Goal: Contribute content: Add original content to the website for others to see

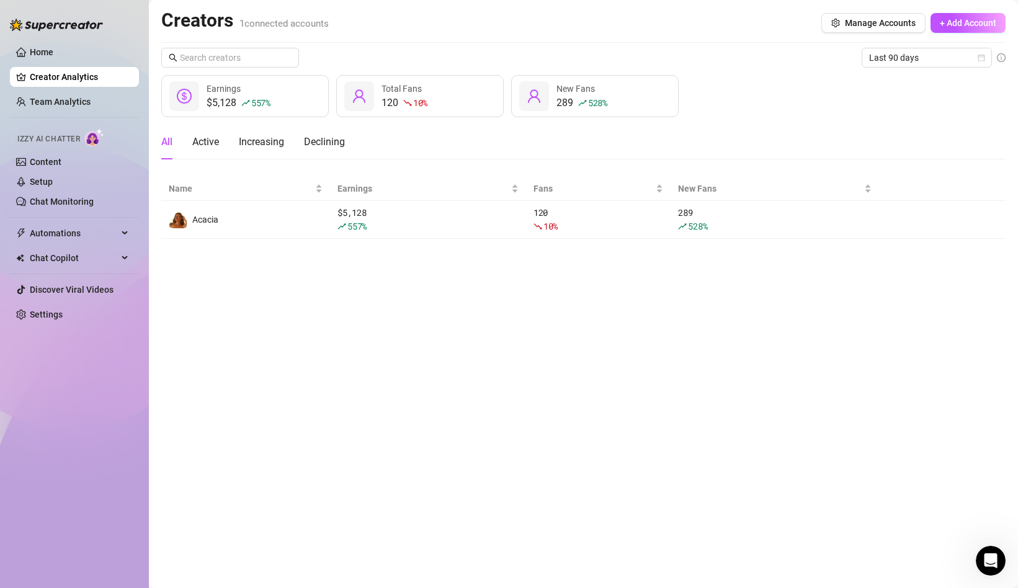
scroll to position [43, 0]
click at [50, 161] on link "Content" at bounding box center [46, 162] width 32 height 10
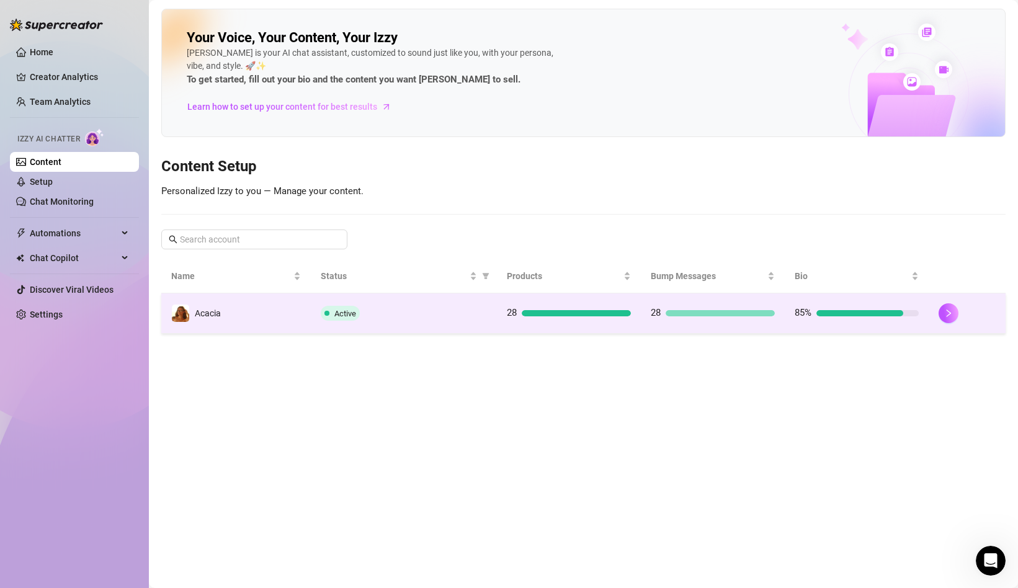
click at [366, 322] on td "Active" at bounding box center [404, 314] width 187 height 40
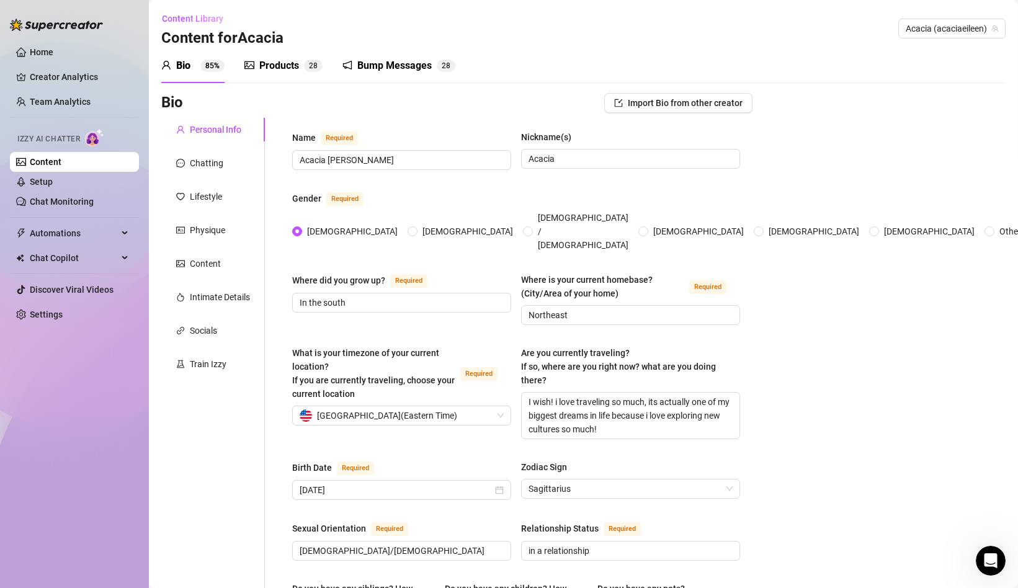
click at [315, 66] on span "8" at bounding box center [315, 65] width 4 height 9
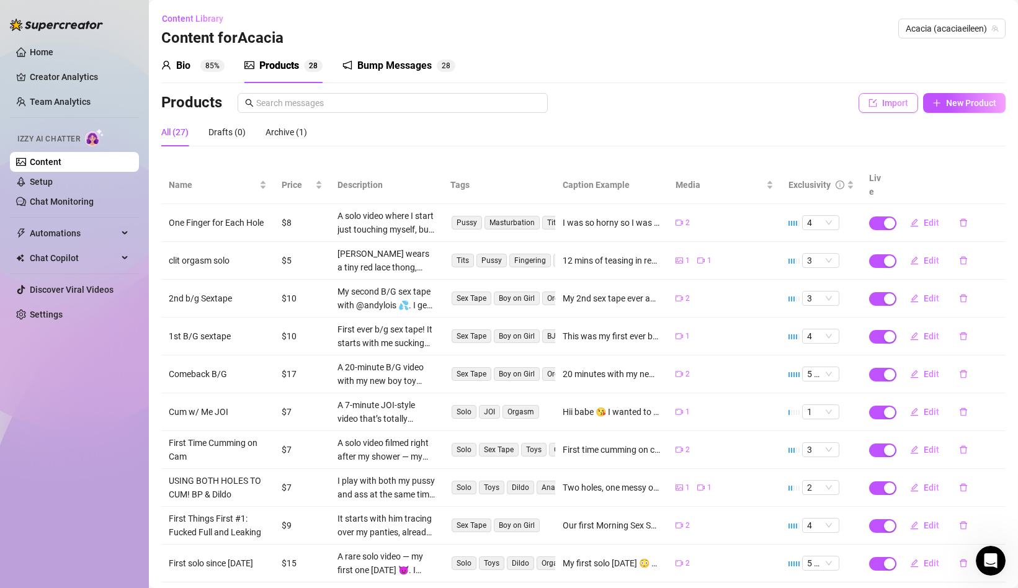
click at [896, 105] on span "Import" at bounding box center [895, 103] width 26 height 10
type textarea "Type your message here..."
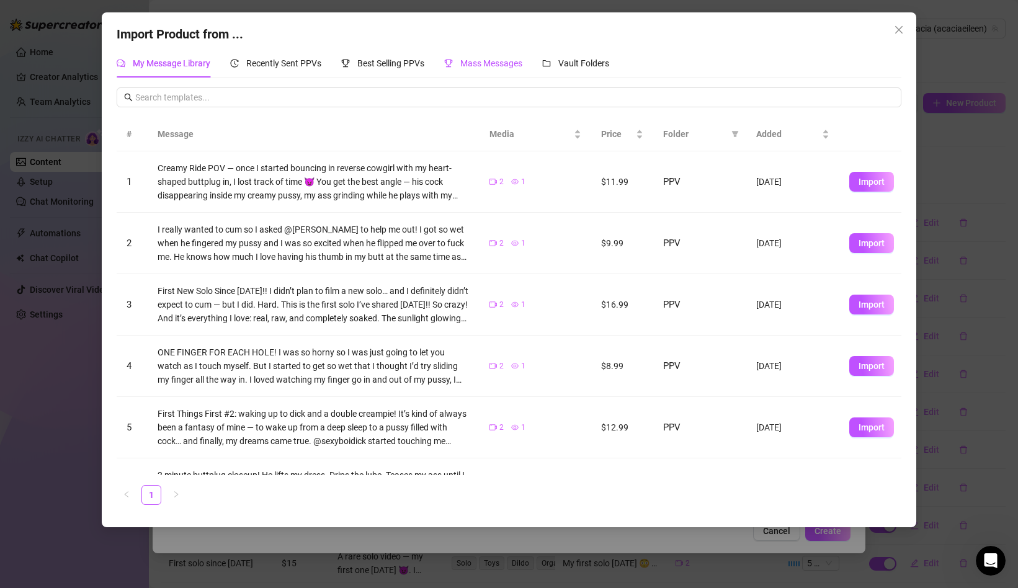
click at [474, 66] on span "Mass Messages" at bounding box center [491, 63] width 62 height 10
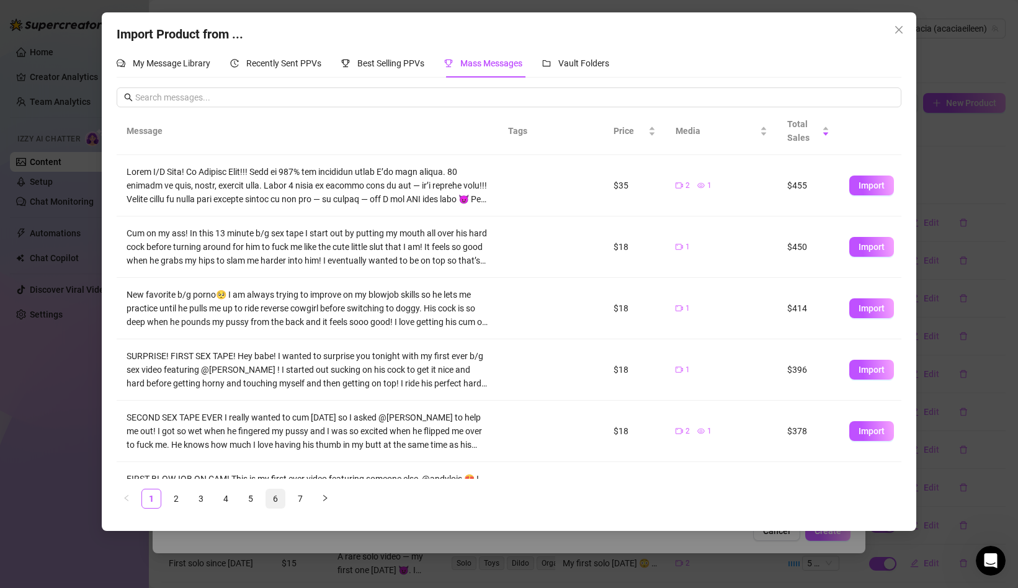
click at [273, 506] on link "6" at bounding box center [275, 499] width 19 height 19
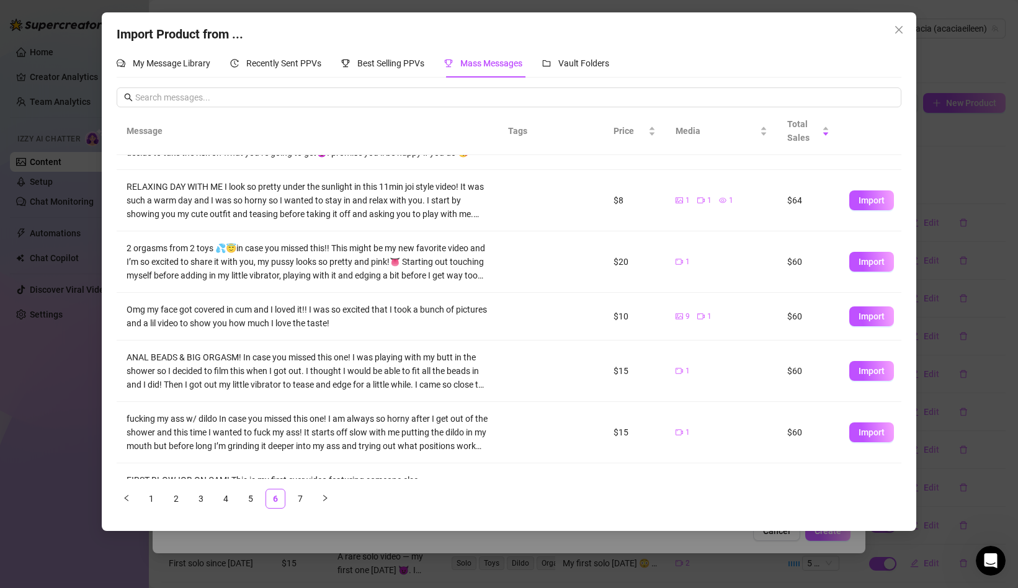
scroll to position [277, 0]
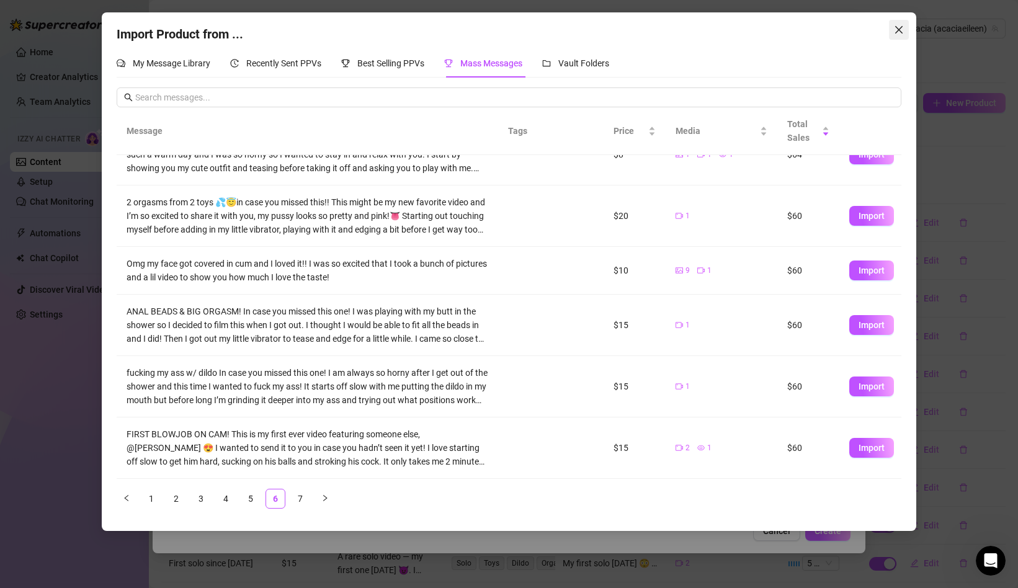
click at [897, 30] on icon "close" at bounding box center [899, 30] width 10 height 10
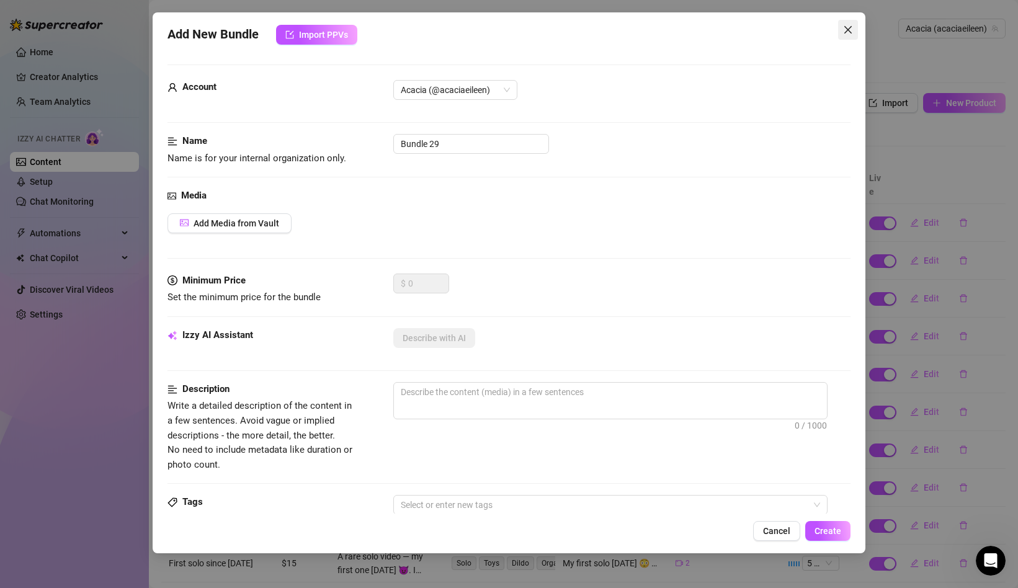
click at [840, 34] on span "Close" at bounding box center [848, 30] width 20 height 10
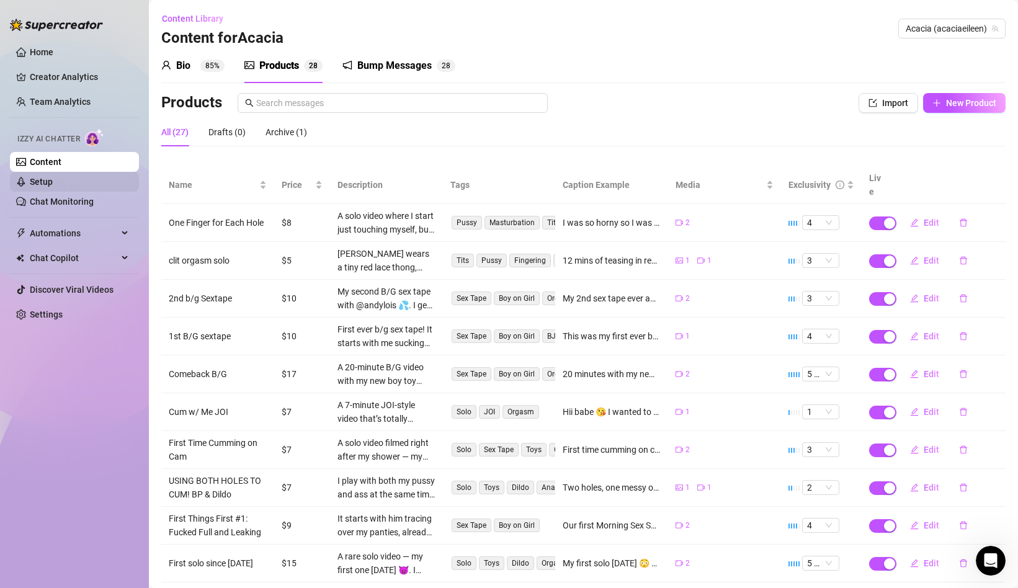
click at [46, 187] on link "Setup" at bounding box center [41, 182] width 23 height 10
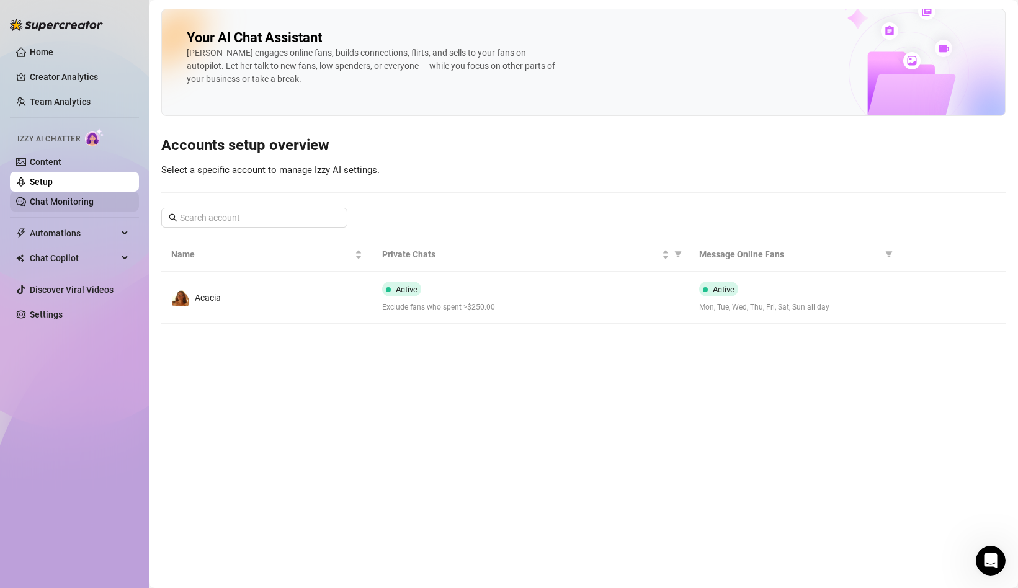
click at [51, 205] on link "Chat Monitoring" at bounding box center [62, 202] width 64 height 10
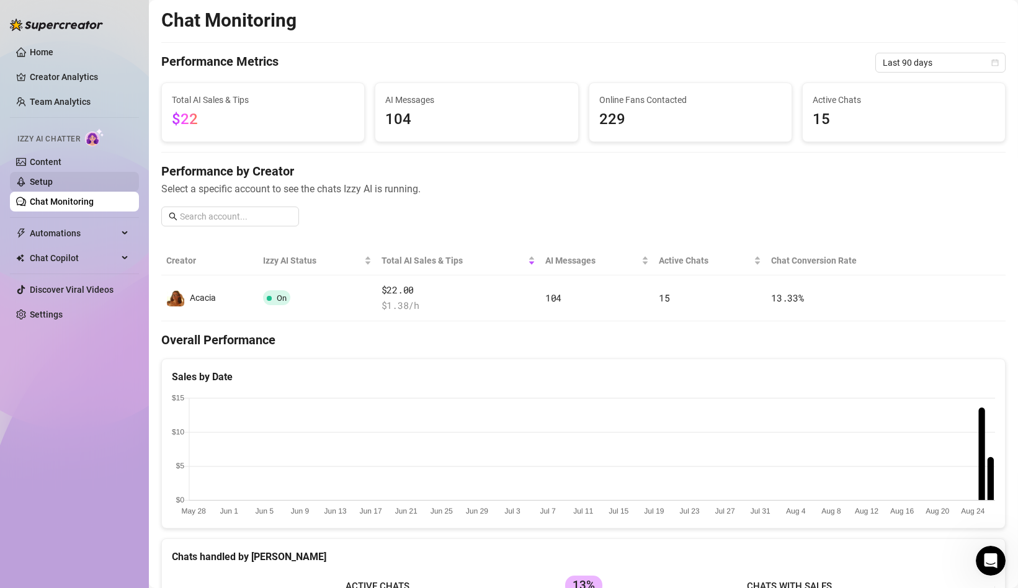
click at [53, 187] on link "Setup" at bounding box center [41, 182] width 23 height 10
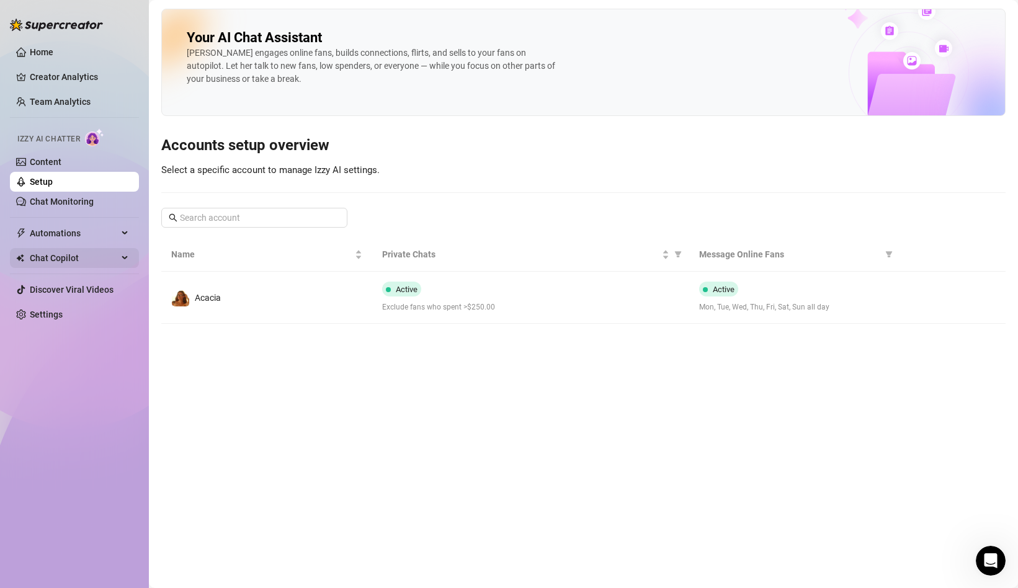
click at [82, 254] on span "Chat Copilot" at bounding box center [74, 258] width 88 height 20
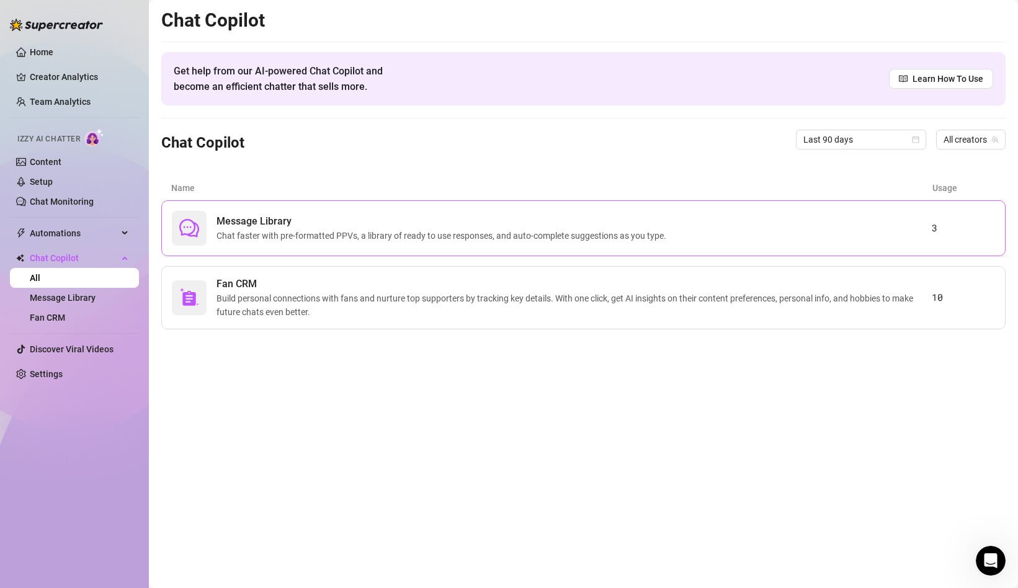
click at [237, 209] on div "Message Library Chat faster with pre-formatted PPVs, a library of ready to use …" at bounding box center [583, 228] width 845 height 56
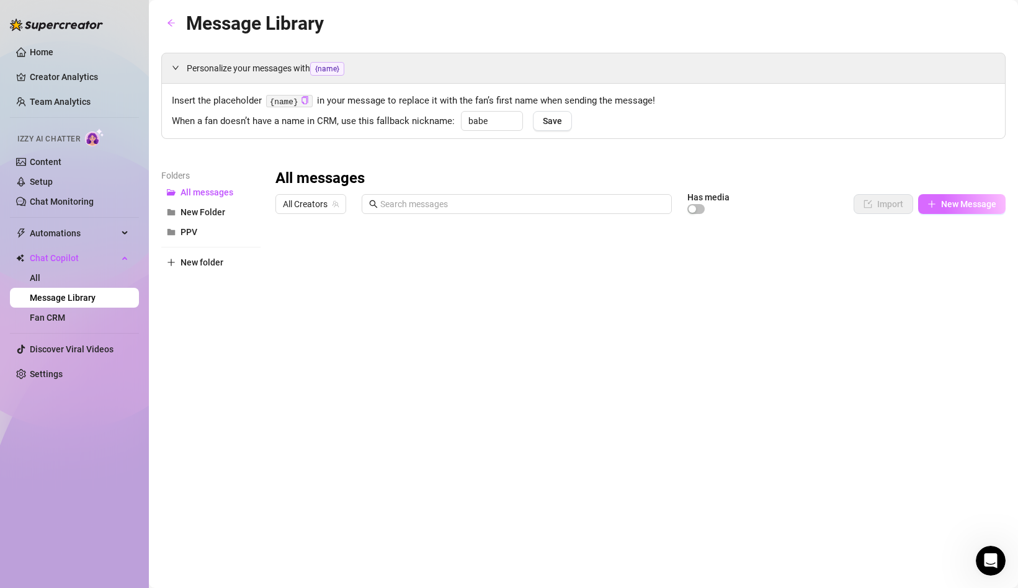
click at [936, 206] on icon "plus" at bounding box center [932, 204] width 9 height 9
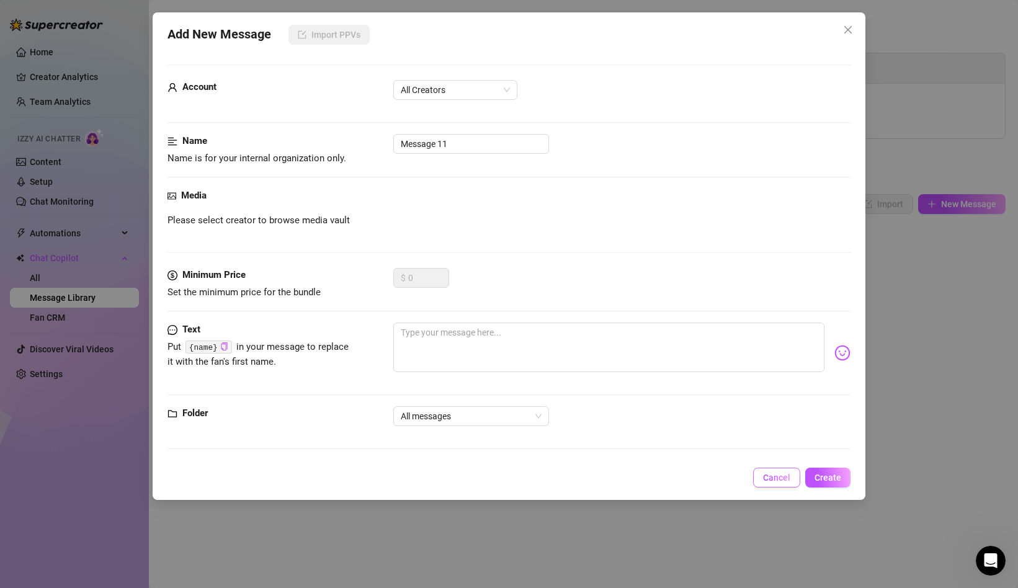
click at [779, 481] on span "Cancel" at bounding box center [776, 478] width 27 height 10
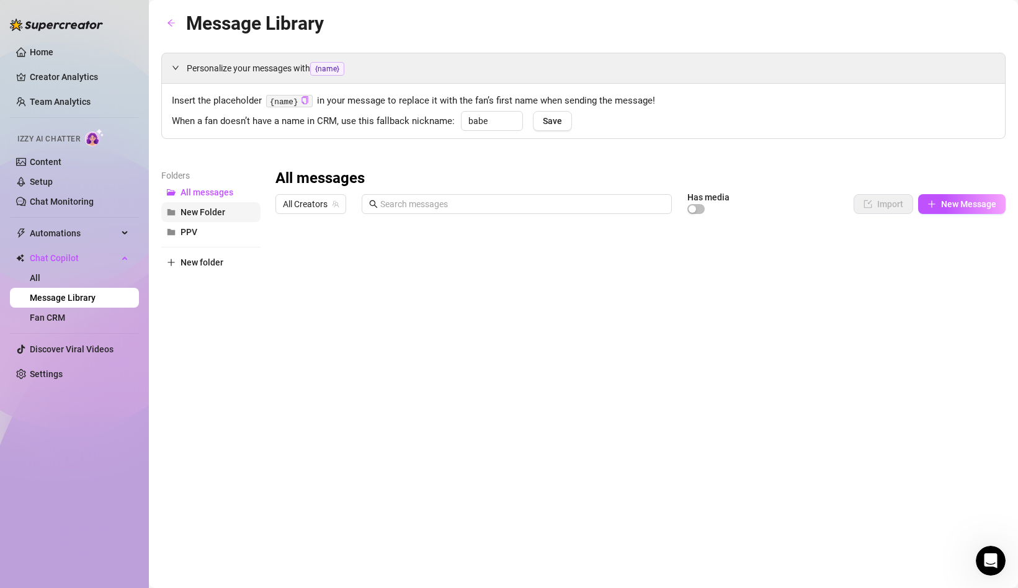
click at [199, 209] on span "New Folder" at bounding box center [203, 212] width 45 height 10
click at [323, 206] on span "All Creators" at bounding box center [311, 204] width 56 height 19
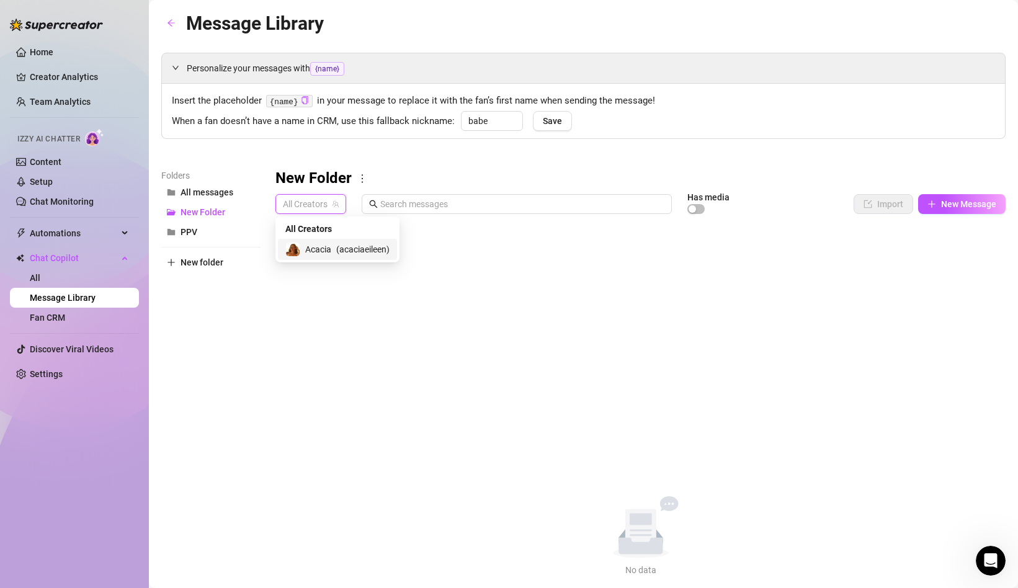
click at [321, 243] on span "Acacia" at bounding box center [318, 250] width 26 height 14
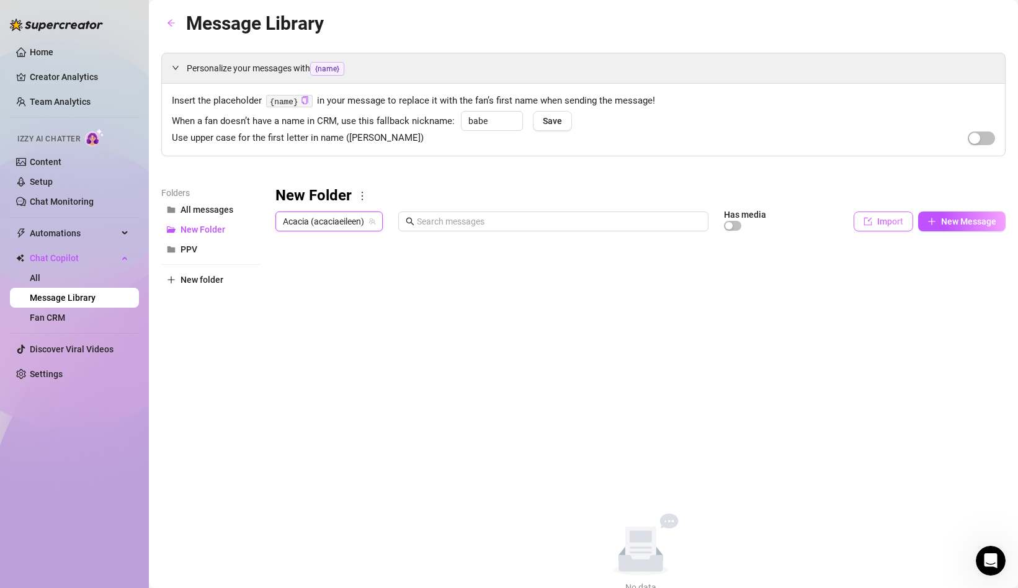
click at [881, 217] on span "Import" at bounding box center [890, 222] width 26 height 10
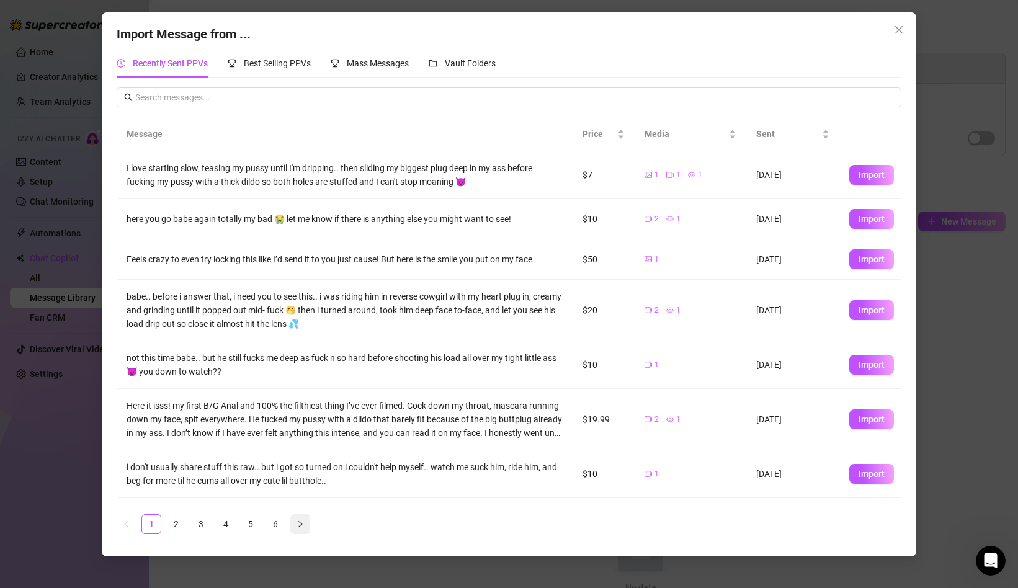
click at [300, 519] on button "button" at bounding box center [300, 524] width 20 height 20
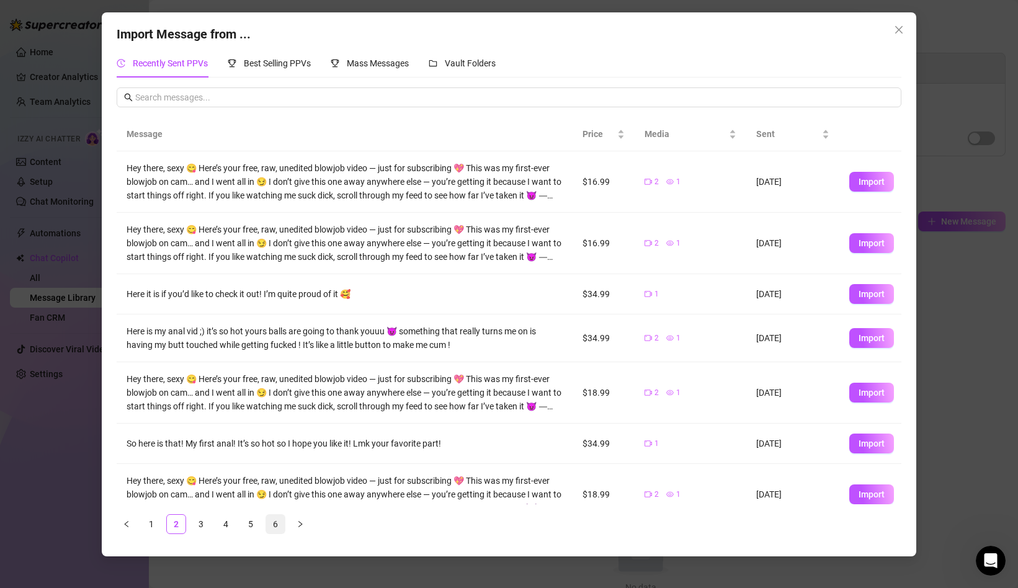
click at [273, 522] on link "6" at bounding box center [275, 524] width 19 height 19
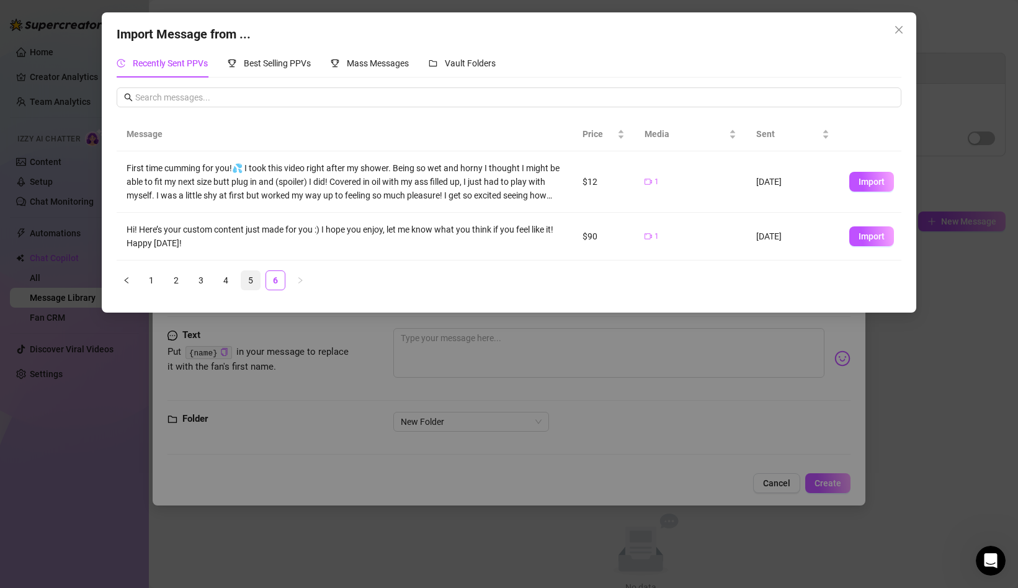
click at [253, 277] on link "5" at bounding box center [250, 280] width 19 height 19
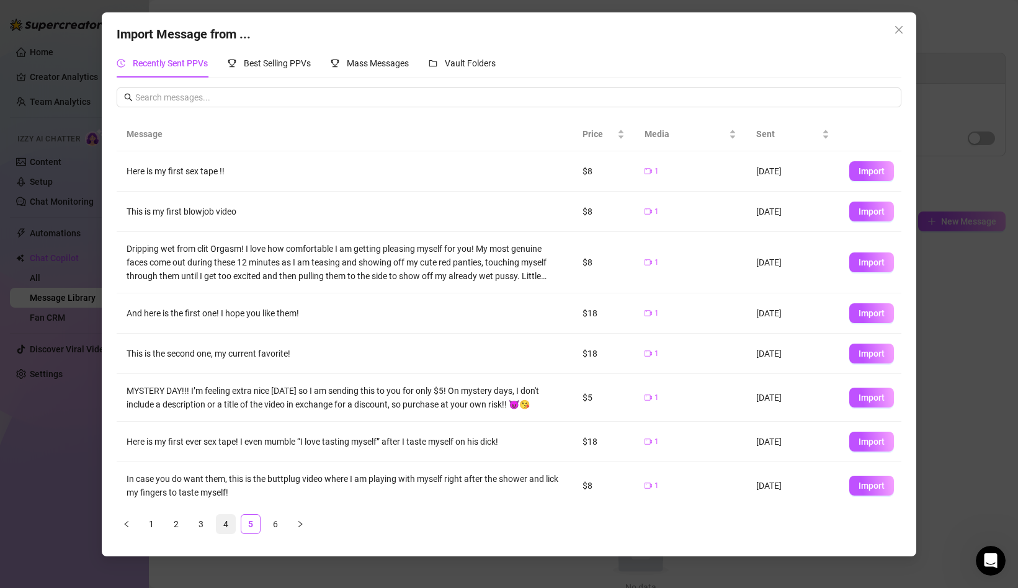
click at [230, 526] on link "4" at bounding box center [226, 524] width 19 height 19
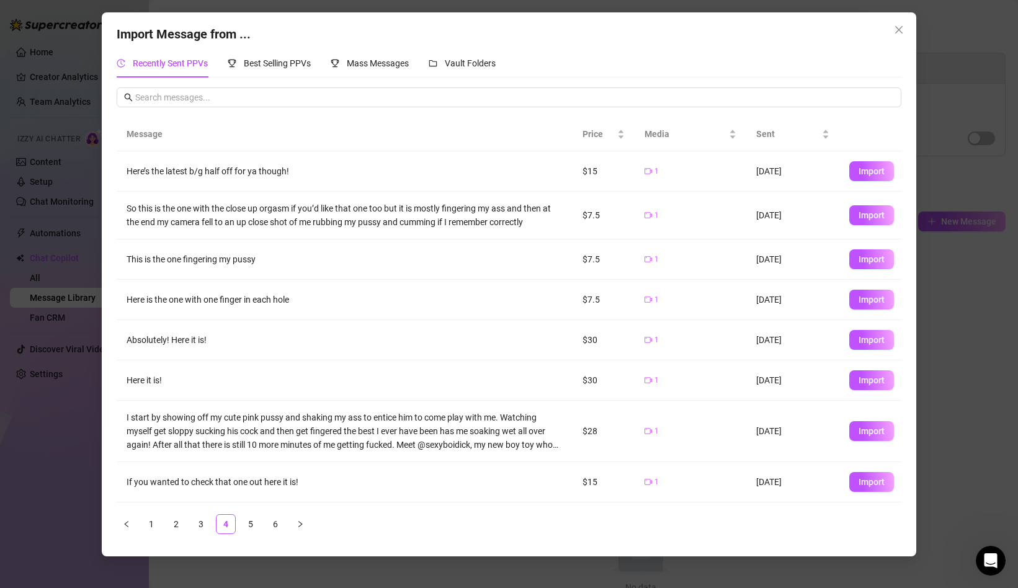
click at [213, 520] on ul "1 2 3 4 5 6" at bounding box center [509, 524] width 785 height 20
click at [205, 522] on link "3" at bounding box center [201, 524] width 19 height 19
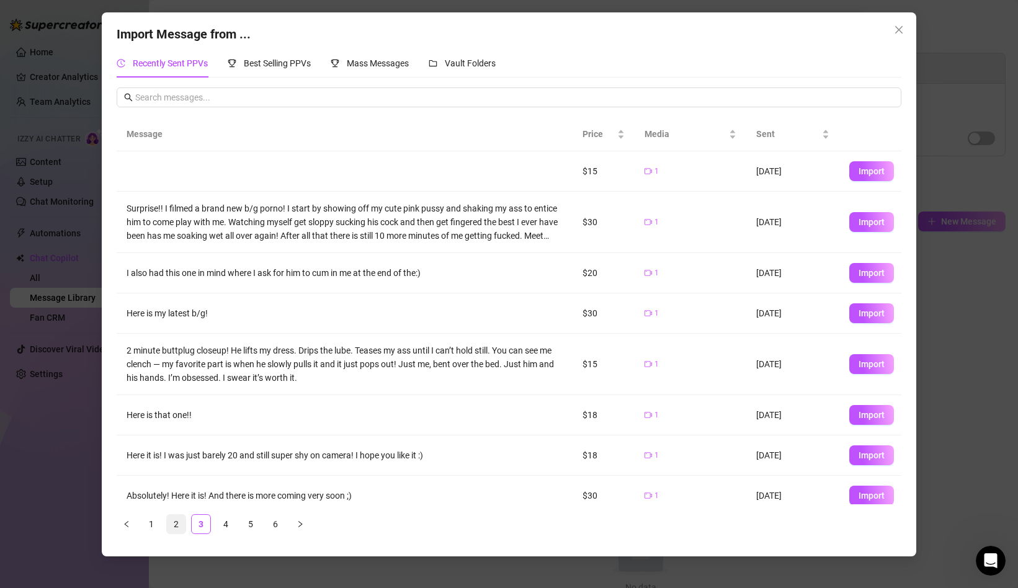
click at [173, 521] on link "2" at bounding box center [176, 524] width 19 height 19
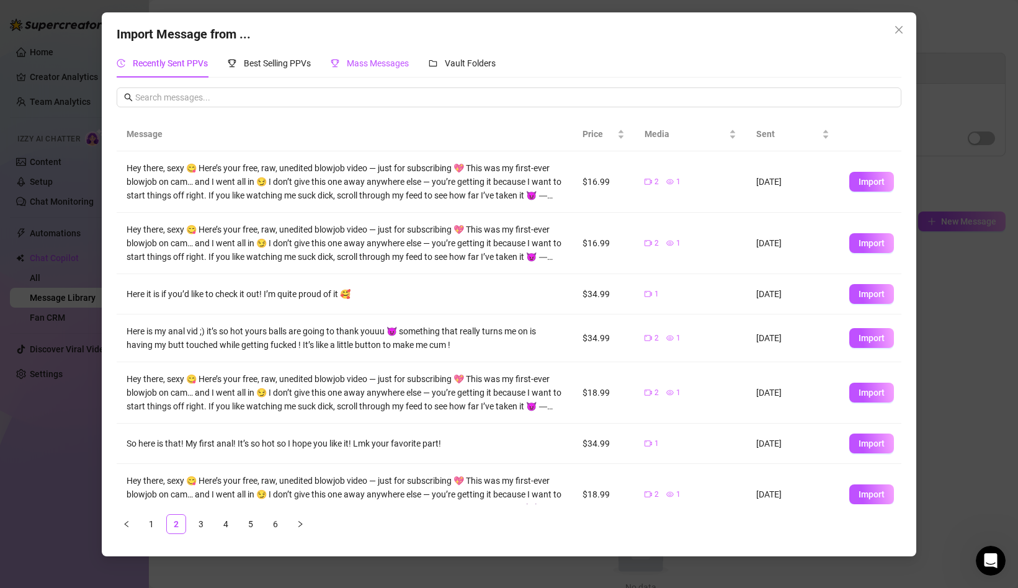
click at [370, 65] on span "Mass Messages" at bounding box center [378, 63] width 62 height 10
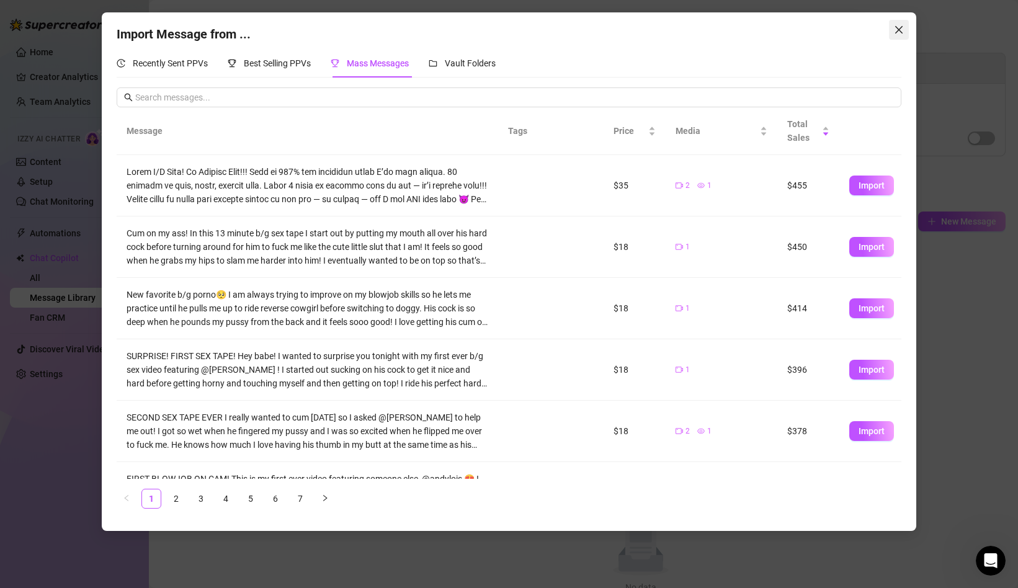
click at [895, 32] on icon "close" at bounding box center [899, 30] width 10 height 10
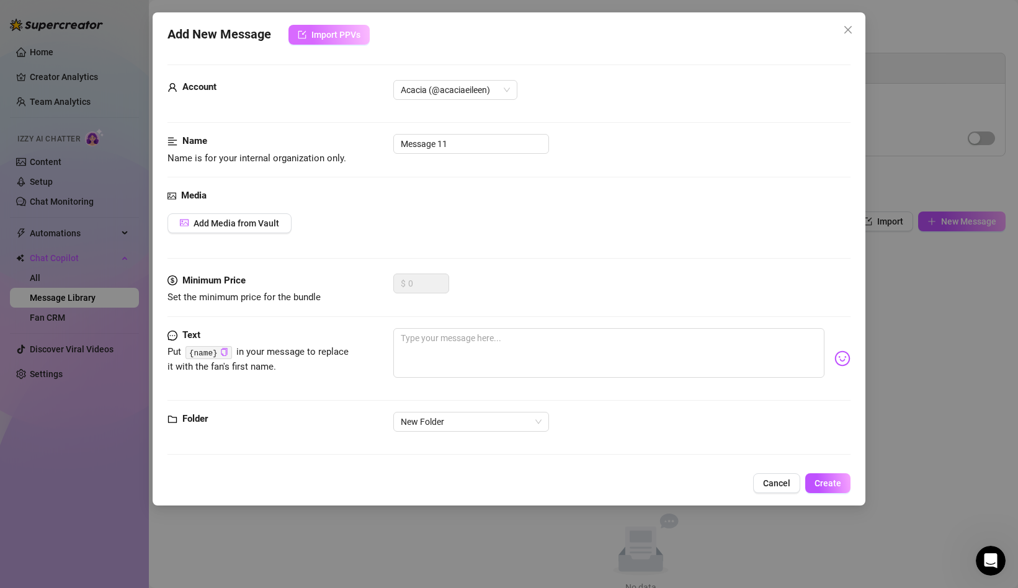
click at [295, 37] on button "Import PPVs" at bounding box center [329, 35] width 81 height 20
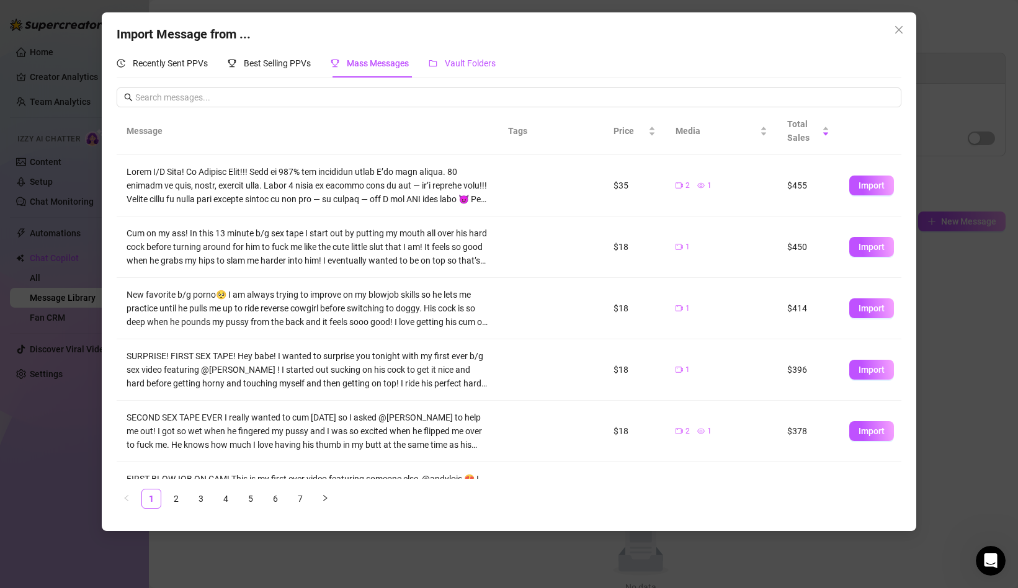
click at [481, 66] on span "Vault Folders" at bounding box center [470, 63] width 51 height 10
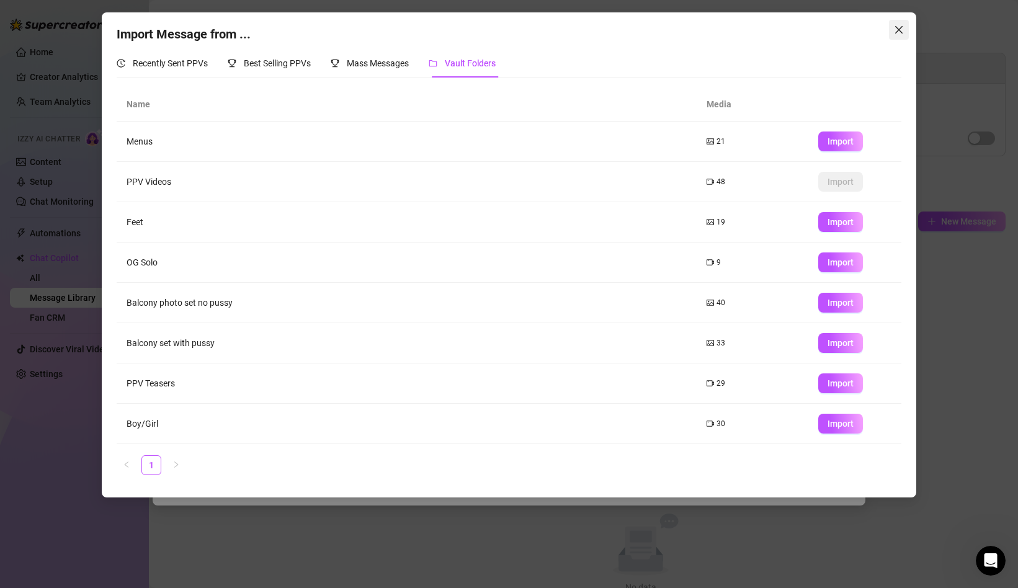
click at [905, 30] on span "Close" at bounding box center [899, 30] width 20 height 10
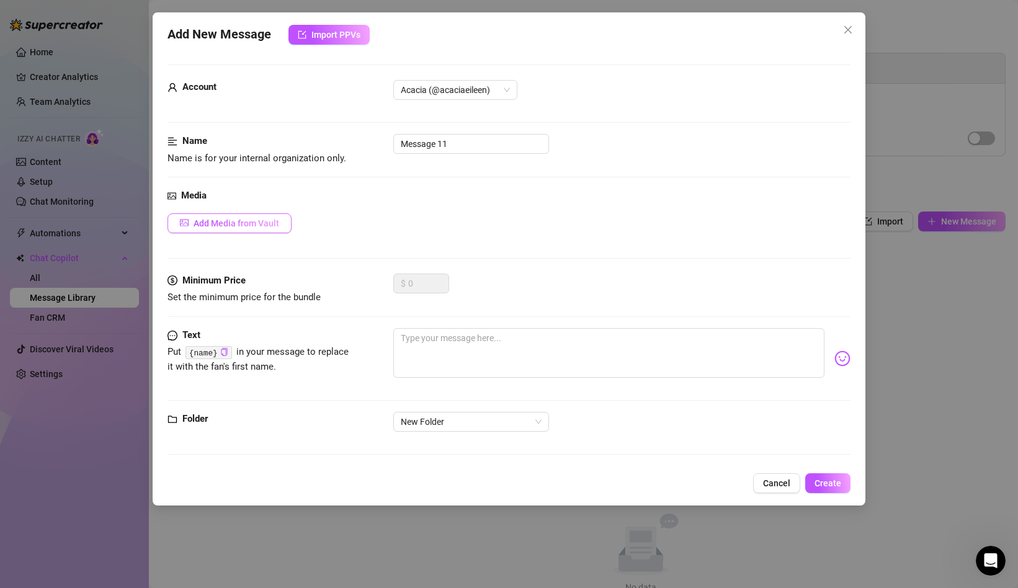
click at [212, 231] on button "Add Media from Vault" at bounding box center [230, 223] width 124 height 20
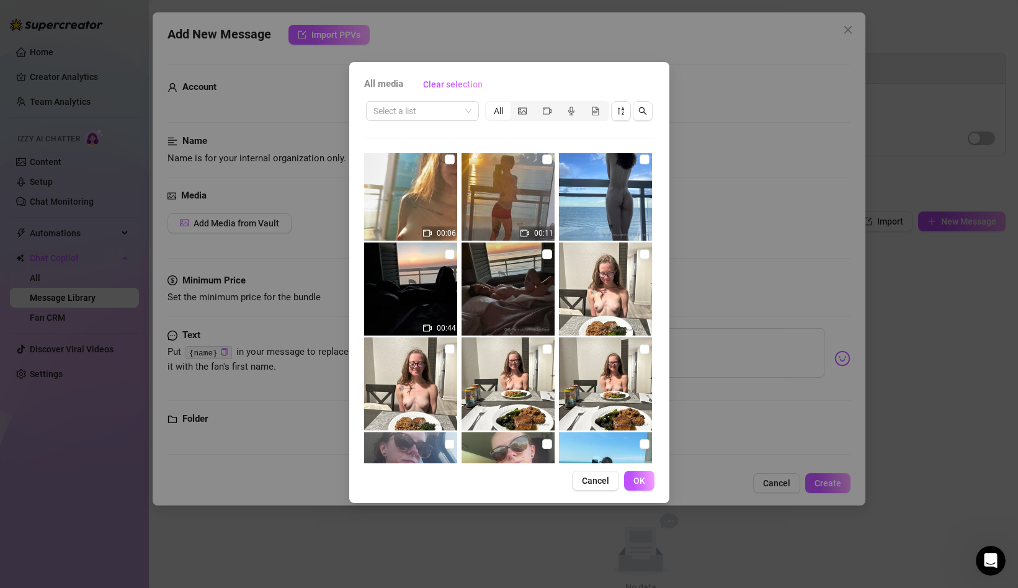
scroll to position [3045, 0]
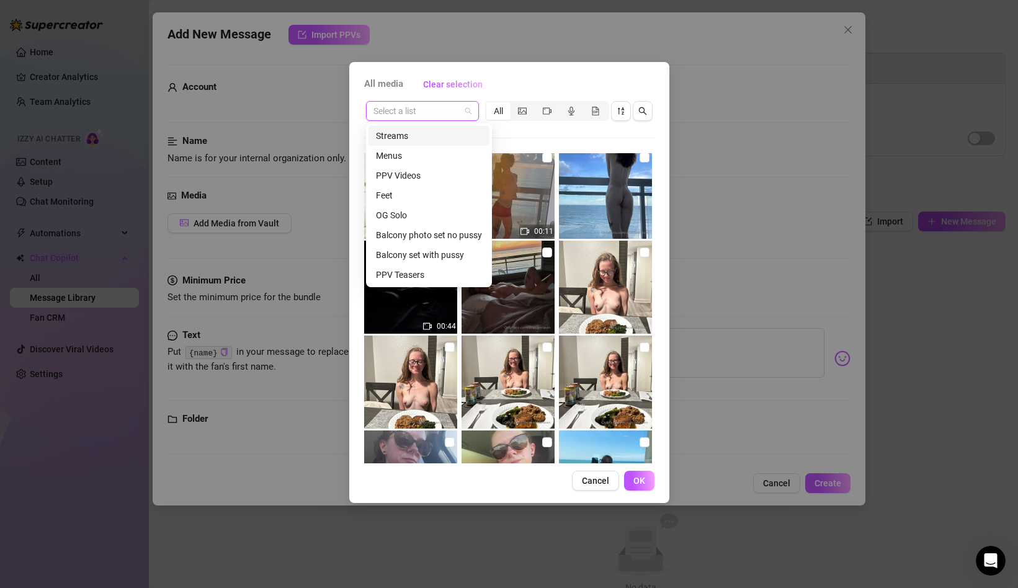
click at [453, 112] on input "search" at bounding box center [417, 111] width 87 height 19
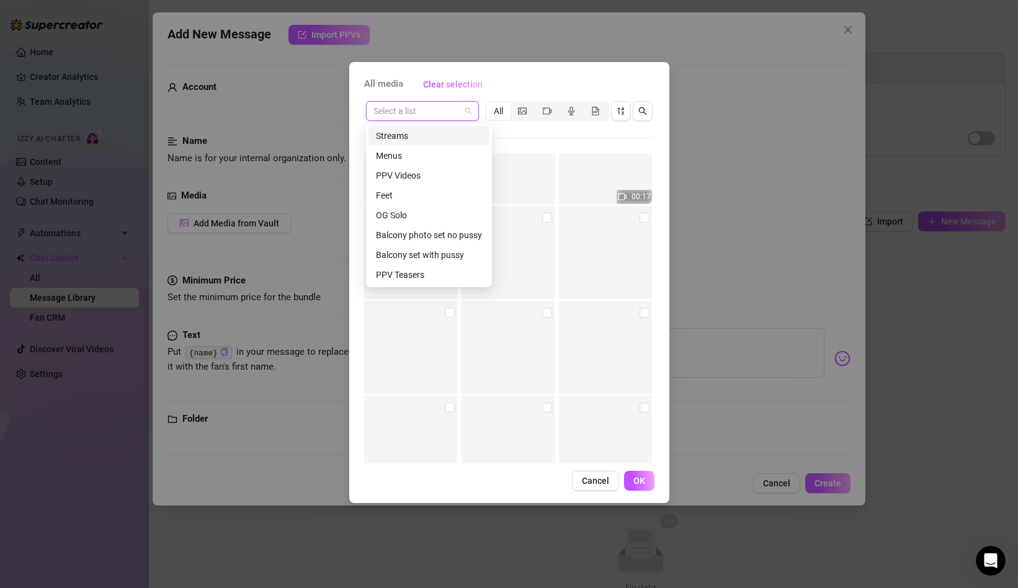
scroll to position [12006, 0]
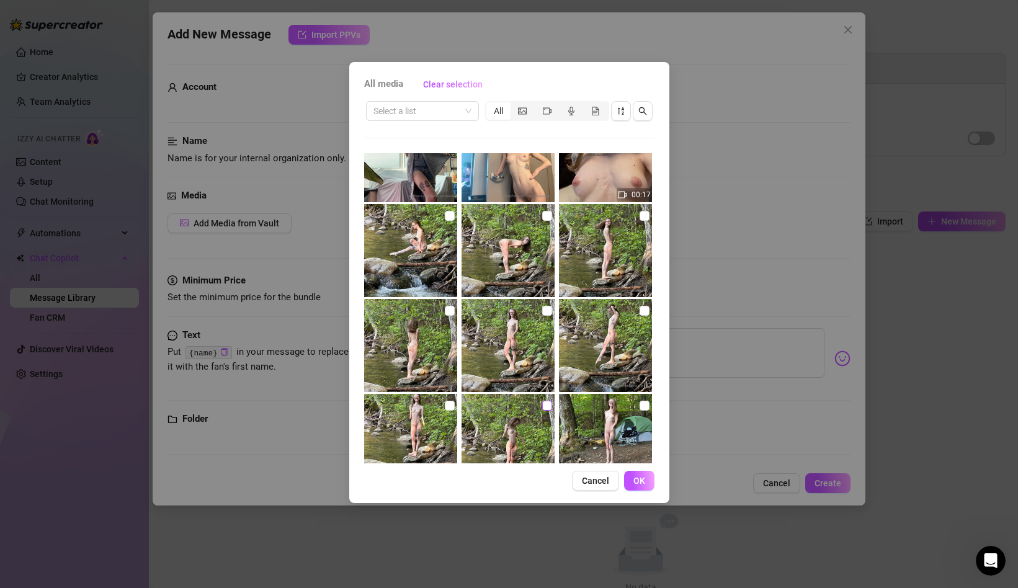
click at [547, 405] on input "checkbox" at bounding box center [547, 406] width 10 height 10
click at [545, 409] on input "checkbox" at bounding box center [547, 406] width 10 height 10
checkbox input "false"
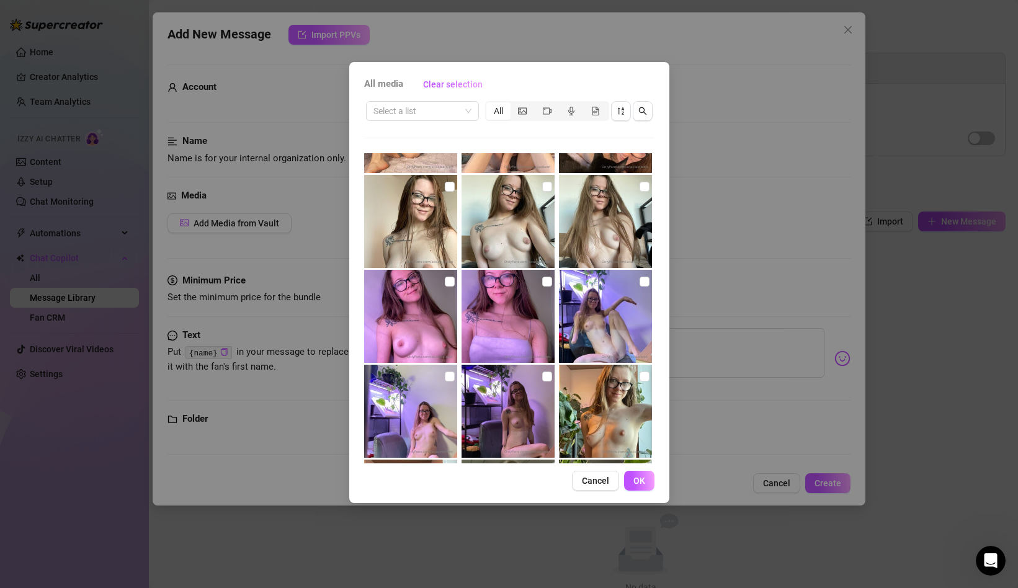
scroll to position [12978, 0]
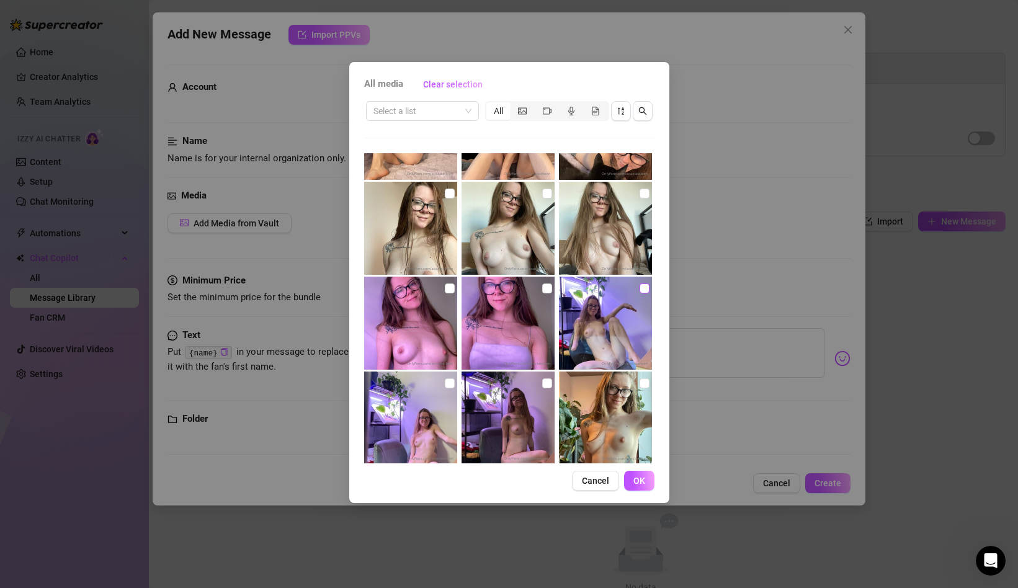
click at [643, 285] on input "checkbox" at bounding box center [645, 289] width 10 height 10
checkbox input "true"
click at [635, 478] on span "OK" at bounding box center [640, 481] width 12 height 10
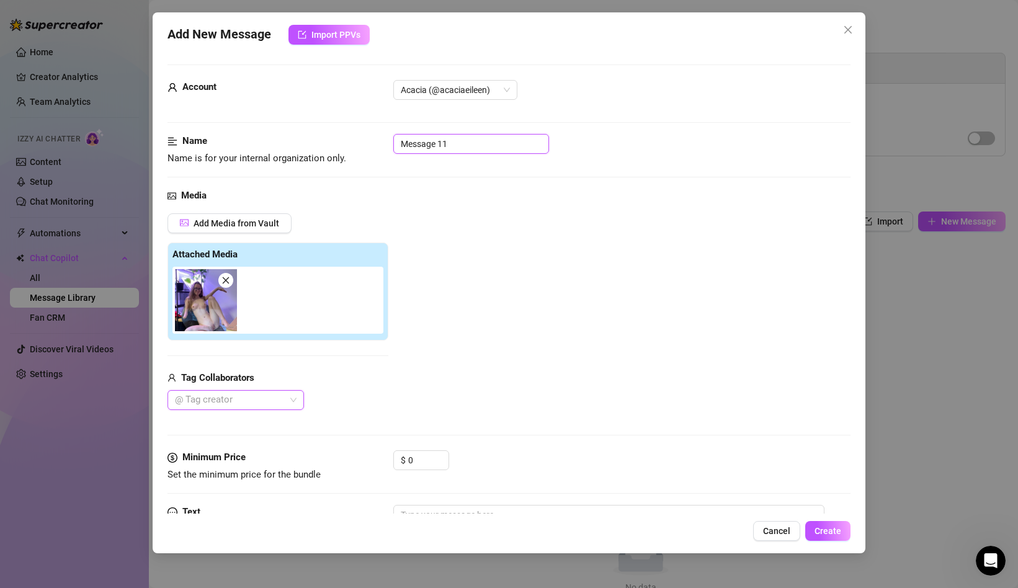
click at [434, 139] on input "Message 11" at bounding box center [471, 144] width 156 height 20
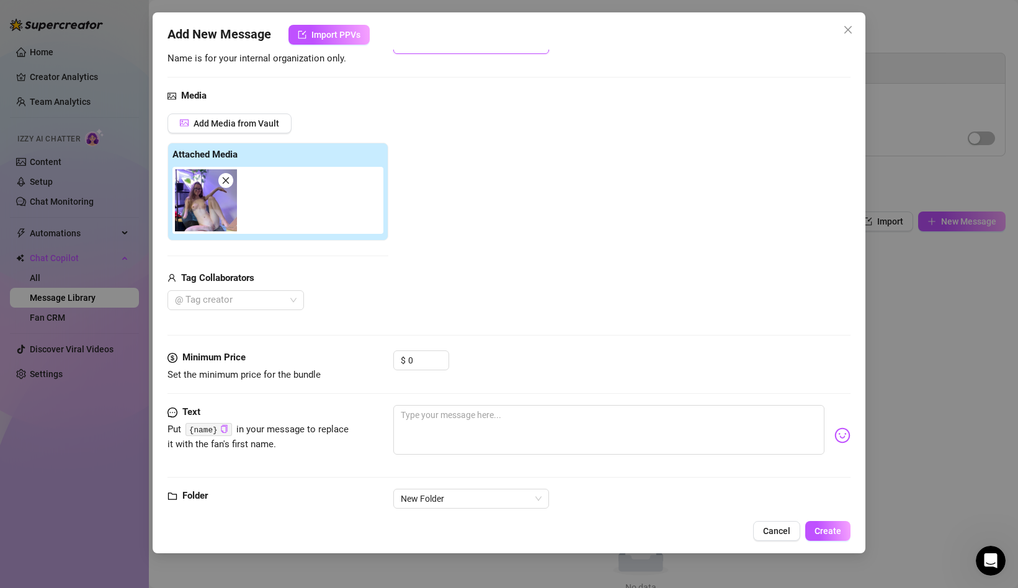
scroll to position [118, 0]
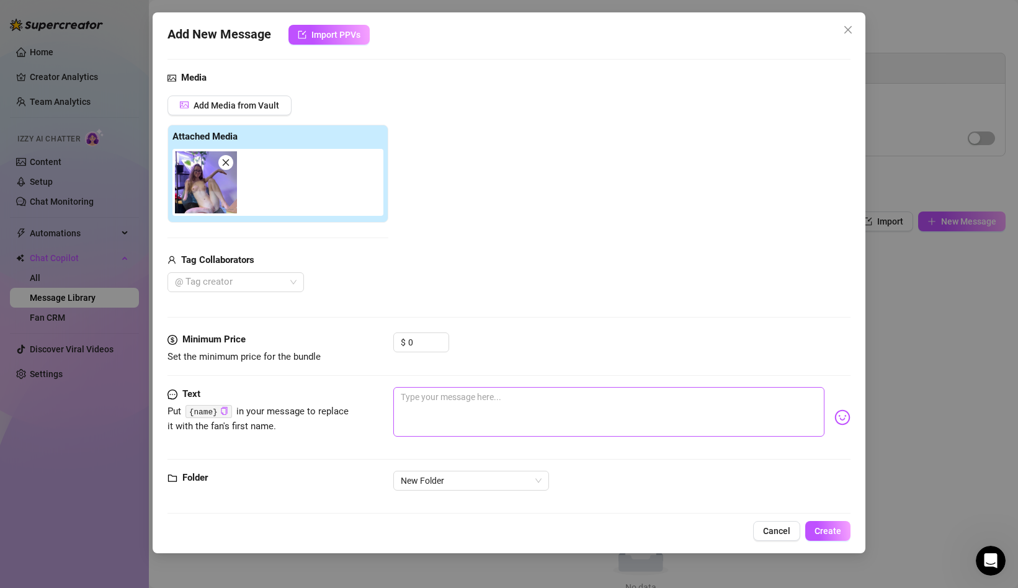
type input "pussy pic"
click at [427, 403] on textarea at bounding box center [608, 412] width 431 height 50
type textarea "t"
type textarea "th"
type textarea "thi"
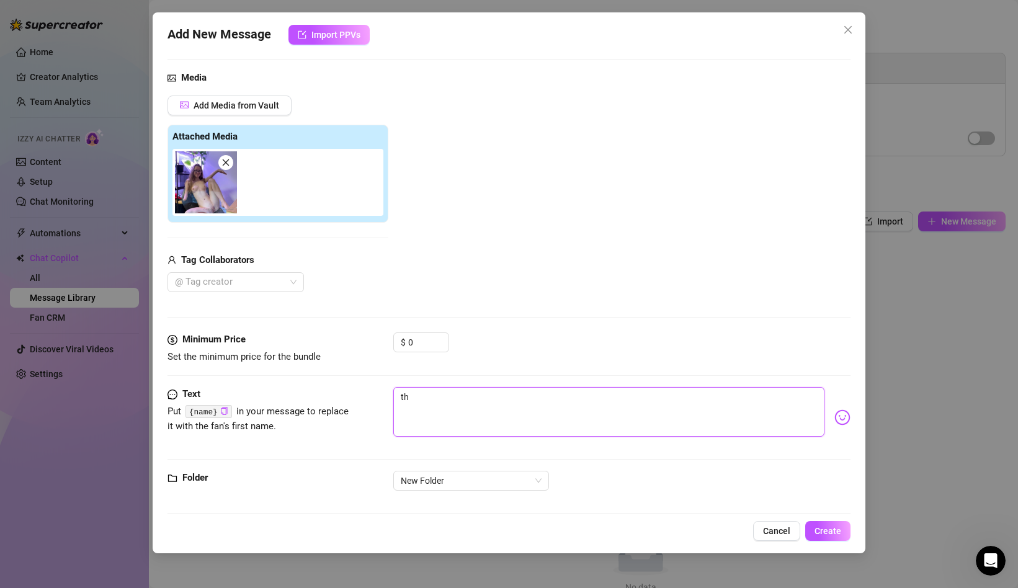
type textarea "thi"
type textarea "this"
type textarea "this i"
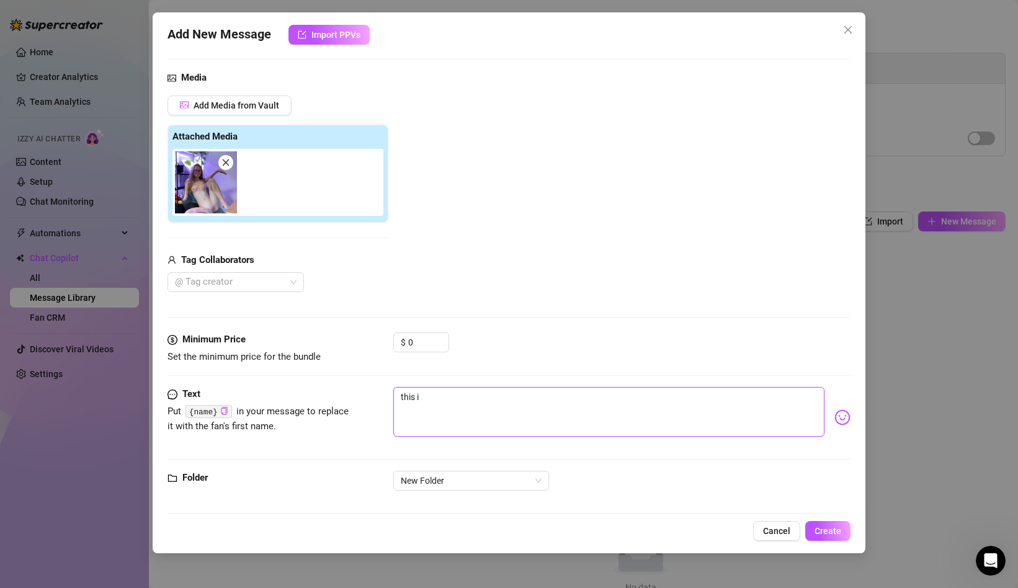
type textarea "this is"
type textarea "this is j"
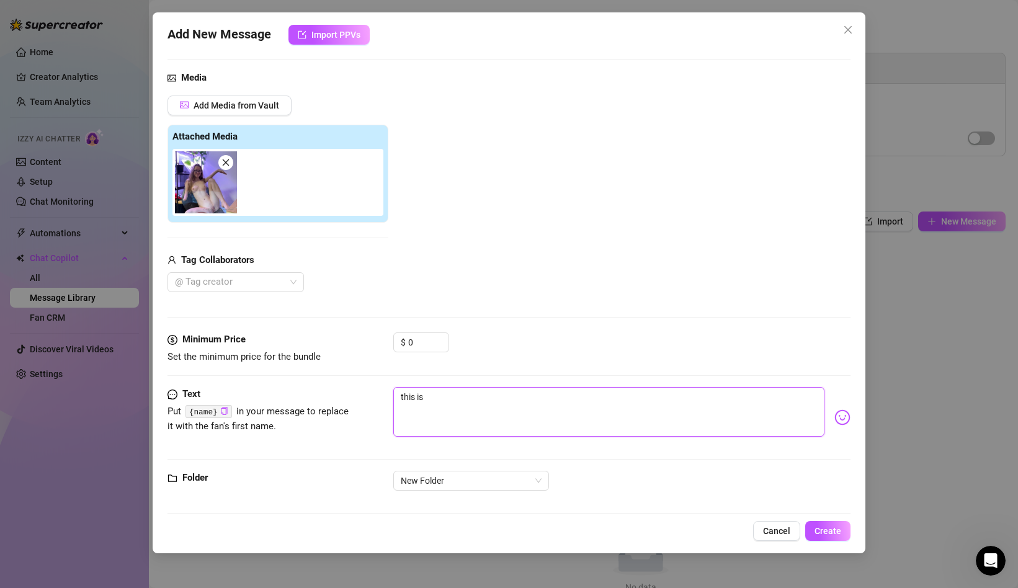
type textarea "this is j"
type textarea "this is ju"
type textarea "this is jus"
type textarea "this is just"
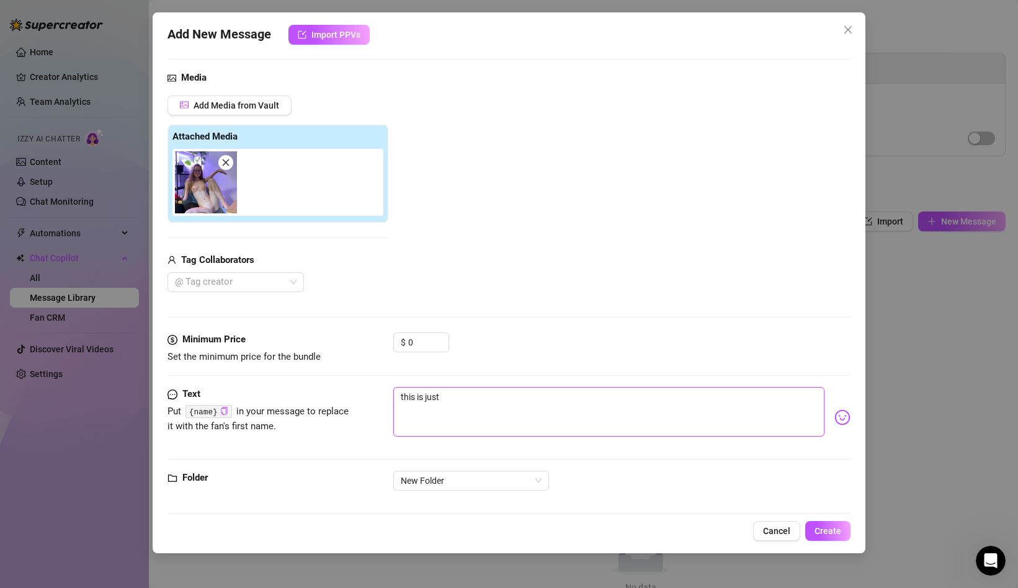
type textarea "this is just"
type textarea "this is just o"
type textarea "this is just on"
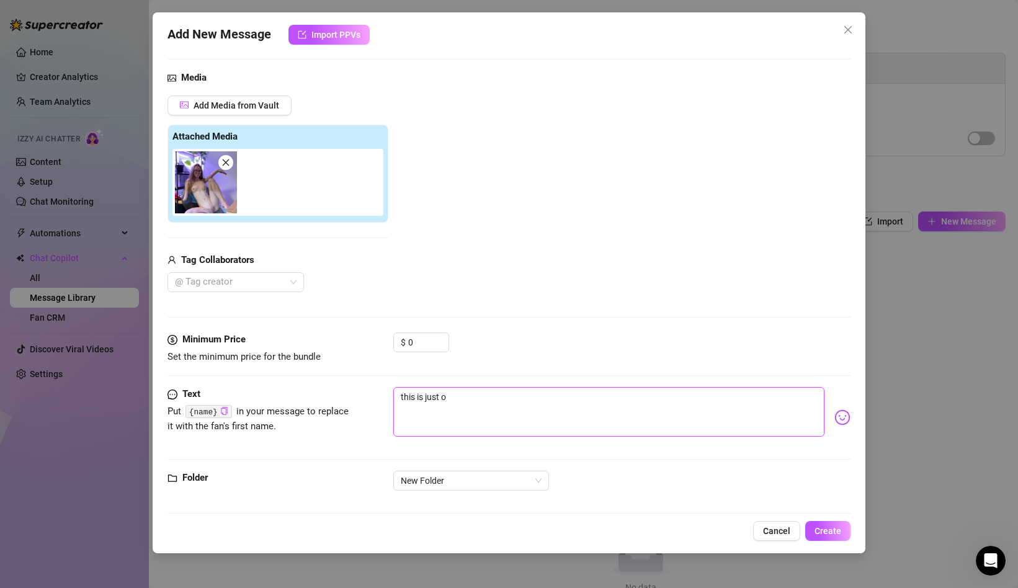
type textarea "this is just on"
type textarea "this is just one"
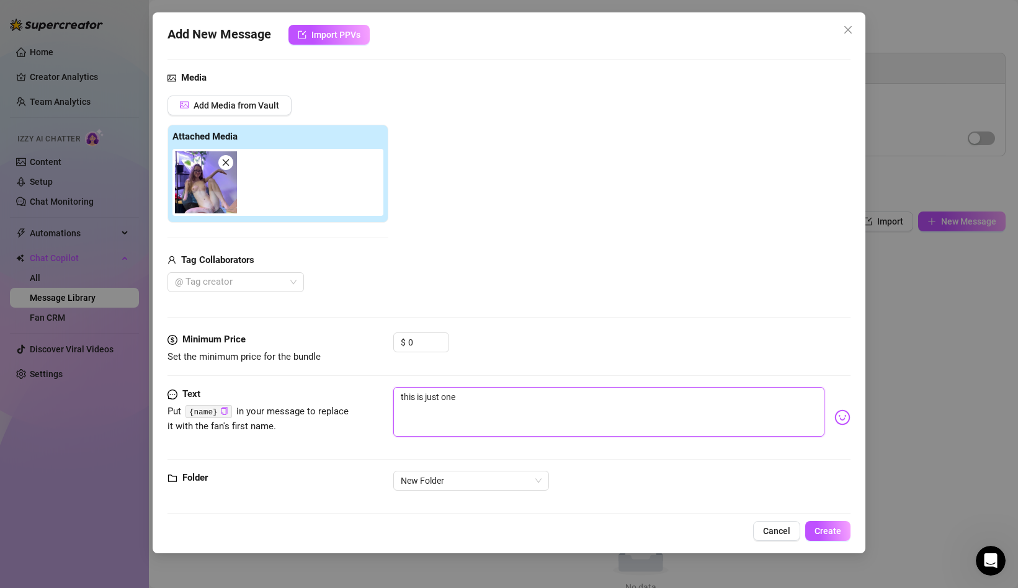
type textarea "this is just one o"
type textarea "this is just one of"
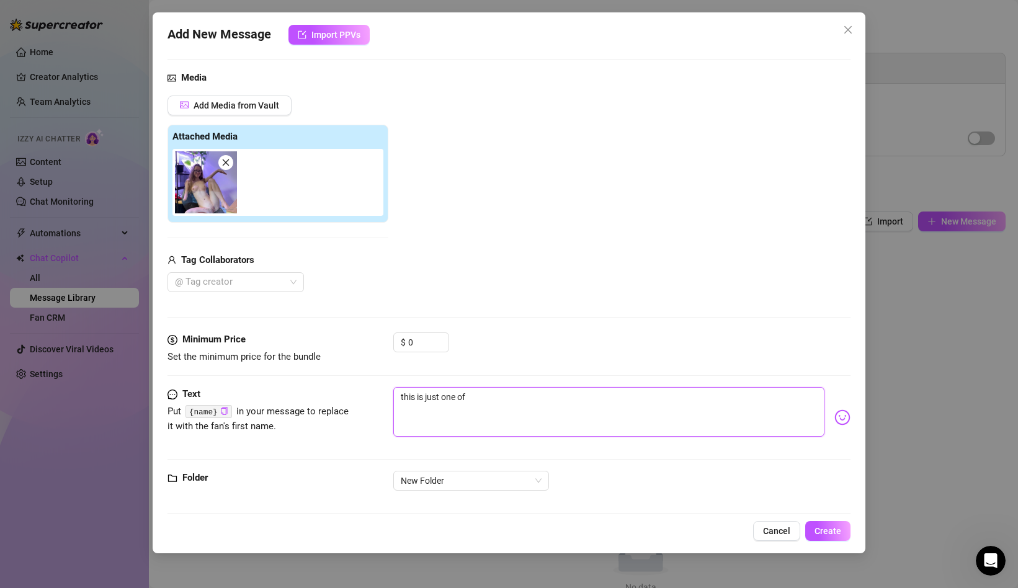
type textarea "this is just one of"
type textarea "this is just one of t"
type textarea "this is just one of th"
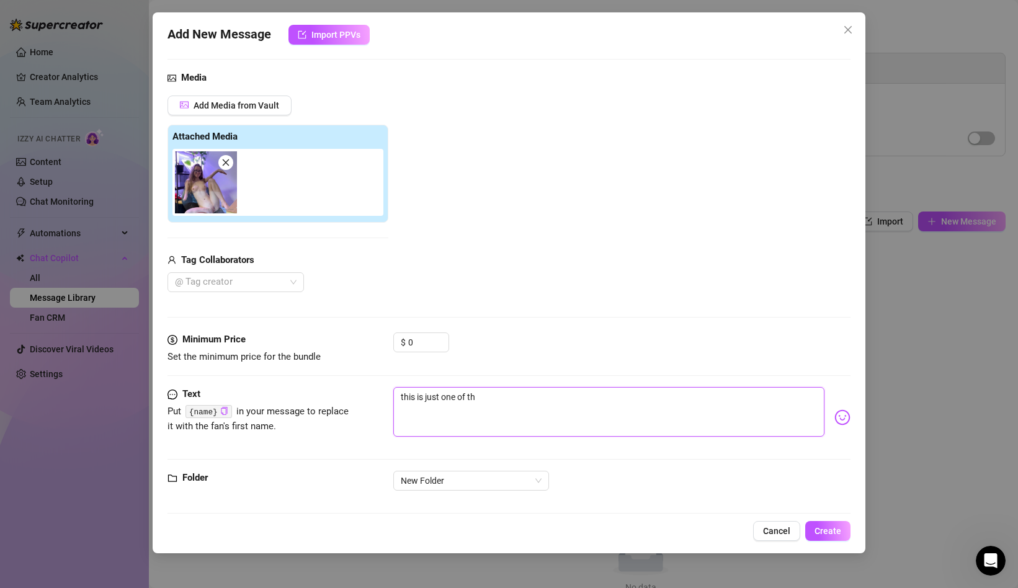
type textarea "this is just one of the"
type textarea "this is just one of the p"
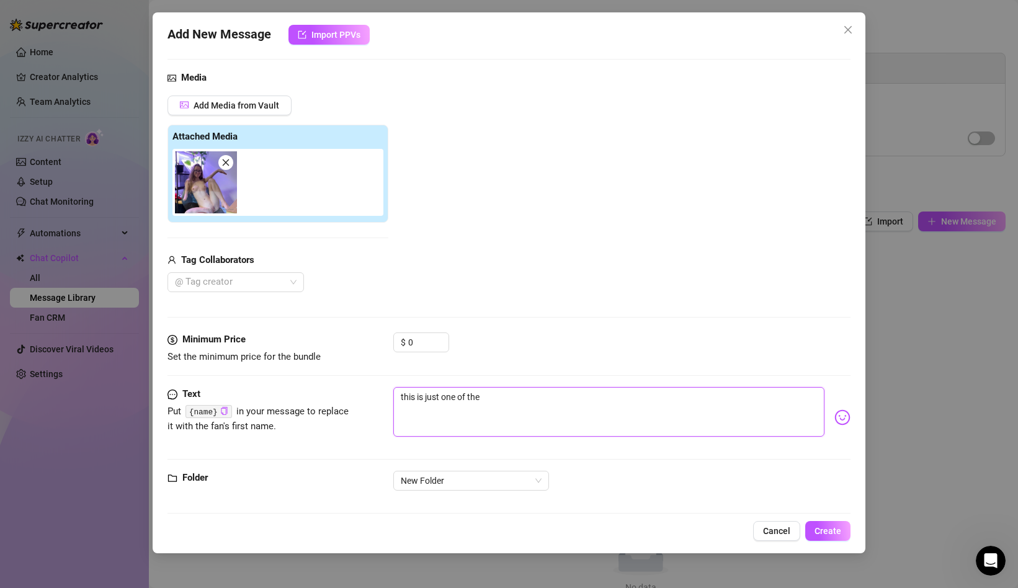
type textarea "this is just one of the p"
type textarea "this is just one of the pi"
type textarea "this is just one of the pic"
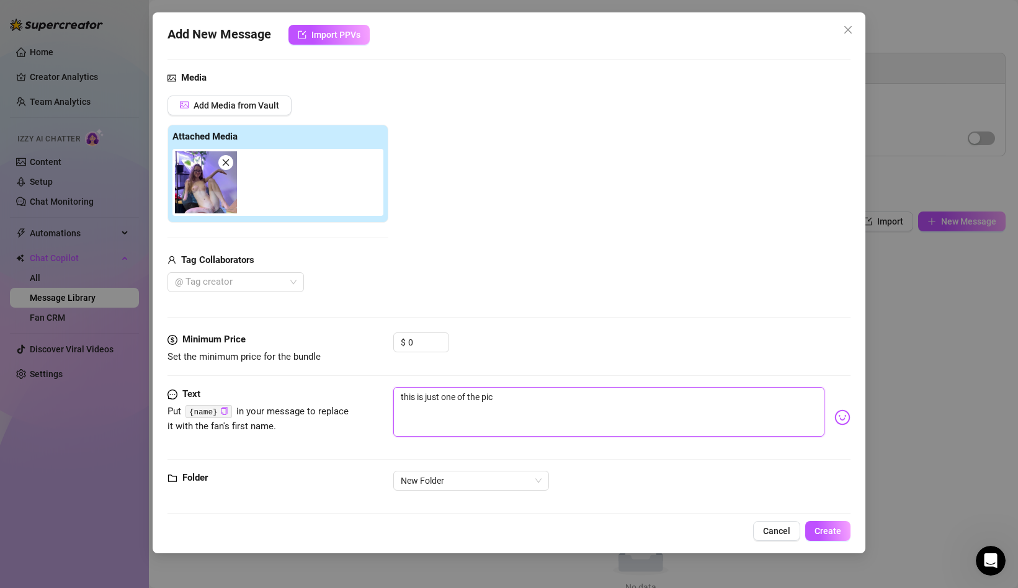
drag, startPoint x: 444, startPoint y: 396, endPoint x: 425, endPoint y: 400, distance: 19.0
click at [425, 400] on textarea "this is just one of the pic" at bounding box center [608, 412] width 431 height 50
drag, startPoint x: 509, startPoint y: 401, endPoint x: 370, endPoint y: 401, distance: 139.0
click at [370, 401] on div "Text Put {name} in your message to replace it with the fan's first name. this i…" at bounding box center [509, 417] width 683 height 61
type textarea "j"
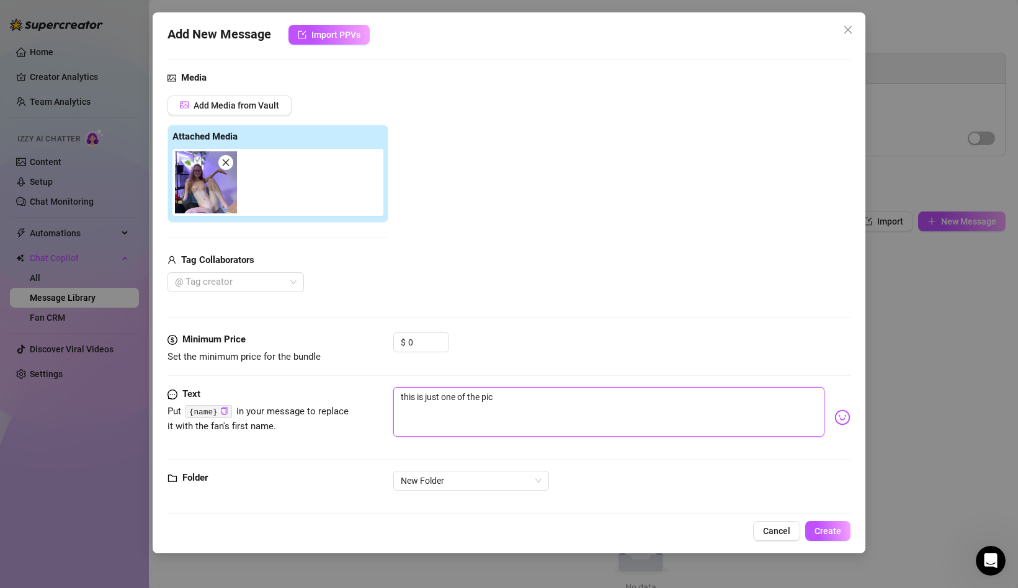
type textarea "j"
type textarea "ju"
type textarea "jus"
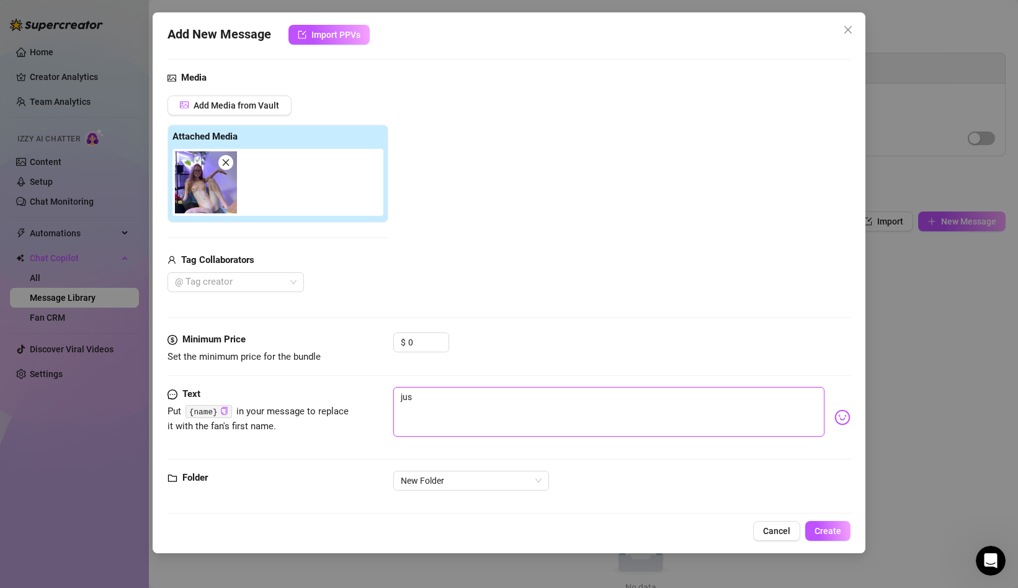
type textarea "just"
type textarea "just t"
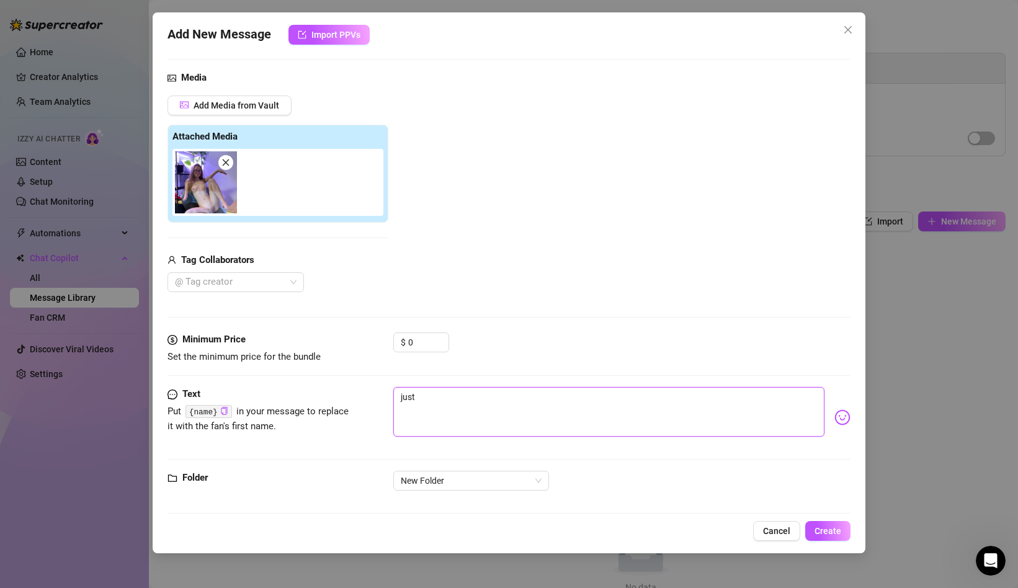
type textarea "just t"
type textarea "just th"
type textarea "just tho"
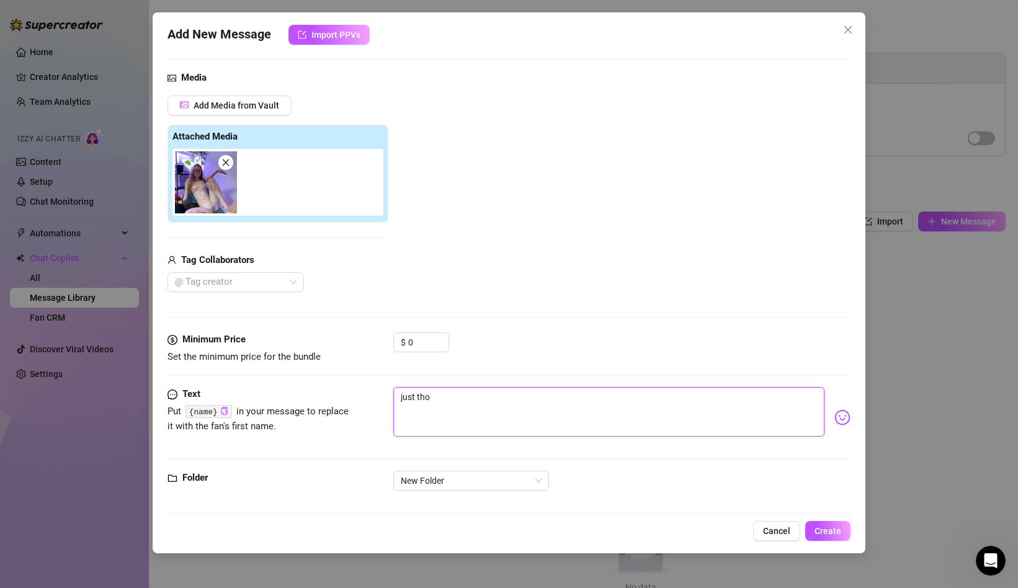
type textarea "just thou"
type textarea "just thoug"
type textarea "just though"
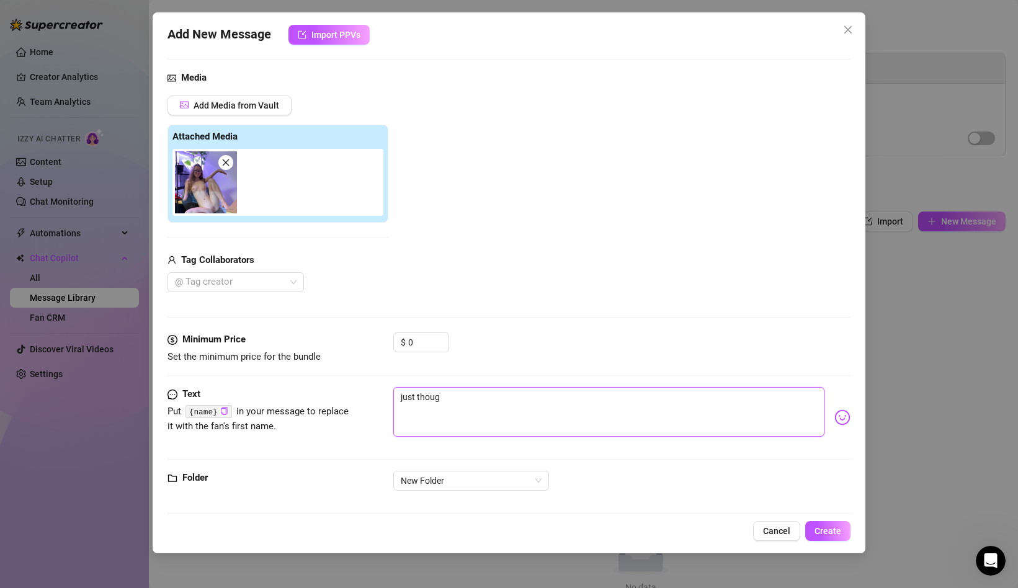
type textarea "just though"
type textarea "just thought"
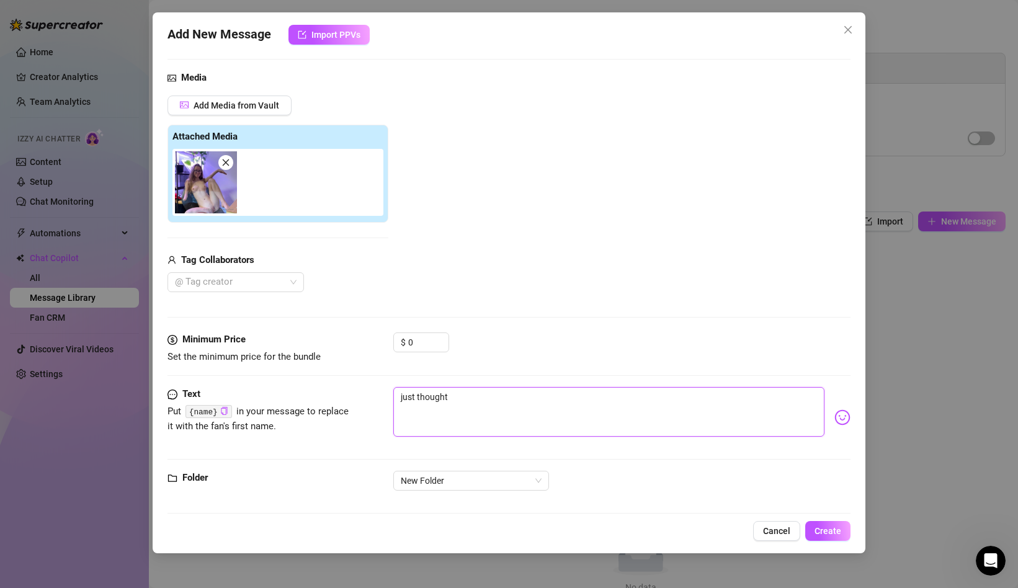
type textarea "just thought i"
type textarea "just thought i w"
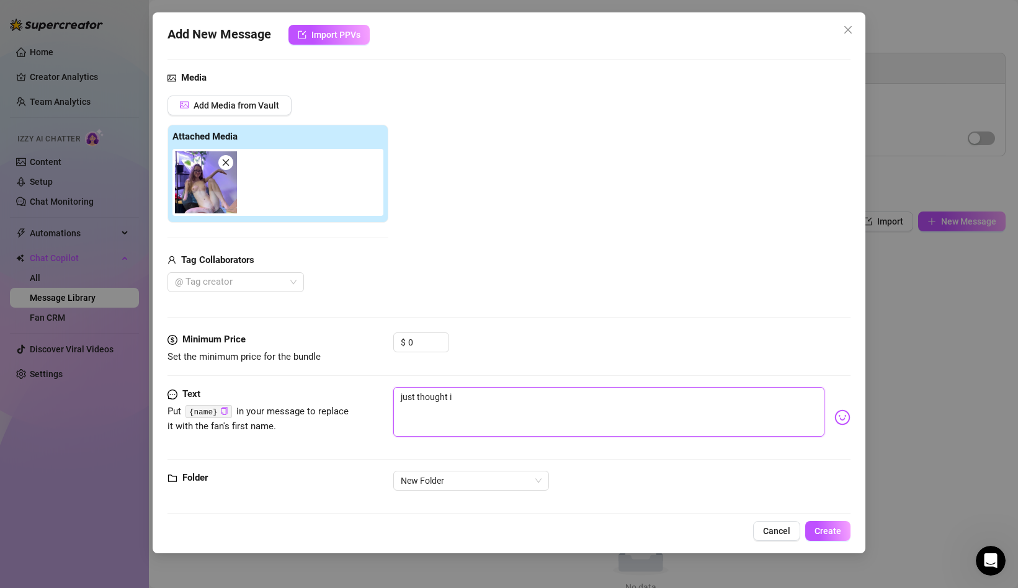
type textarea "just thought i w"
type textarea "just thought i wo"
type textarea "just thought i wou"
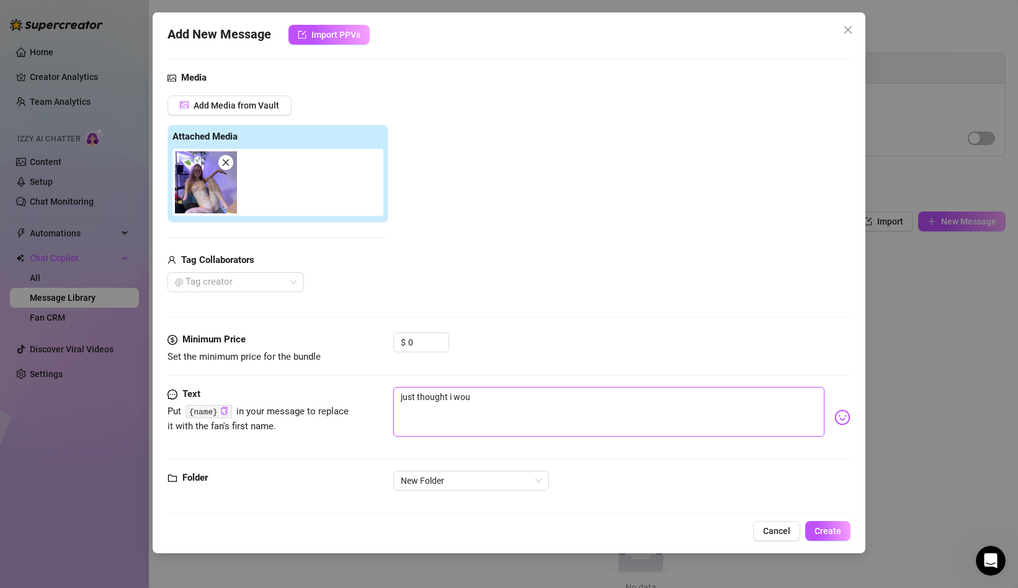
type textarea "just thought i woul"
type textarea "just thought i would"
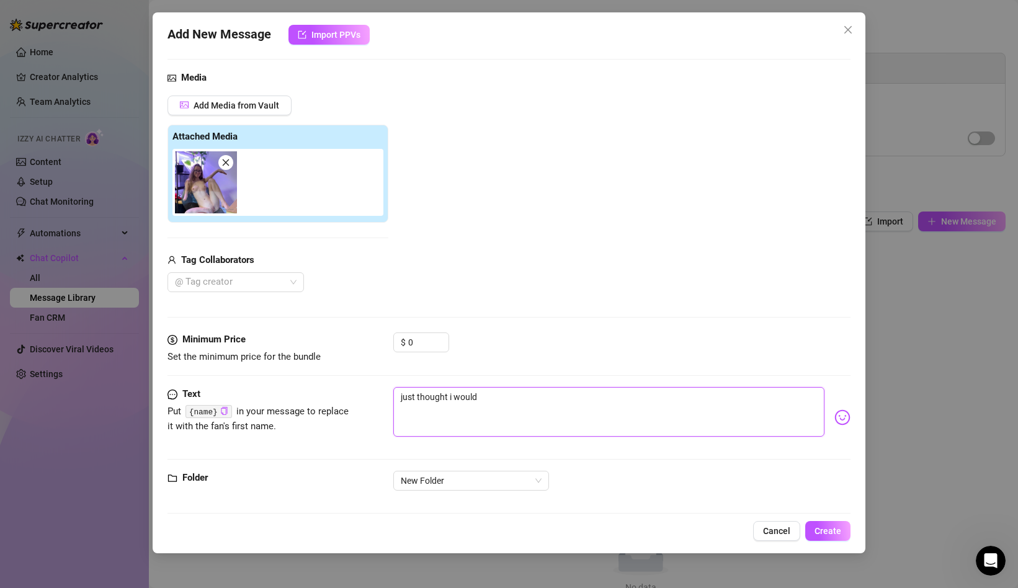
type textarea "just thought i would"
type textarea "just thought i would s"
type textarea "just thought i would se"
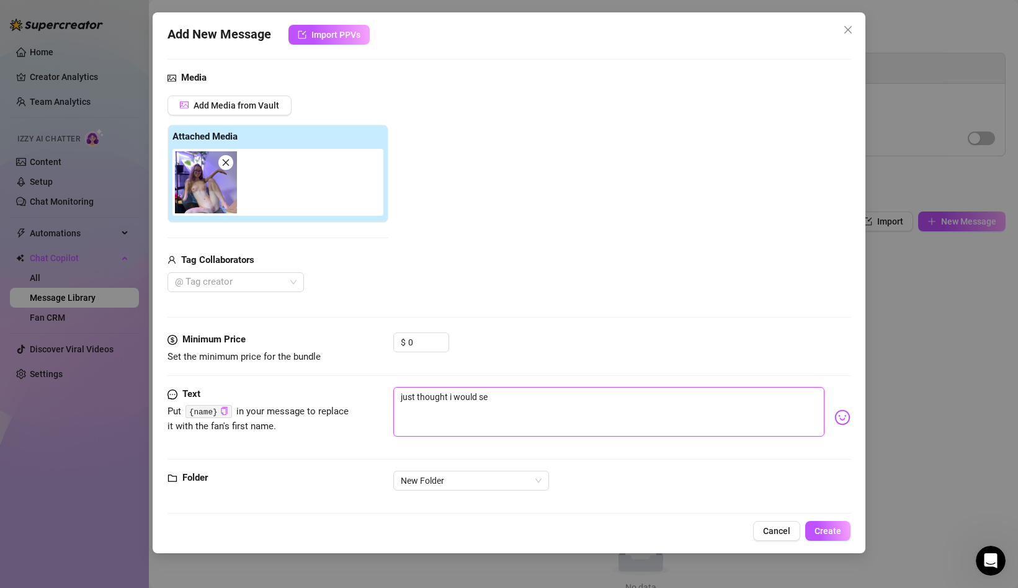
type textarea "just thought i would sen"
type textarea "just thought i would send"
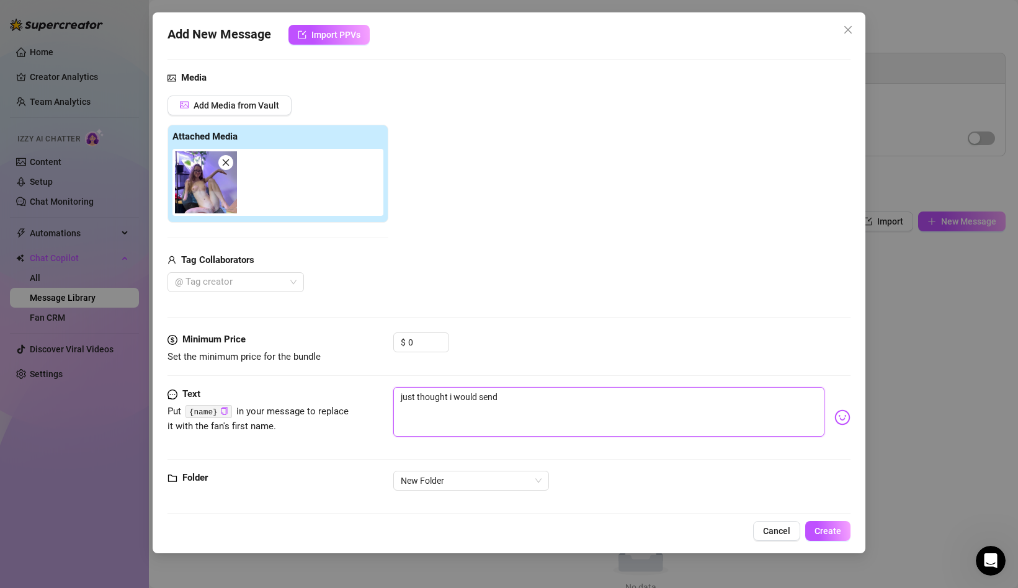
type textarea "just thought i would send"
type textarea "just thought i would send y"
type textarea "just thought i would send yo"
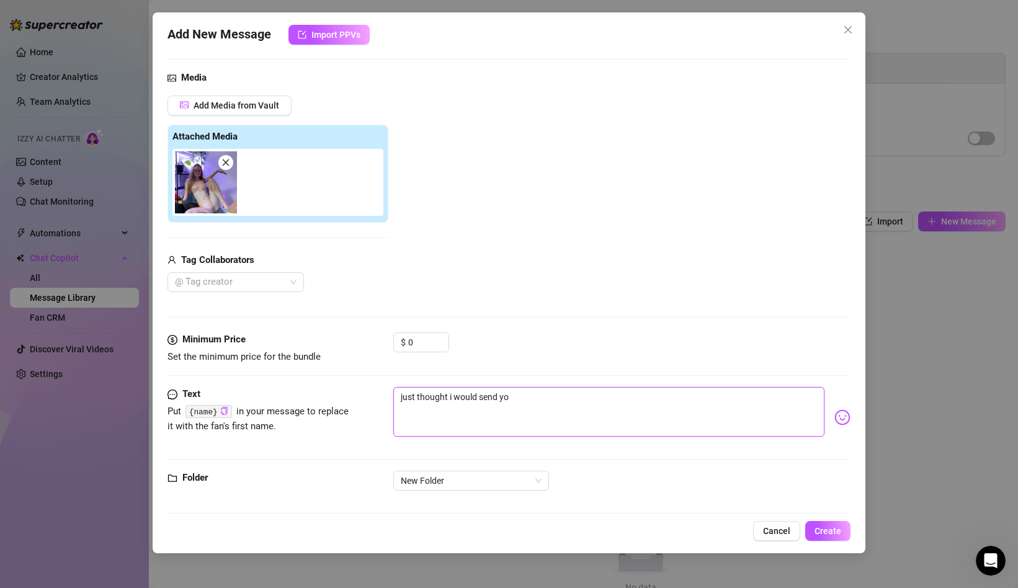
type textarea "just thought i would send you"
type textarea "just thought i would send you a"
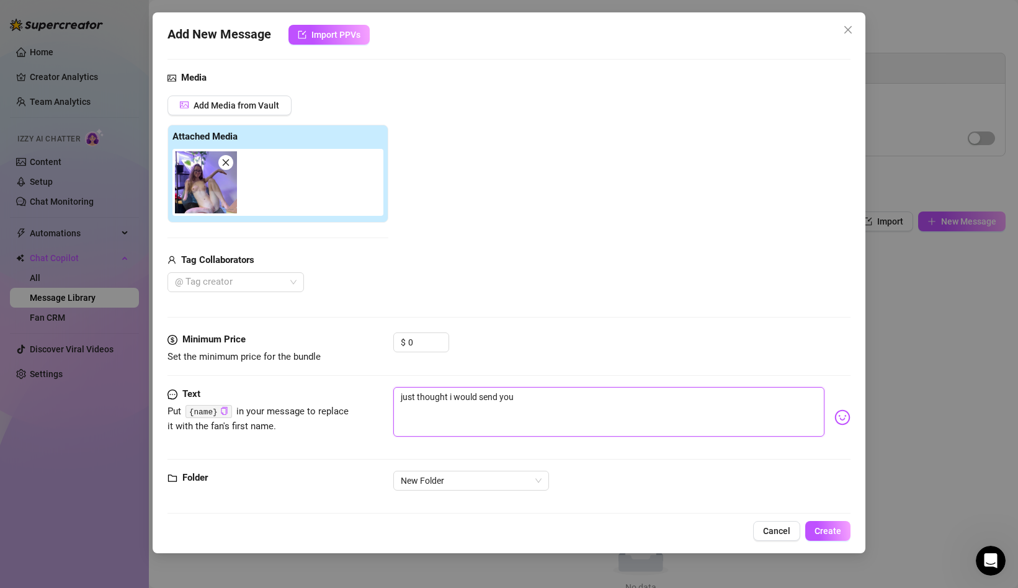
type textarea "just thought i would send you a"
type textarea "just thought i would send you a m"
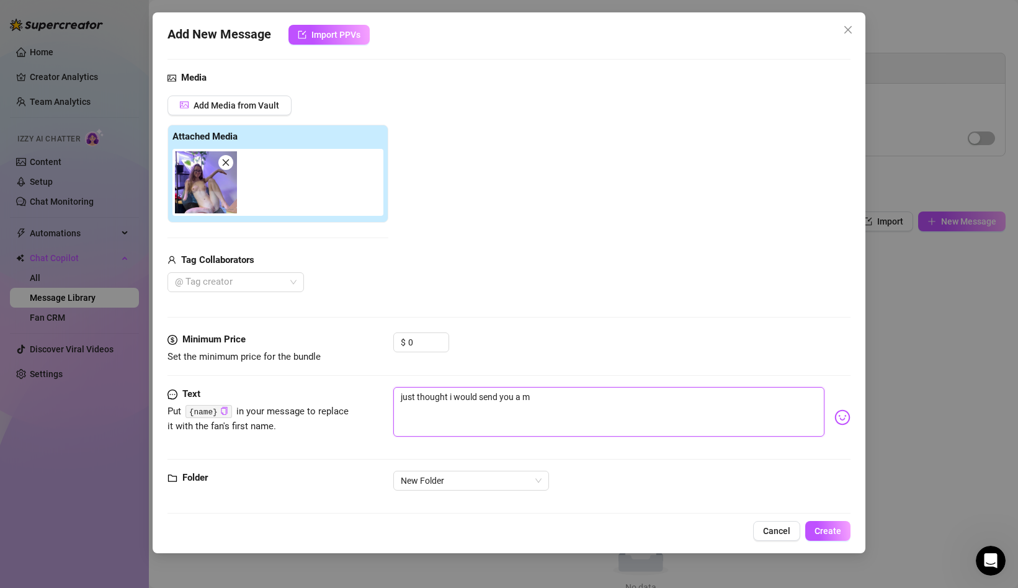
type textarea "just thought i would send you a me"
type textarea "just thought i would send you a mes"
type textarea "just thought i would send you a mess"
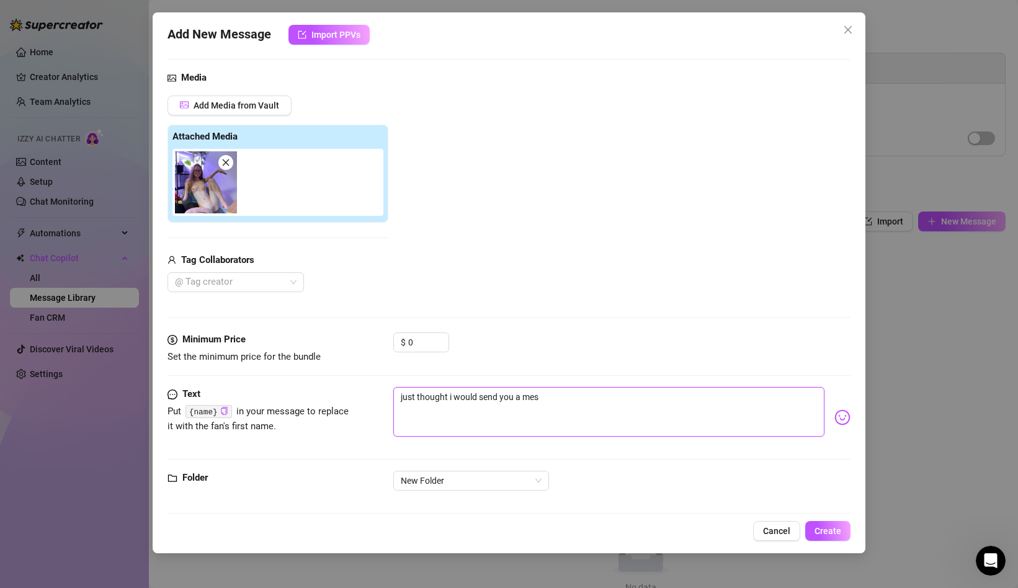
type textarea "just thought i would send you a mess"
type textarea "just thought i would send you a messa"
type textarea "just thought i would send you a messag"
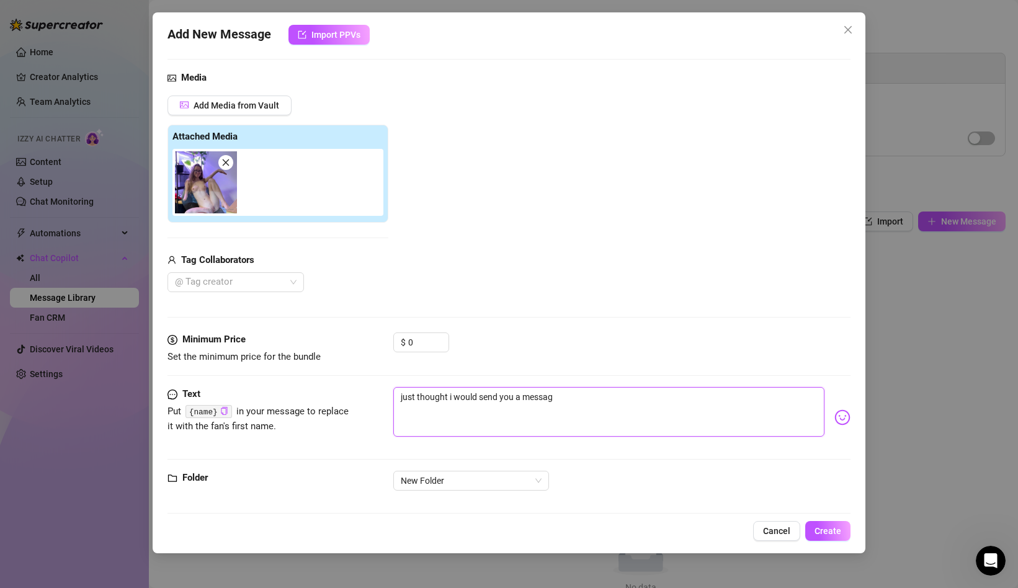
type textarea "just thought i would send you a message"
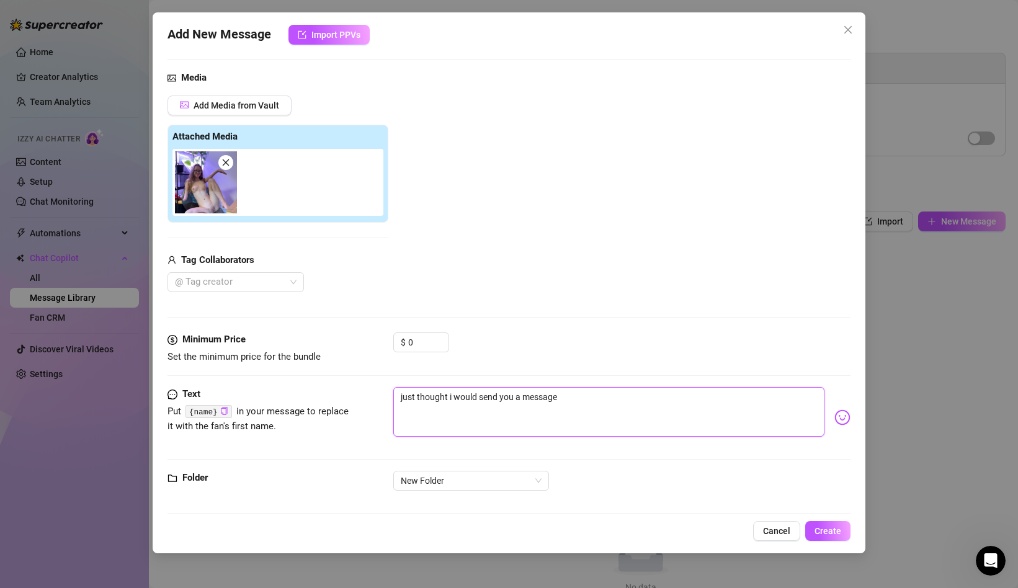
type textarea "just thought i would send you a message"
type textarea "just thought i would send you a messag"
type textarea "just thought i would send you a messa"
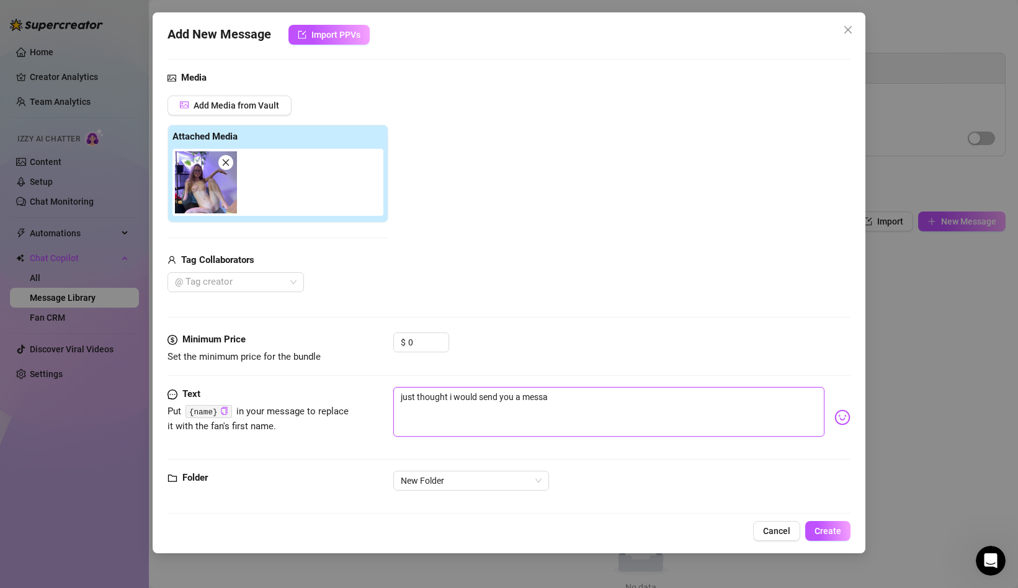
type textarea "just thought i would send you a mess"
type textarea "just thought i would send you a mes"
type textarea "just thought i would send you a me"
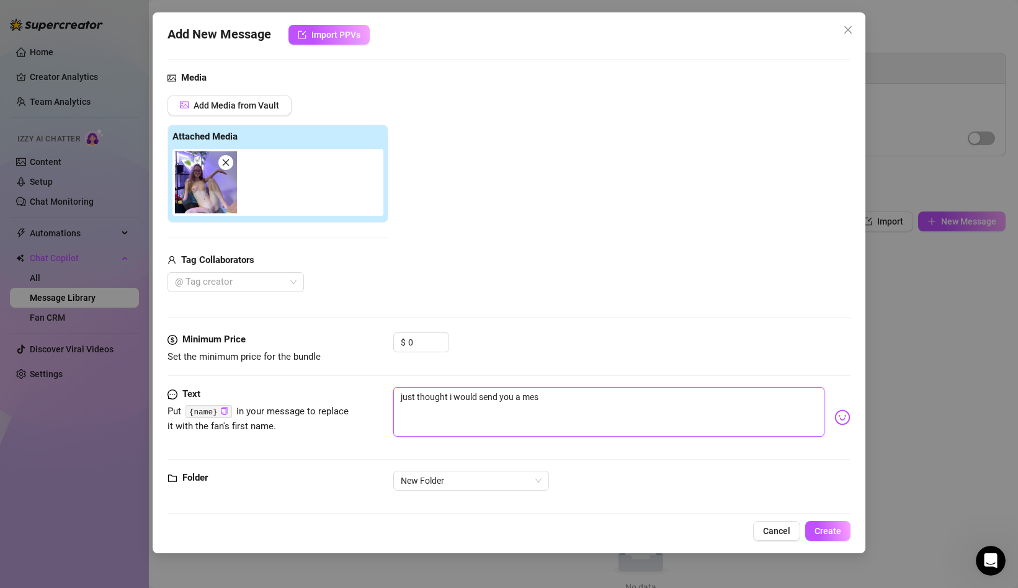
type textarea "just thought i would send you a me"
type textarea "just thought i would send you a m"
type textarea "just thought i would send you a"
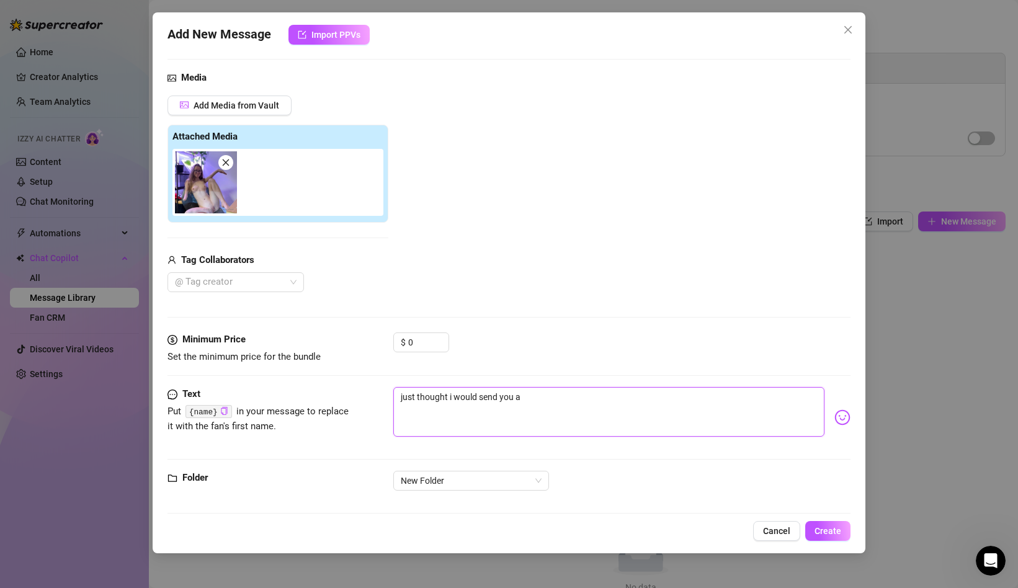
type textarea "just thought i would send you a"
type textarea "just thought i would send you"
type textarea "just thought i would send you o"
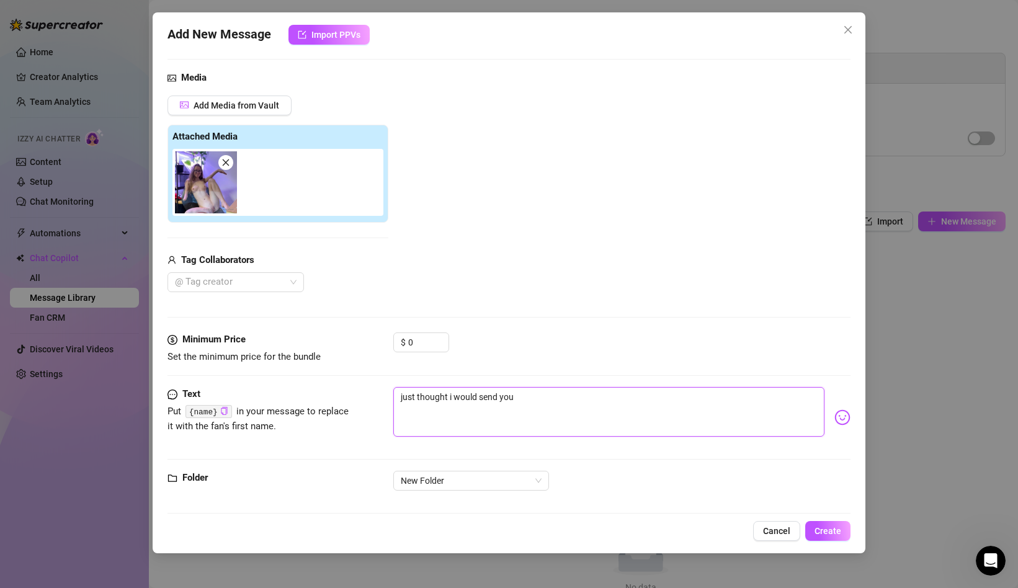
type textarea "just thought i would send you o"
type textarea "just thought i would send you on"
type textarea "just thought i would send you one"
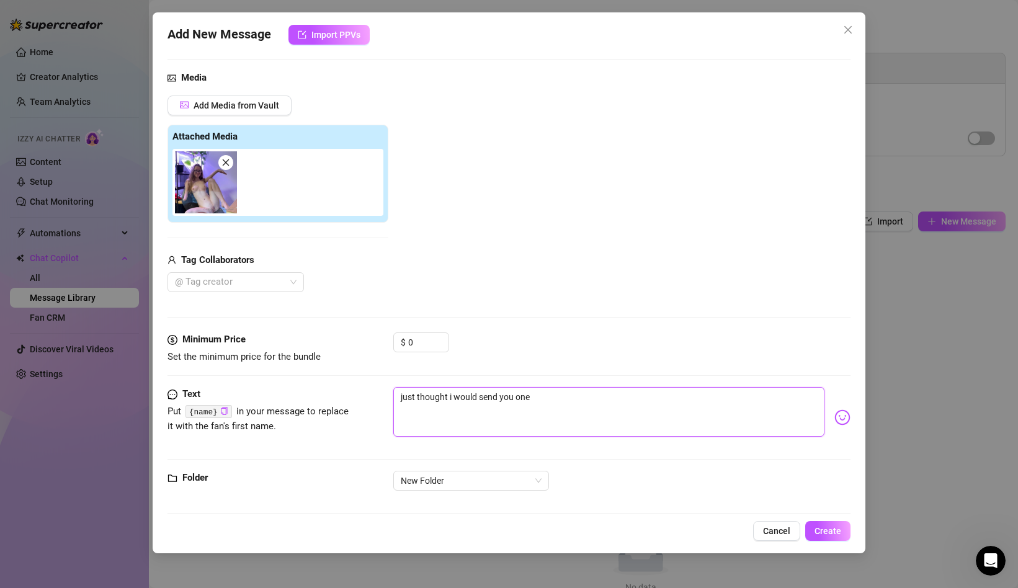
type textarea "just thought i would send you one"
type textarea "just thought i would send you one o"
type textarea "just thought i would send you one"
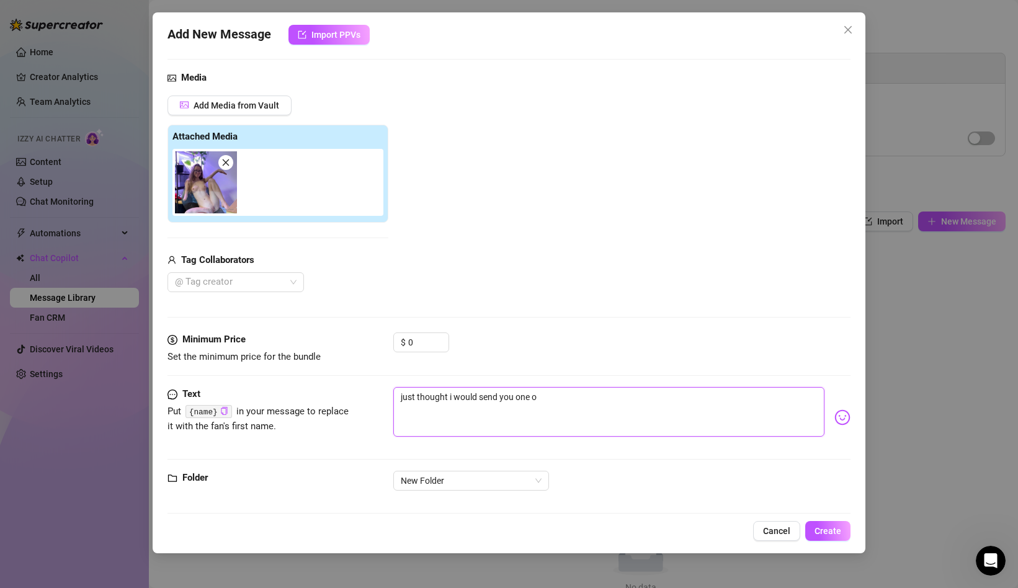
type textarea "just thought i would send you one"
type textarea "just thought i would send you on"
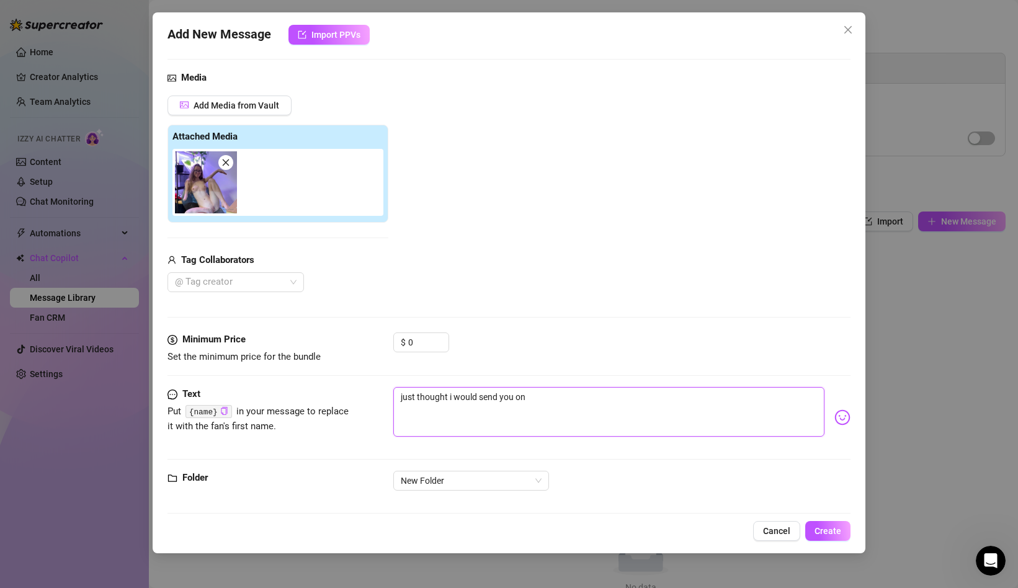
type textarea "just thought i would send you o"
type textarea "just thought i would send you"
type textarea "just thought i would send you a"
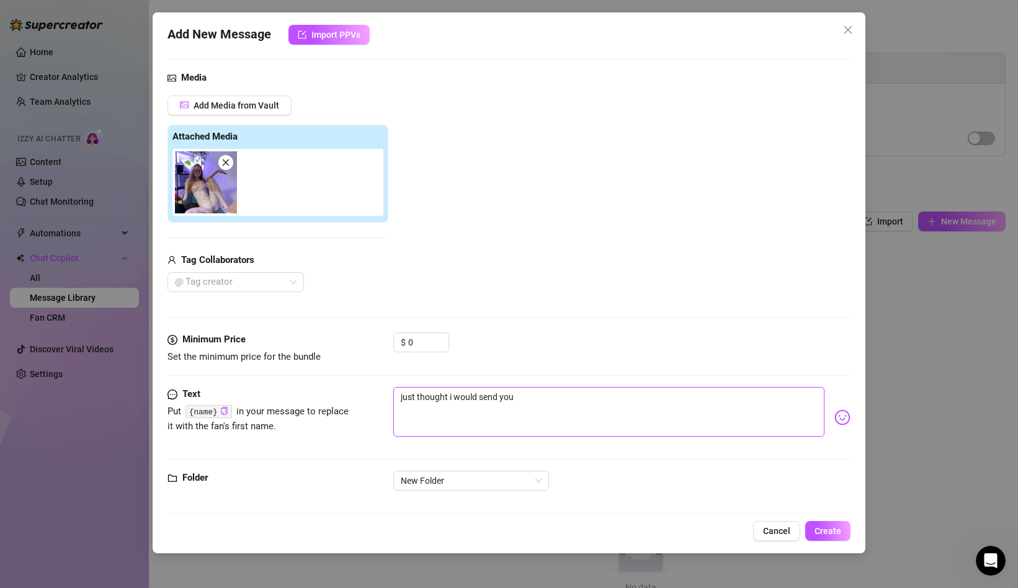
type textarea "just thought i would send you a"
type textarea "just thought i would send you a p"
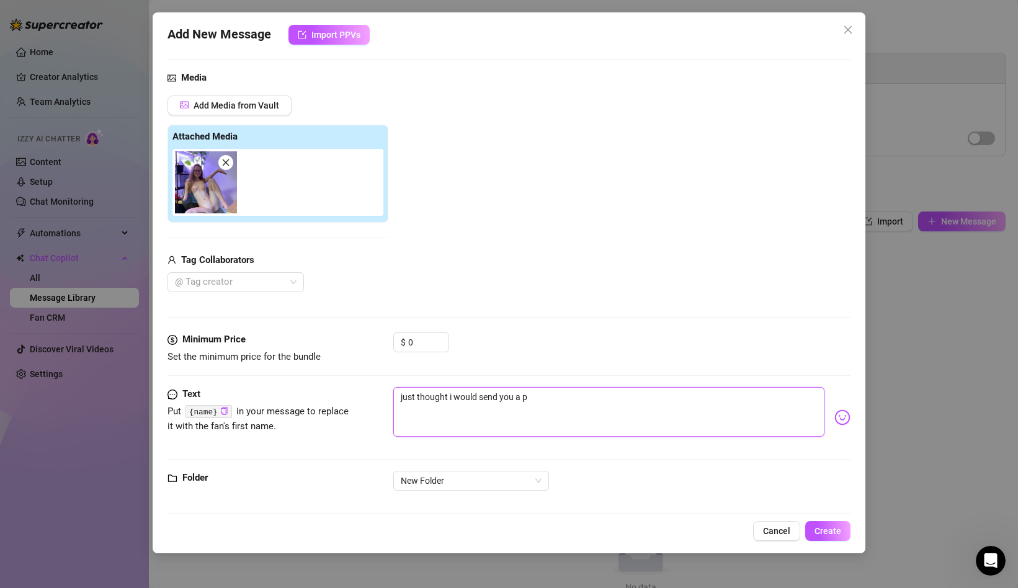
type textarea "just thought i would send you a pi"
type textarea "just thought i would send you a pic"
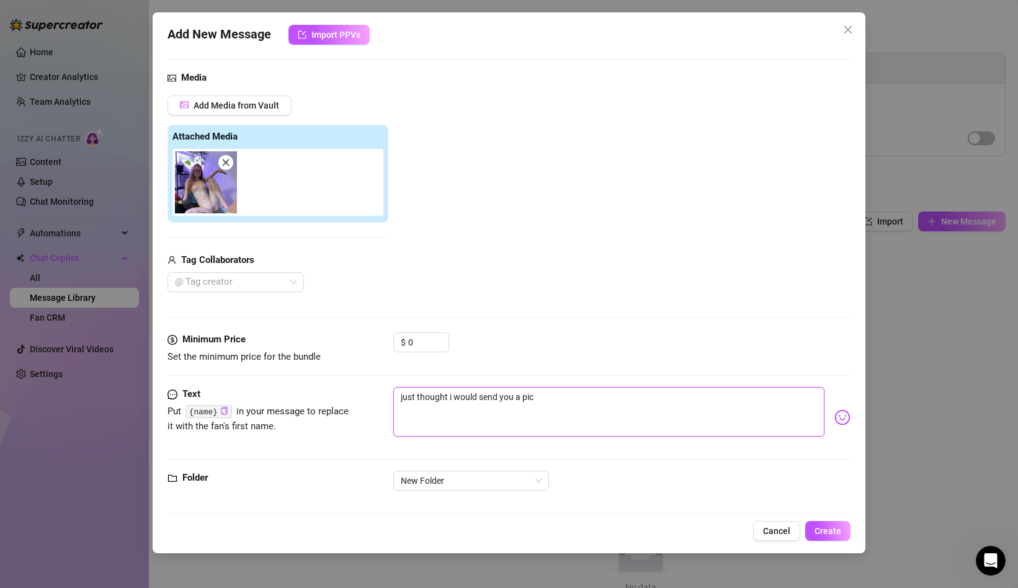
type textarea "just thought i would send you a pic"
type textarea "just thought i would send you a pic t"
type textarea "just thought i would send you a pic th"
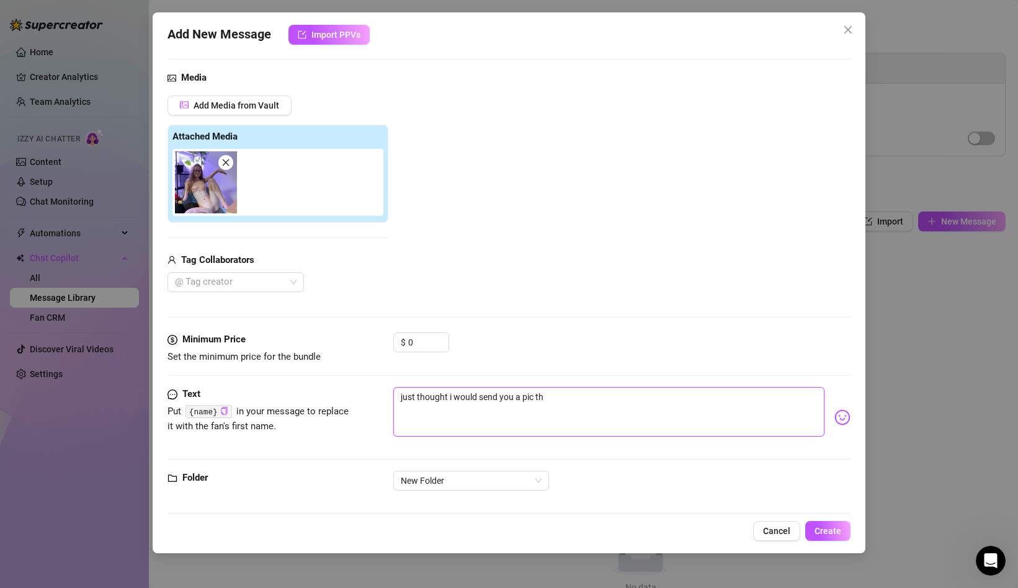
type textarea "just thought i would send you a pic tha"
type textarea "just thought i would send you a pic that"
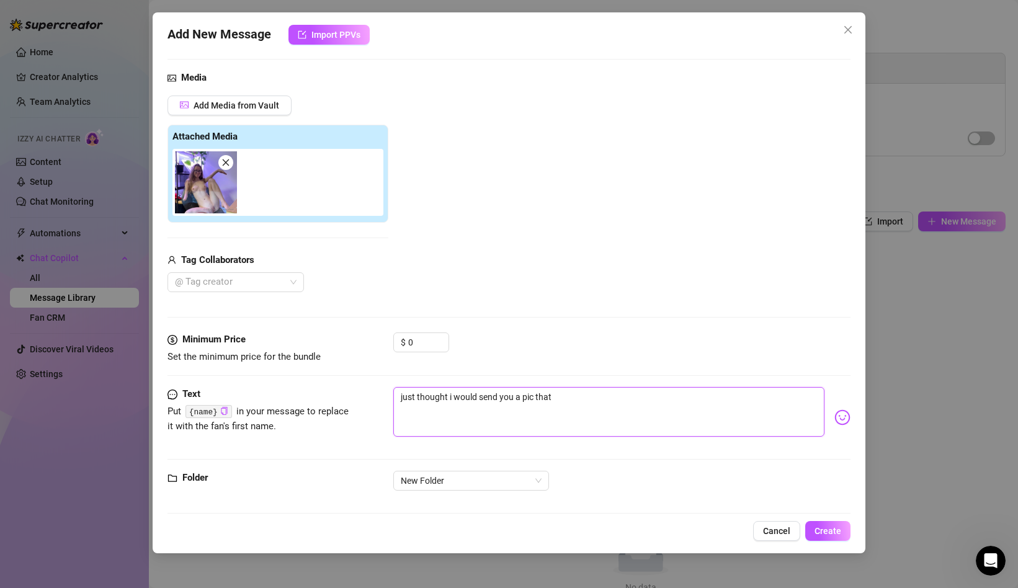
type textarea "just thought i would send you a pic that"
type textarea "just thought i would send you a pic that m"
type textarea "just thought i would send you a pic that ma"
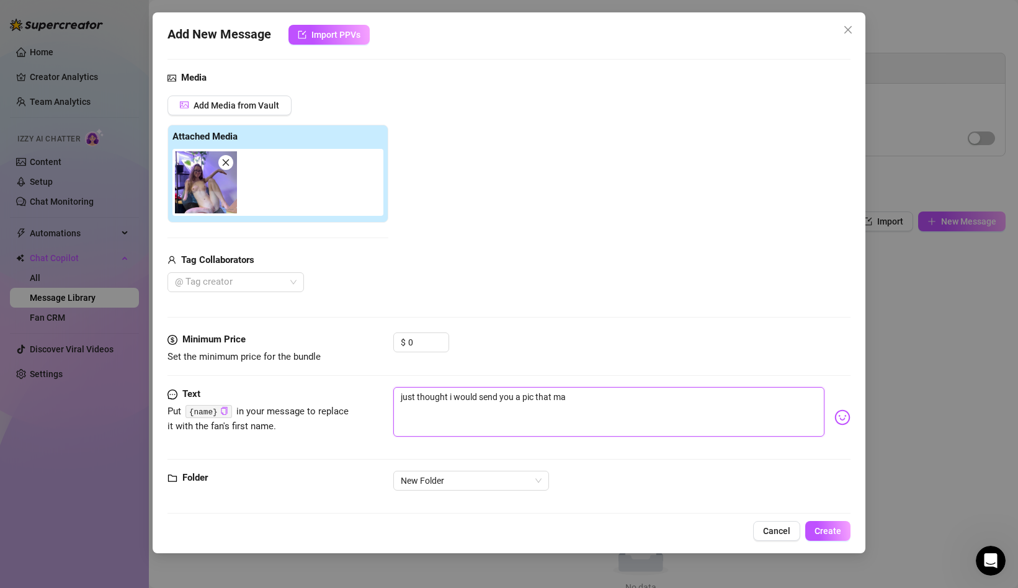
type textarea "just thought i would send you a pic that mak"
click at [651, 397] on textarea "just thought i would send you a pic that makes me feel really cute :)" at bounding box center [608, 412] width 431 height 50
click at [518, 481] on span "New Folder" at bounding box center [471, 481] width 141 height 19
click at [588, 450] on div "Text Put {name} in your message to replace it with the fan's first name. just t…" at bounding box center [509, 429] width 683 height 84
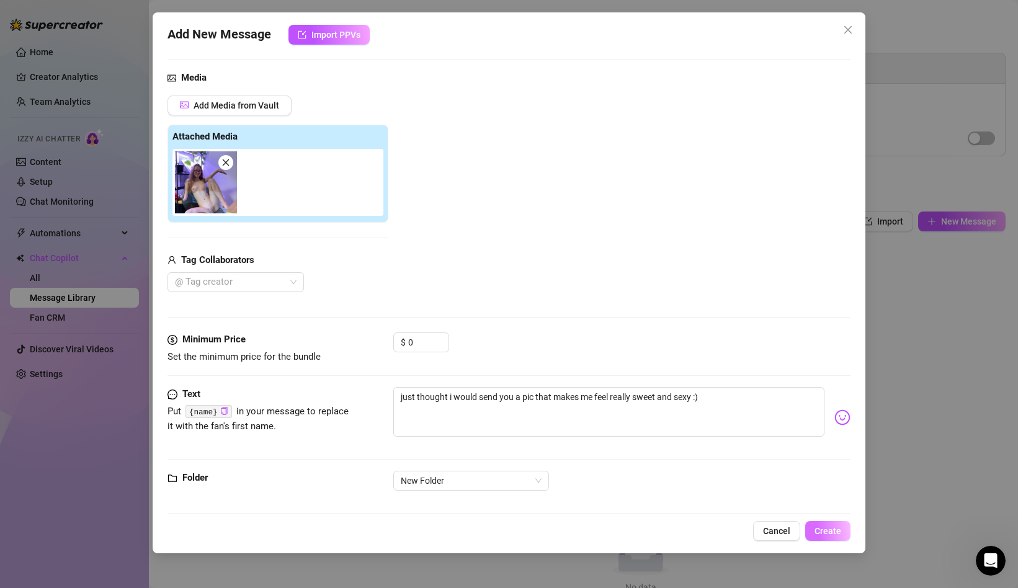
click at [820, 534] on span "Create" at bounding box center [828, 531] width 27 height 10
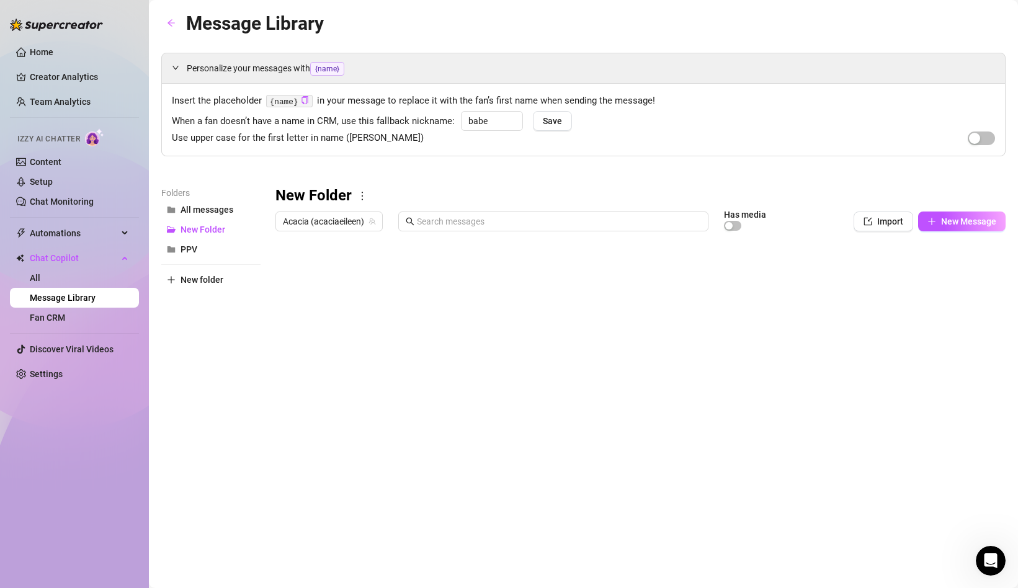
click at [361, 199] on icon "more" at bounding box center [362, 195] width 11 height 11
click at [380, 214] on link "Rename" at bounding box center [388, 217] width 45 height 10
drag, startPoint x: 334, startPoint y: 196, endPoint x: 282, endPoint y: 196, distance: 52.7
click at [282, 196] on input "New Folder" at bounding box center [633, 196] width 714 height 20
click at [949, 222] on span "New Message" at bounding box center [968, 222] width 55 height 10
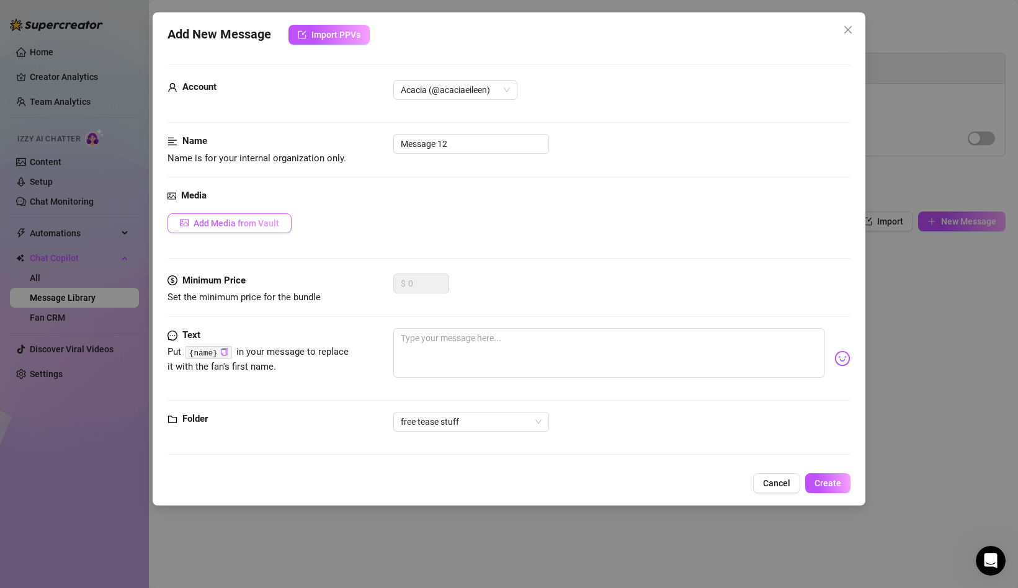
click at [235, 218] on span "Add Media from Vault" at bounding box center [237, 223] width 86 height 10
click at [239, 220] on div "All media Clear selection Select a list All 00:10 01:37 00:04 05:37 00:20 00:03…" at bounding box center [509, 294] width 1018 height 588
click at [258, 226] on span "Add Media from Vault" at bounding box center [237, 223] width 86 height 10
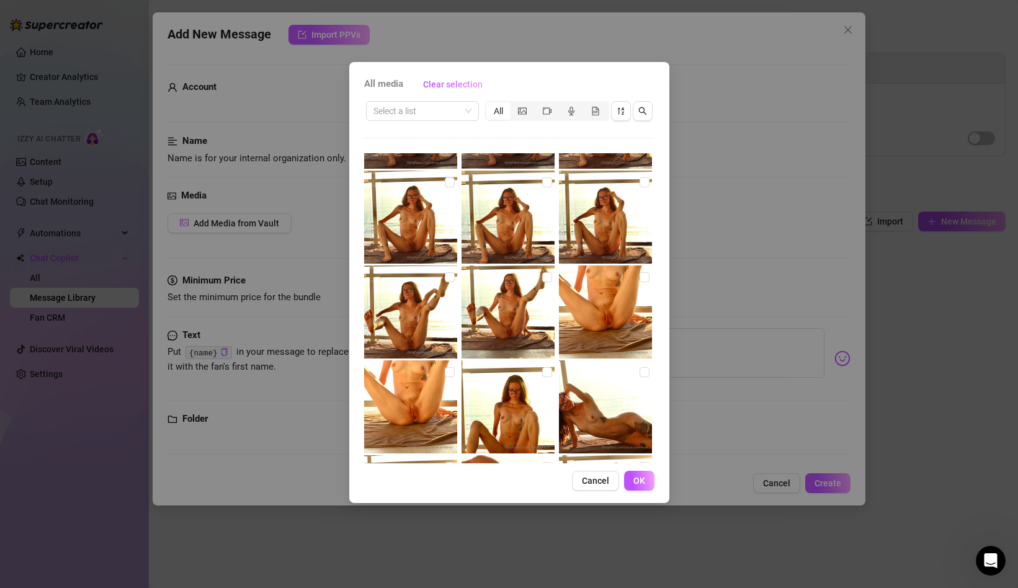
scroll to position [1132, 0]
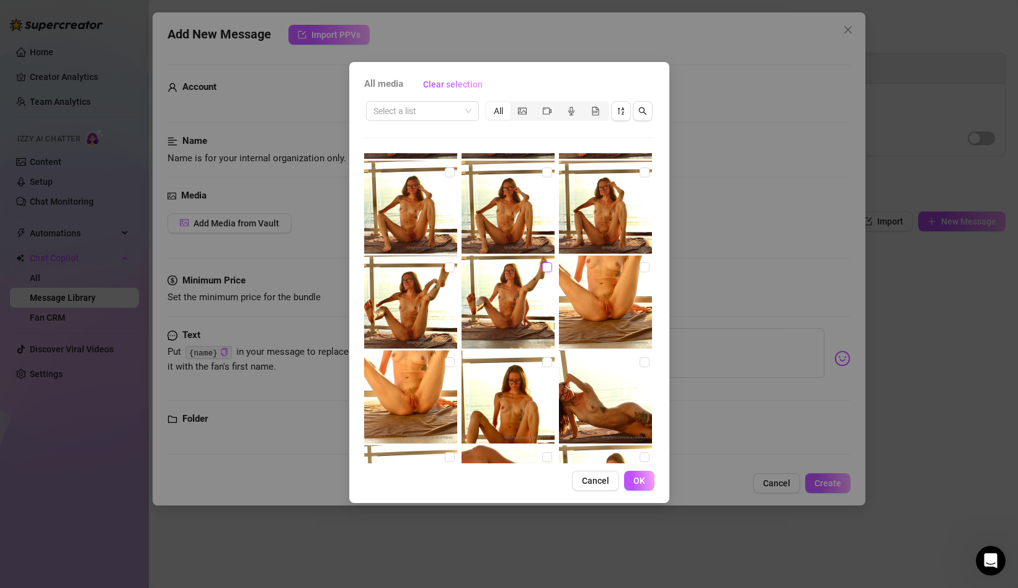
click at [549, 267] on input "checkbox" at bounding box center [547, 267] width 10 height 10
click at [447, 267] on input "checkbox" at bounding box center [450, 267] width 10 height 10
click at [637, 483] on span "OK" at bounding box center [640, 481] width 12 height 10
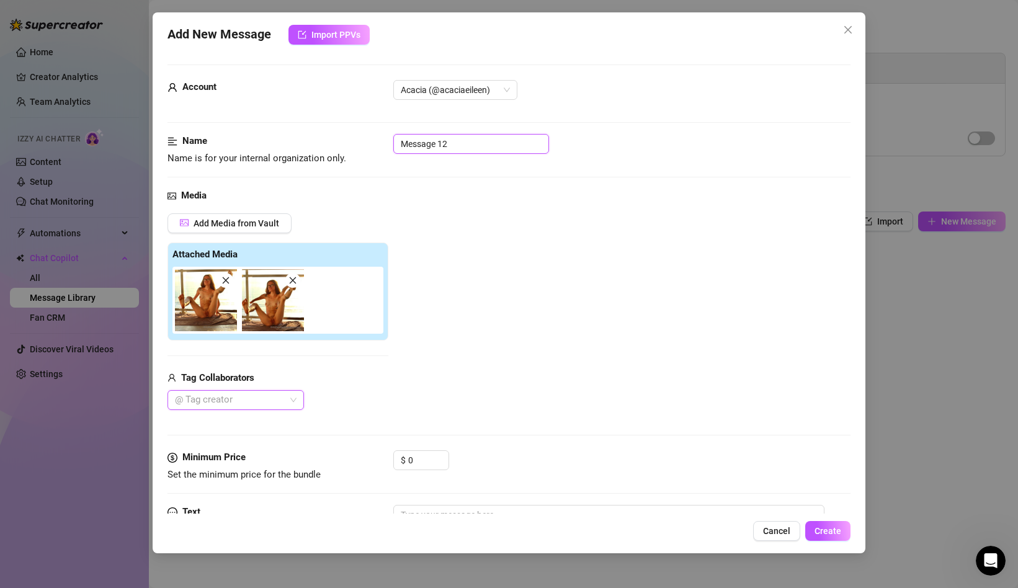
click at [438, 143] on input "Message 12" at bounding box center [471, 144] width 156 height 20
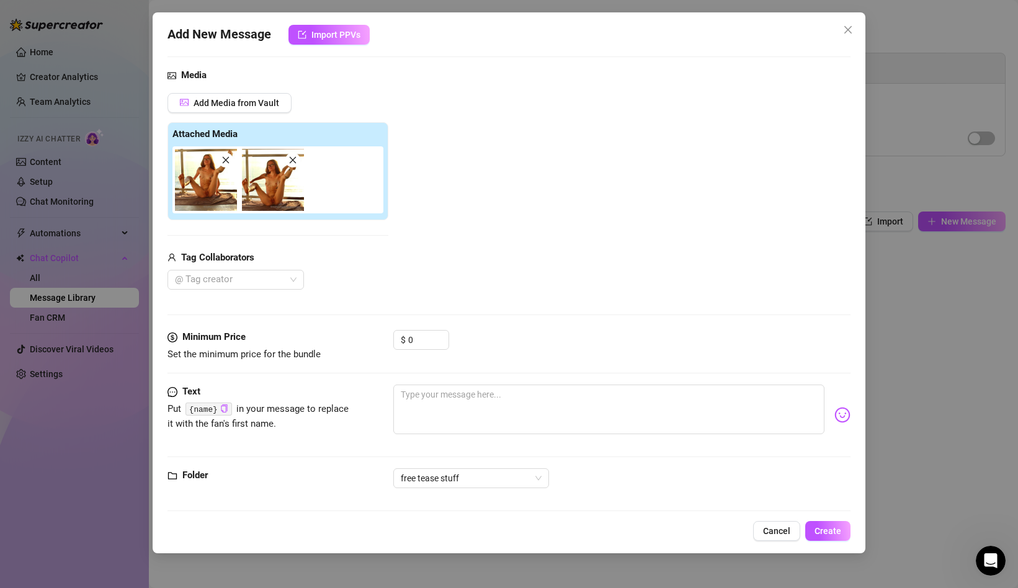
scroll to position [129, 0]
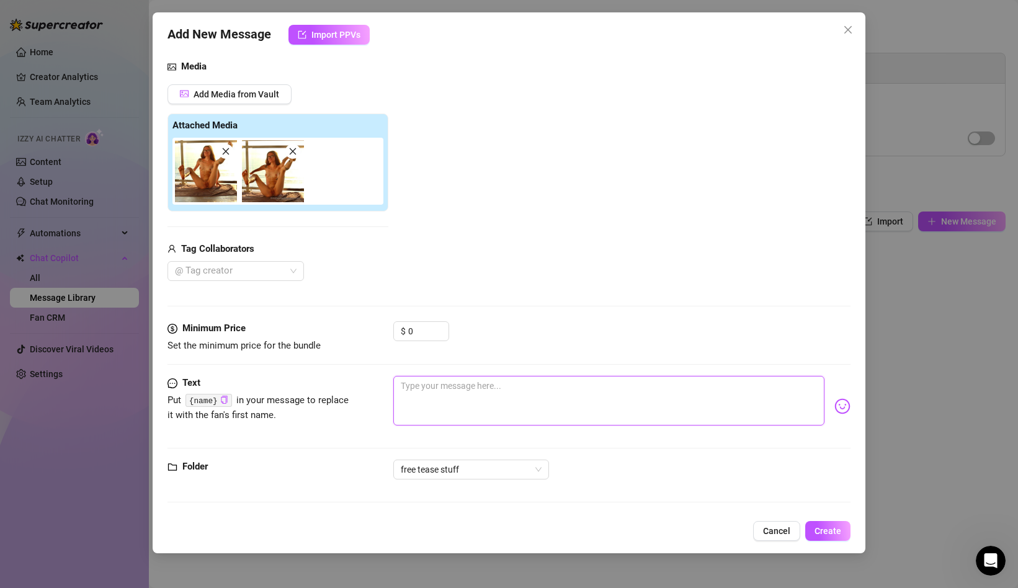
click at [414, 390] on textarea at bounding box center [608, 401] width 431 height 50
click at [835, 524] on button "Create" at bounding box center [827, 531] width 45 height 20
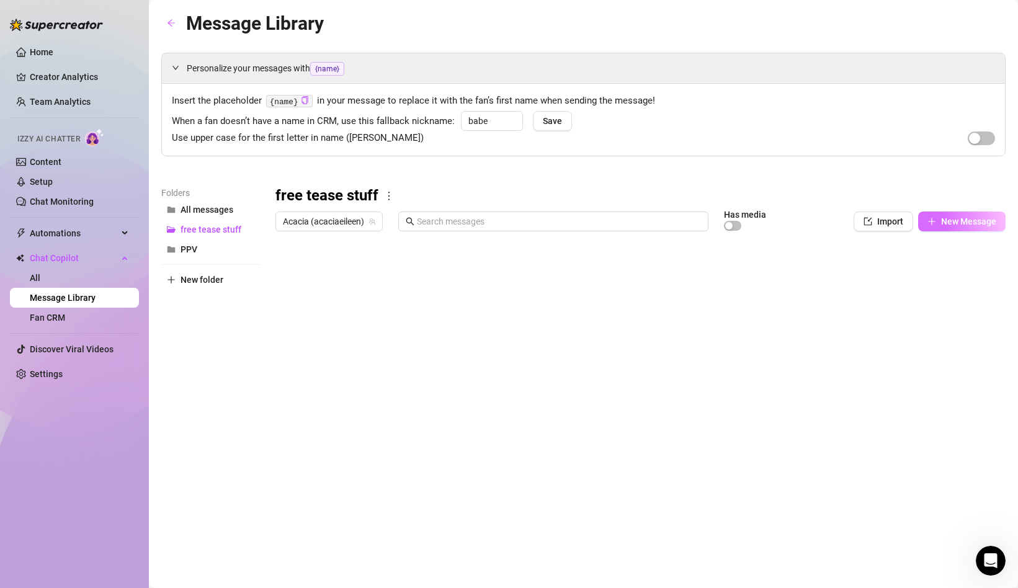
click at [939, 216] on button "New Message" at bounding box center [961, 222] width 87 height 20
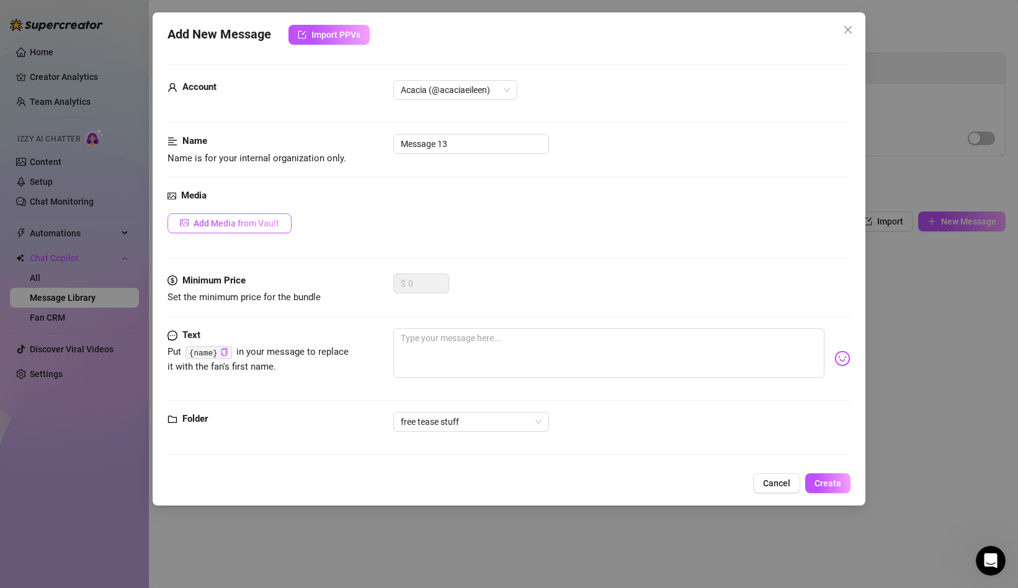
click at [204, 223] on span "Add Media from Vault" at bounding box center [237, 223] width 86 height 10
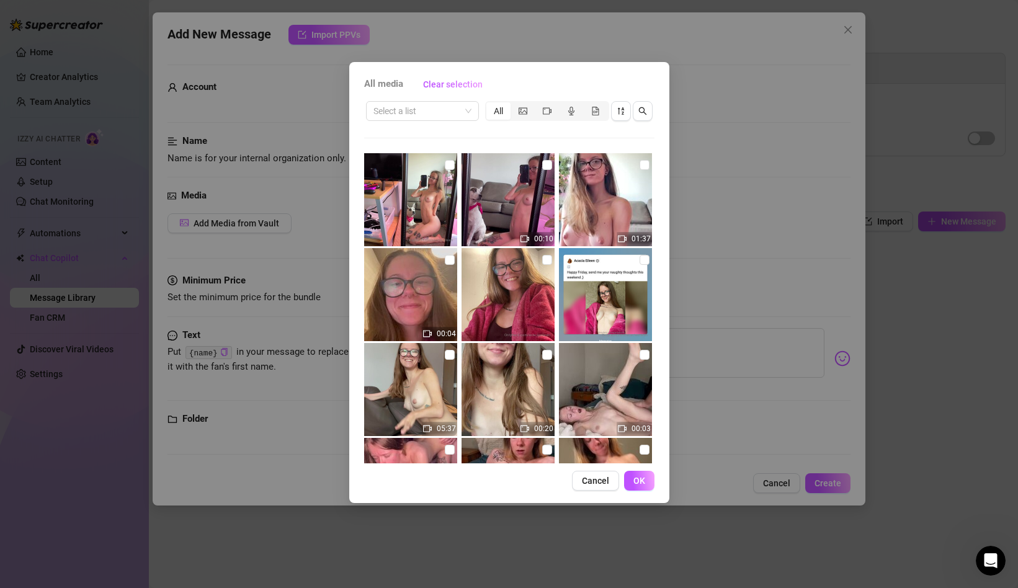
click at [231, 228] on div "All media Clear selection Select a list All 00:10 01:37 00:04 05:37 00:20 00:03…" at bounding box center [509, 294] width 1018 height 588
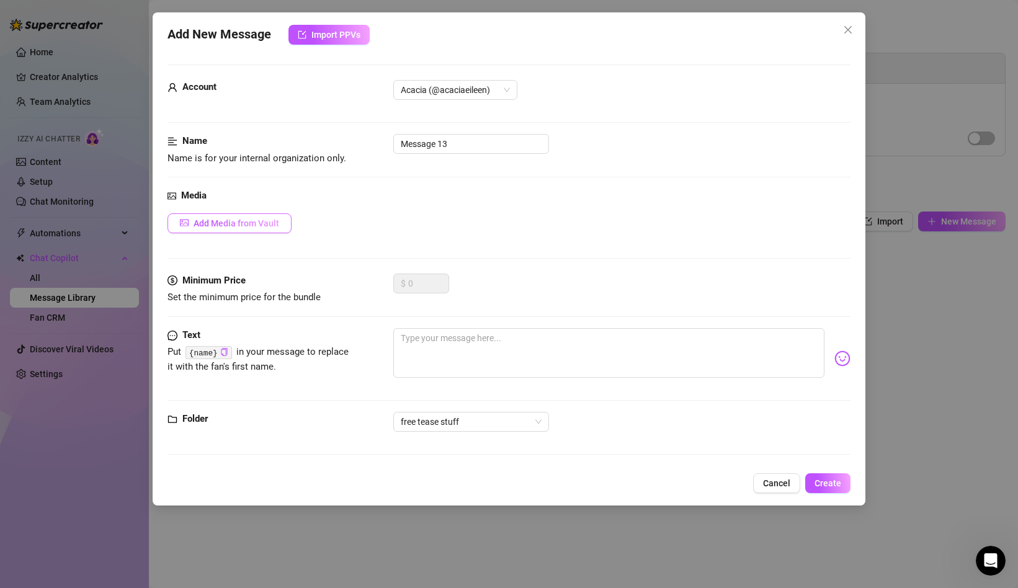
click at [251, 222] on span "Add Media from Vault" at bounding box center [237, 223] width 86 height 10
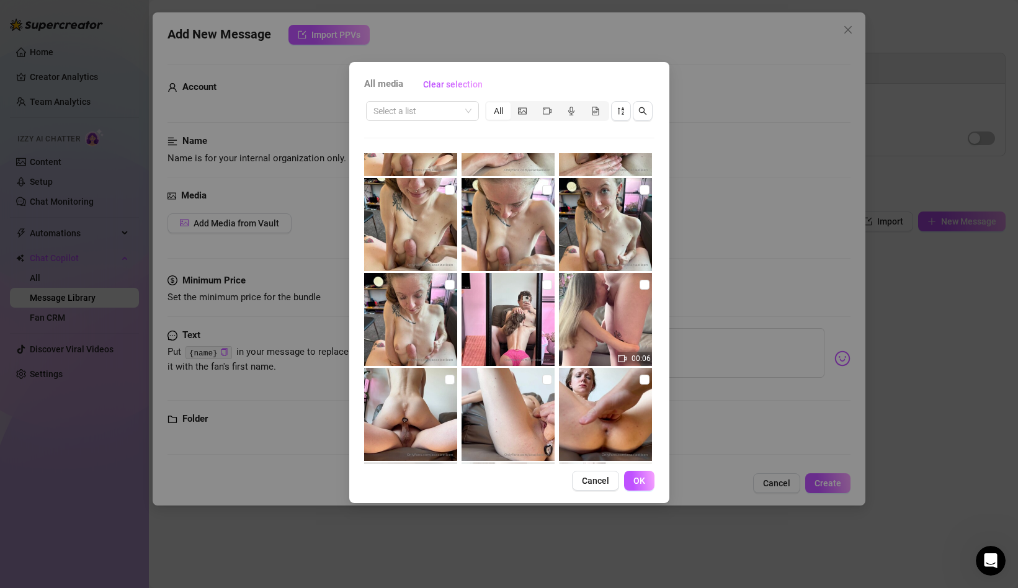
scroll to position [6891, 0]
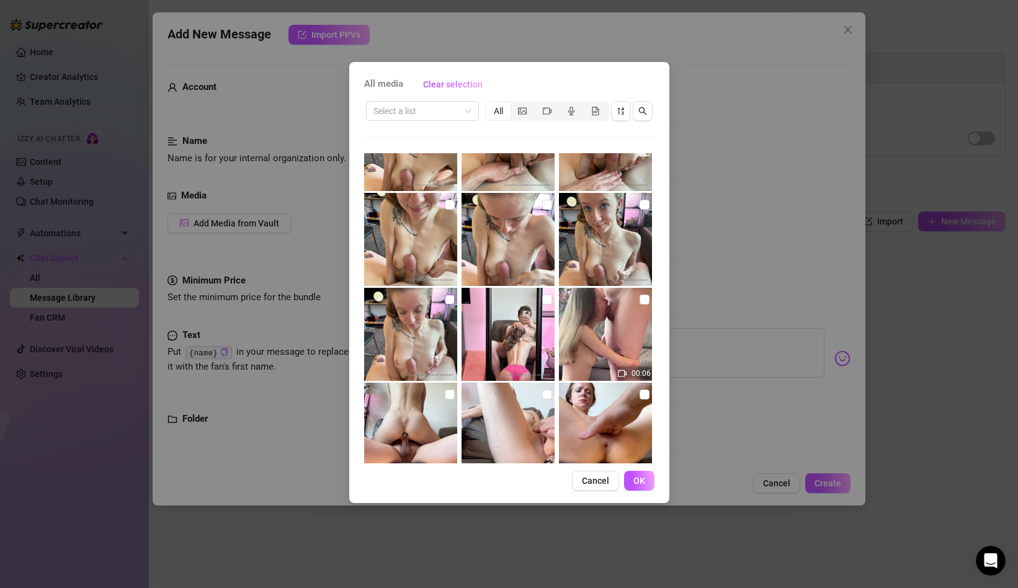
click at [447, 300] on input "checkbox" at bounding box center [450, 300] width 10 height 10
click at [644, 205] on input "checkbox" at bounding box center [645, 205] width 10 height 10
click at [544, 204] on input "checkbox" at bounding box center [547, 205] width 10 height 10
click at [445, 204] on input "checkbox" at bounding box center [450, 205] width 10 height 10
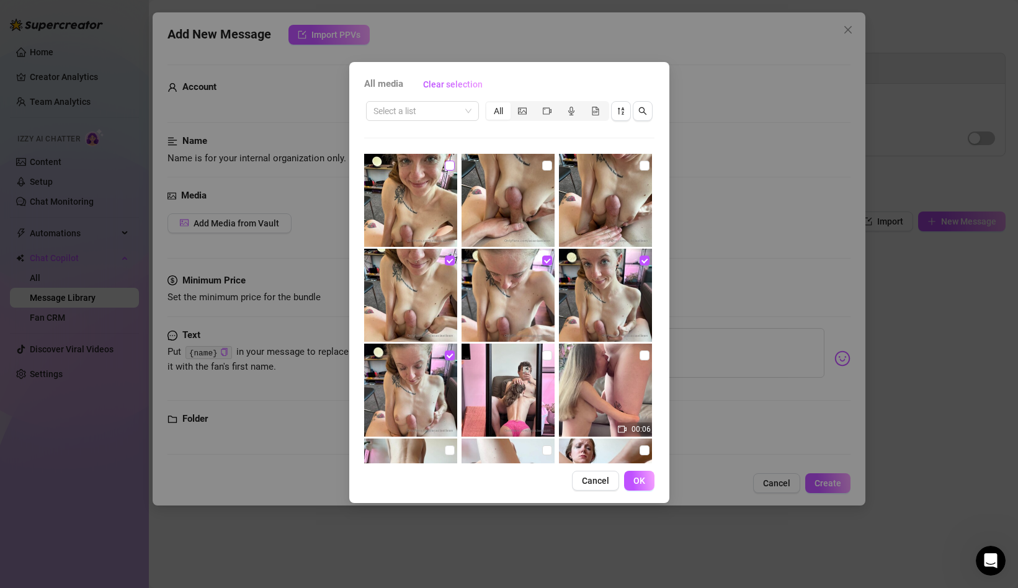
scroll to position [6895, 0]
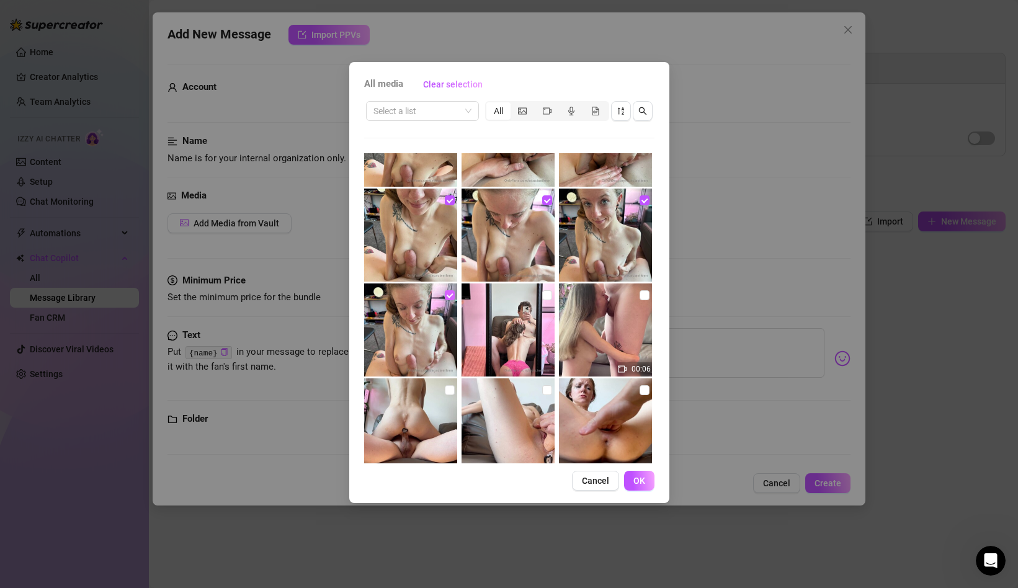
click at [448, 296] on input "checkbox" at bounding box center [450, 295] width 10 height 10
click at [446, 200] on input "checkbox" at bounding box center [450, 200] width 10 height 10
click at [545, 202] on input "checkbox" at bounding box center [547, 200] width 10 height 10
click at [642, 202] on input "checkbox" at bounding box center [645, 200] width 10 height 10
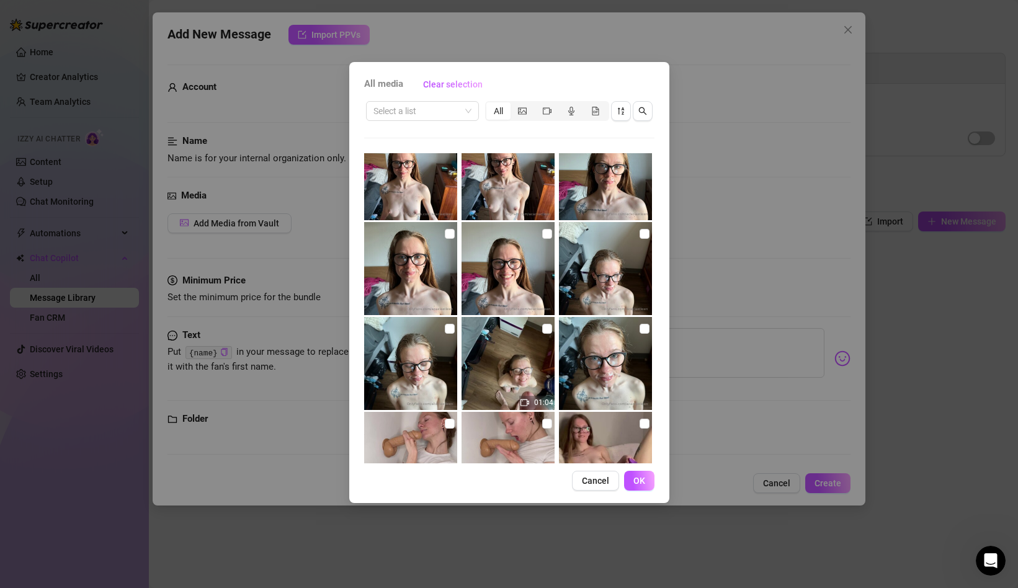
scroll to position [9334, 0]
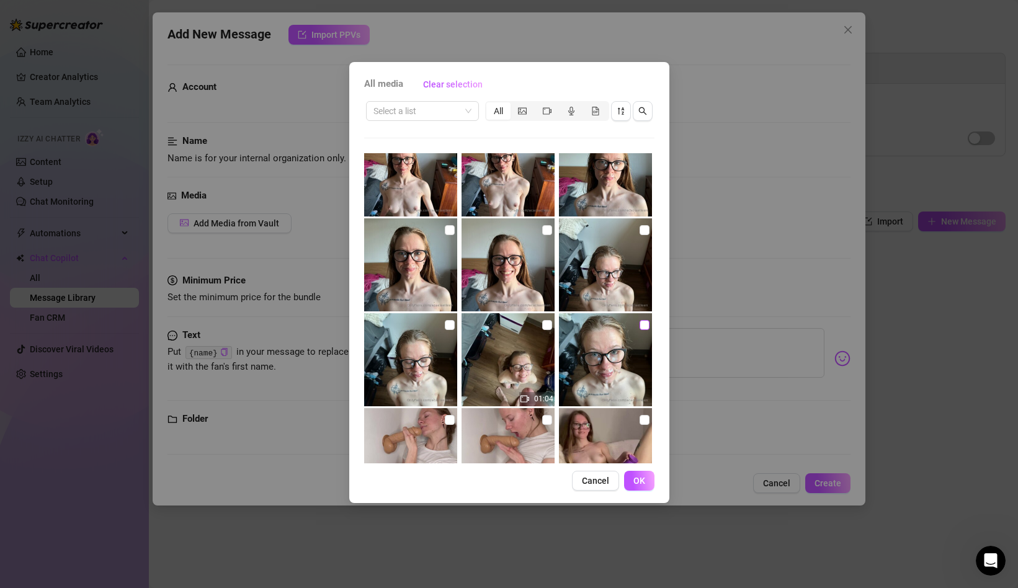
click at [643, 325] on input "checkbox" at bounding box center [645, 325] width 10 height 10
click at [591, 480] on span "Cancel" at bounding box center [595, 481] width 27 height 10
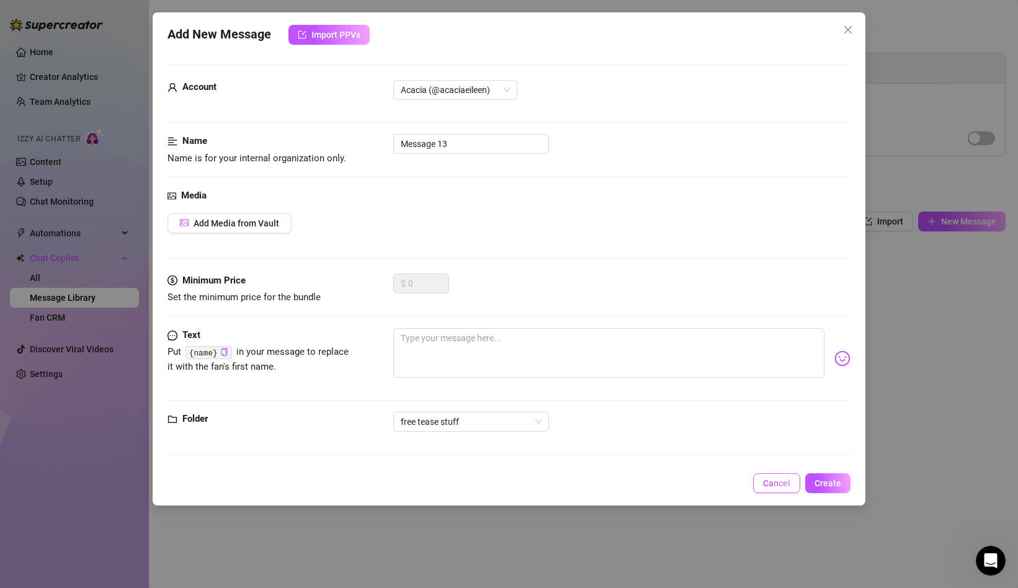
click at [773, 482] on span "Cancel" at bounding box center [776, 483] width 27 height 10
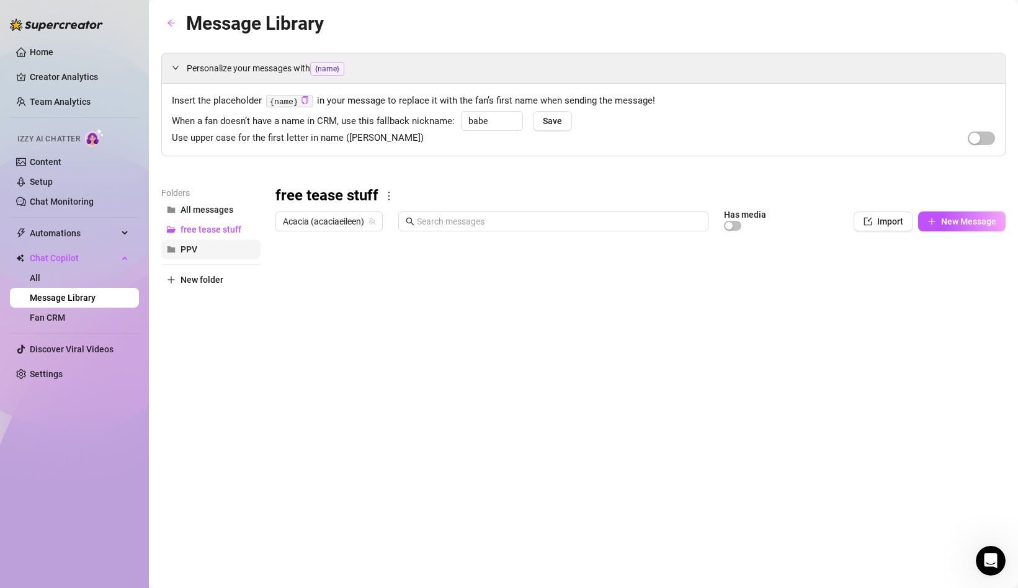
click at [206, 250] on button "PPV" at bounding box center [210, 250] width 99 height 20
click at [886, 222] on span "Import" at bounding box center [890, 222] width 26 height 10
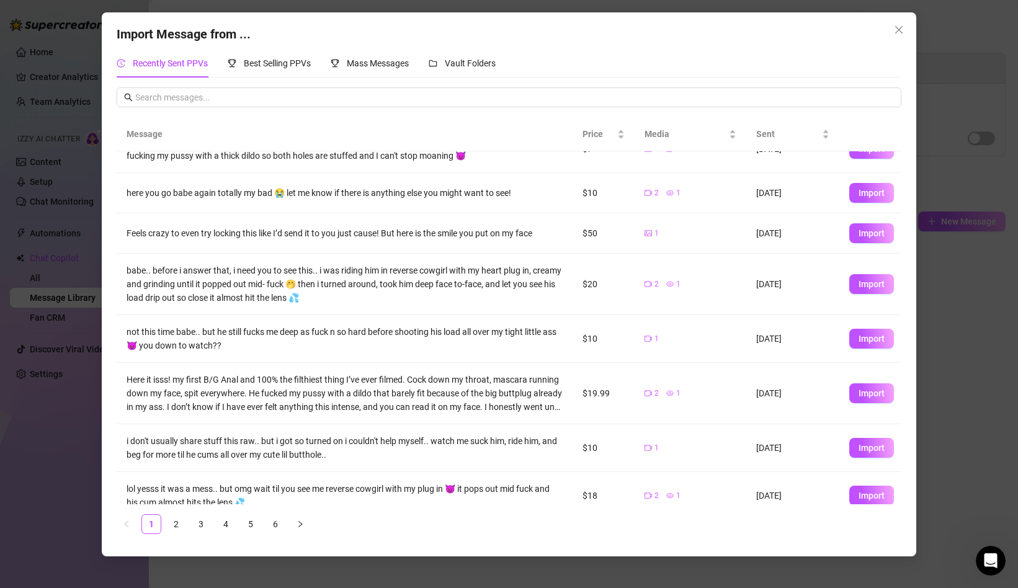
scroll to position [30, 0]
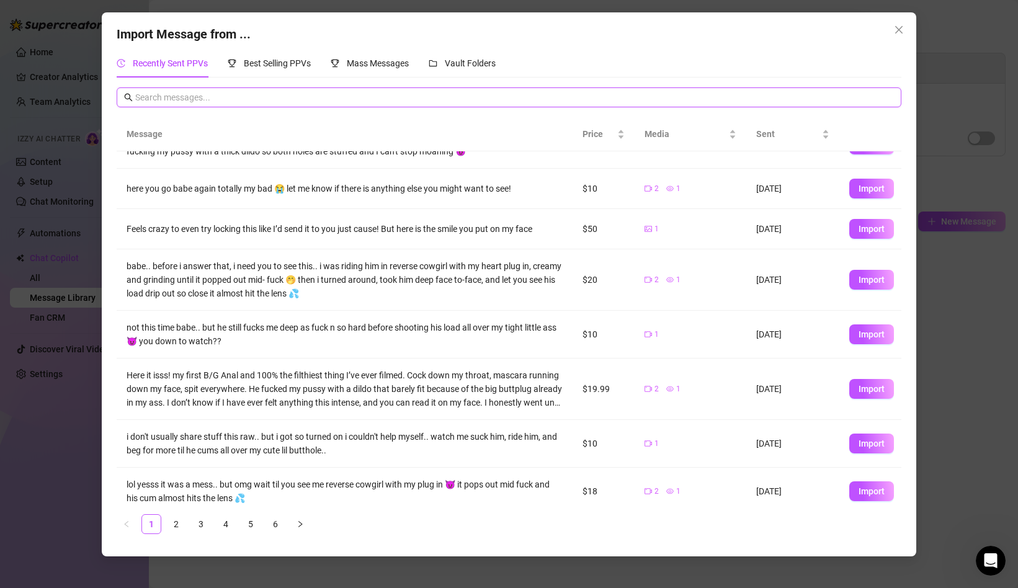
click at [248, 101] on input "text" at bounding box center [514, 98] width 759 height 14
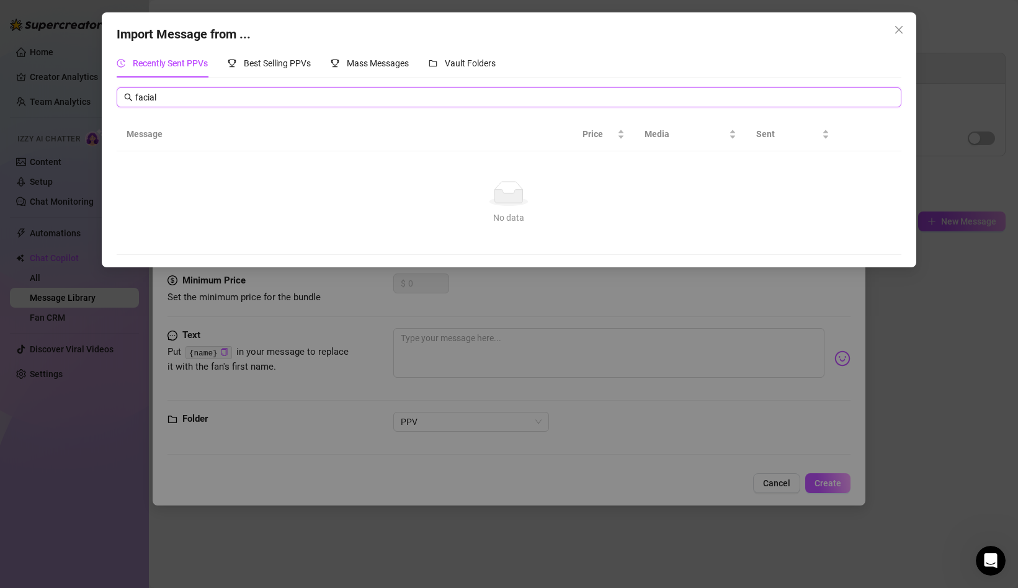
scroll to position [0, 0]
click at [367, 60] on span "Mass Messages" at bounding box center [378, 63] width 62 height 10
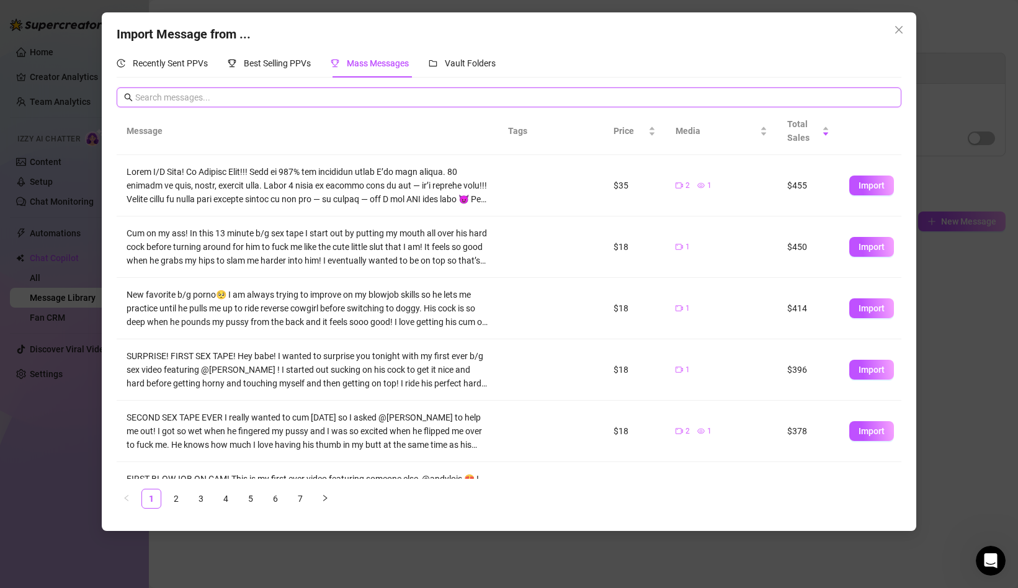
click at [305, 101] on input "text" at bounding box center [514, 98] width 759 height 14
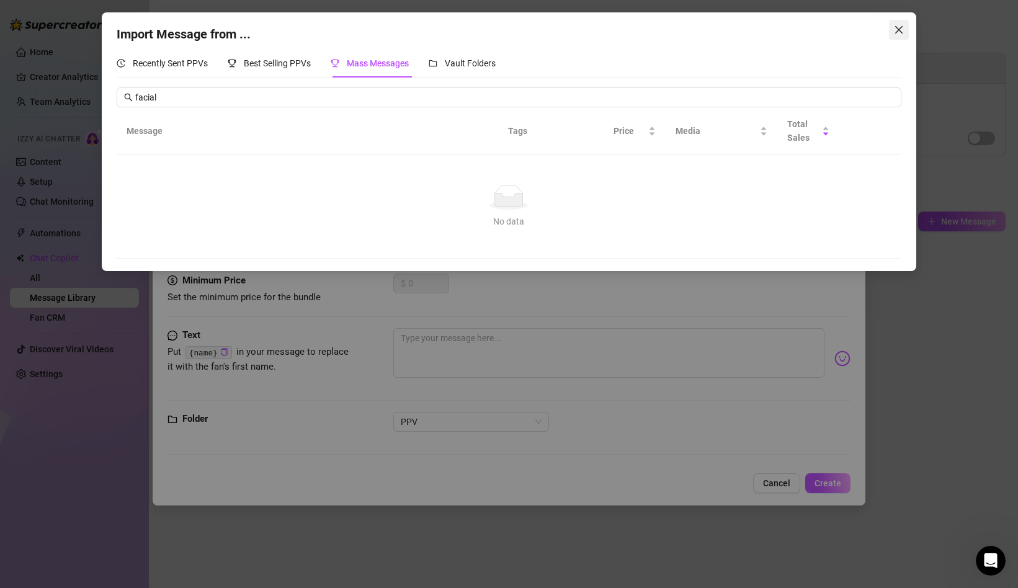
click at [895, 27] on icon "close" at bounding box center [899, 30] width 10 height 10
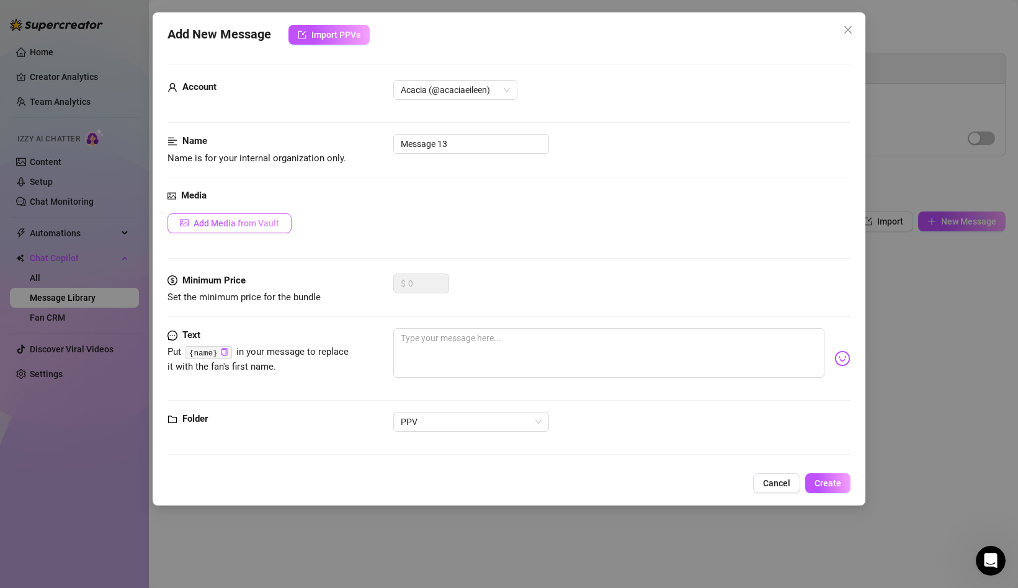
click at [235, 221] on span "Add Media from Vault" at bounding box center [237, 223] width 86 height 10
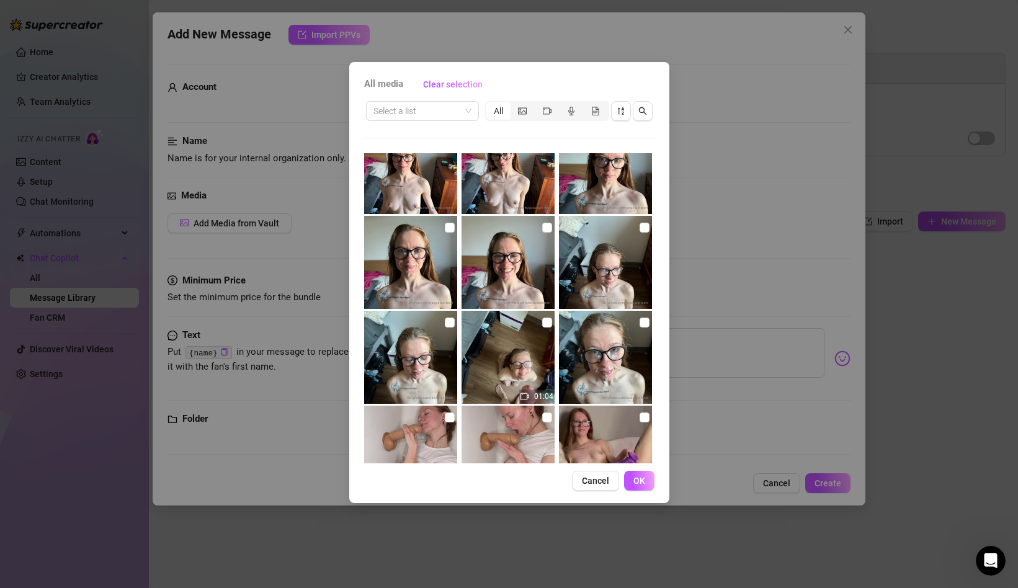
scroll to position [9335, 0]
click at [642, 323] on input "checkbox" at bounding box center [645, 324] width 10 height 10
click at [447, 324] on input "checkbox" at bounding box center [450, 324] width 10 height 10
click at [646, 230] on input "checkbox" at bounding box center [645, 229] width 10 height 10
click at [544, 227] on input "checkbox" at bounding box center [547, 229] width 10 height 10
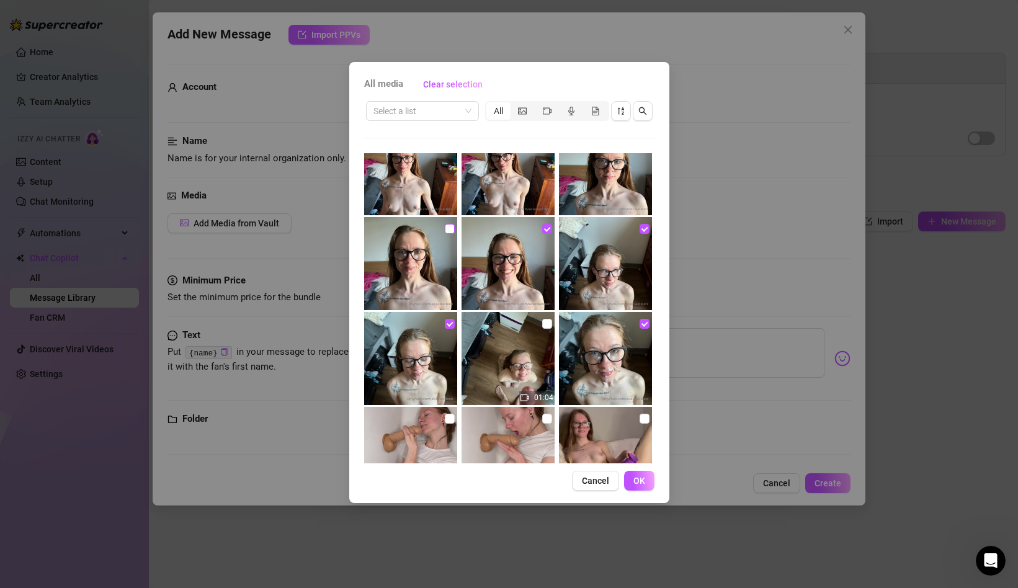
click at [445, 229] on input "checkbox" at bounding box center [450, 229] width 10 height 10
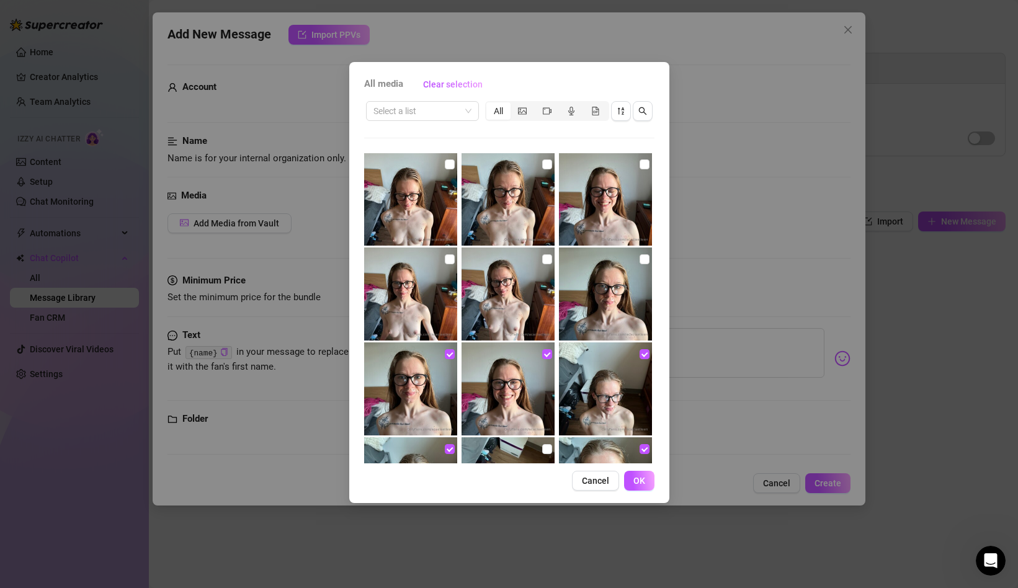
scroll to position [9204, 0]
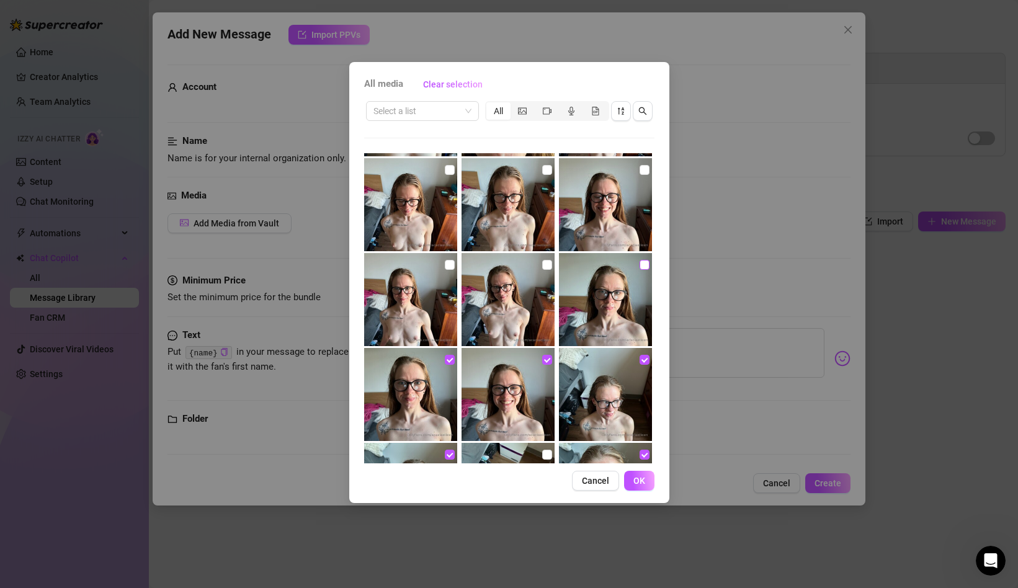
click at [643, 260] on input "checkbox" at bounding box center [645, 265] width 10 height 10
click at [543, 264] on input "checkbox" at bounding box center [547, 265] width 10 height 10
click at [445, 266] on input "checkbox" at bounding box center [450, 265] width 10 height 10
click at [646, 173] on input "checkbox" at bounding box center [645, 170] width 10 height 10
click at [540, 167] on img at bounding box center [508, 204] width 93 height 93
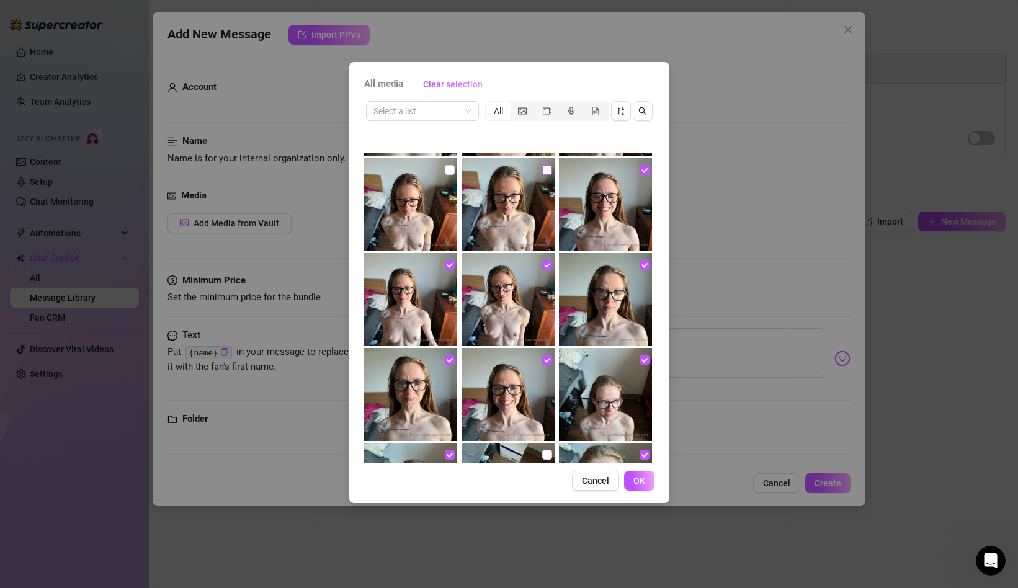
click at [543, 168] on input "checkbox" at bounding box center [547, 170] width 10 height 10
click at [447, 173] on input "checkbox" at bounding box center [450, 170] width 10 height 10
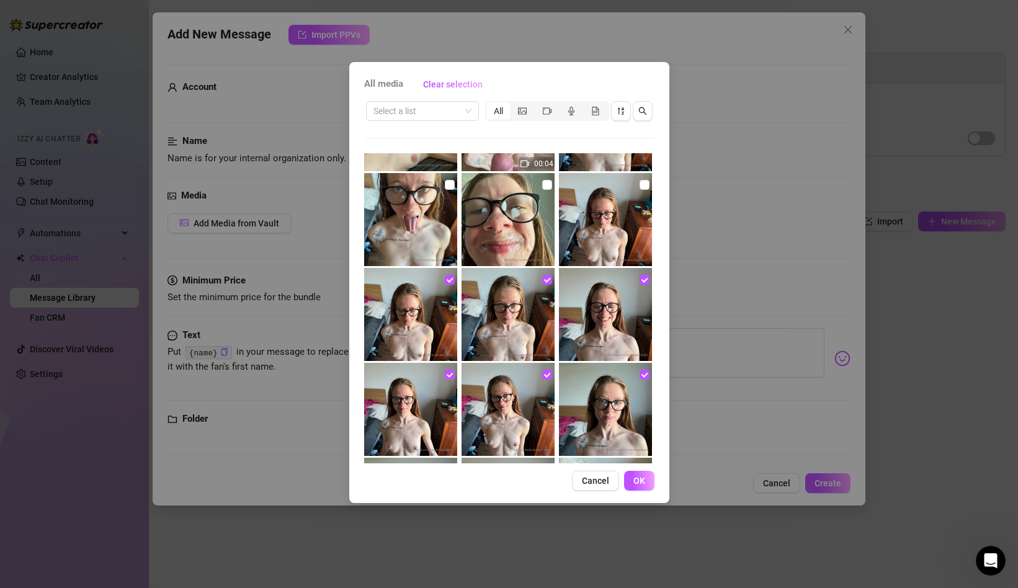
scroll to position [9092, 0]
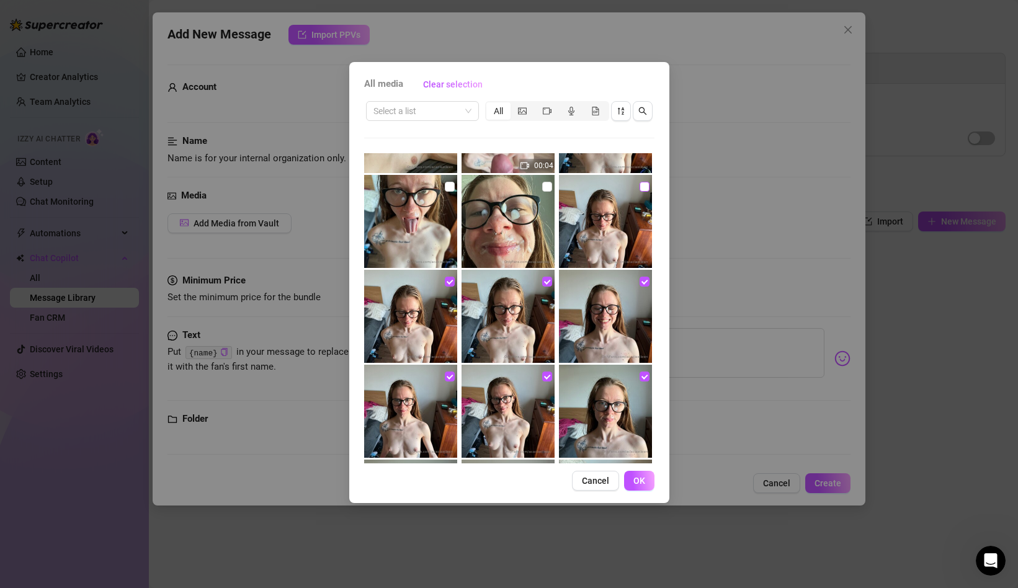
click at [641, 187] on input "checkbox" at bounding box center [645, 187] width 10 height 10
click at [541, 190] on img at bounding box center [508, 221] width 93 height 93
click at [547, 187] on input "checkbox" at bounding box center [547, 187] width 10 height 10
click at [446, 189] on input "checkbox" at bounding box center [450, 187] width 10 height 10
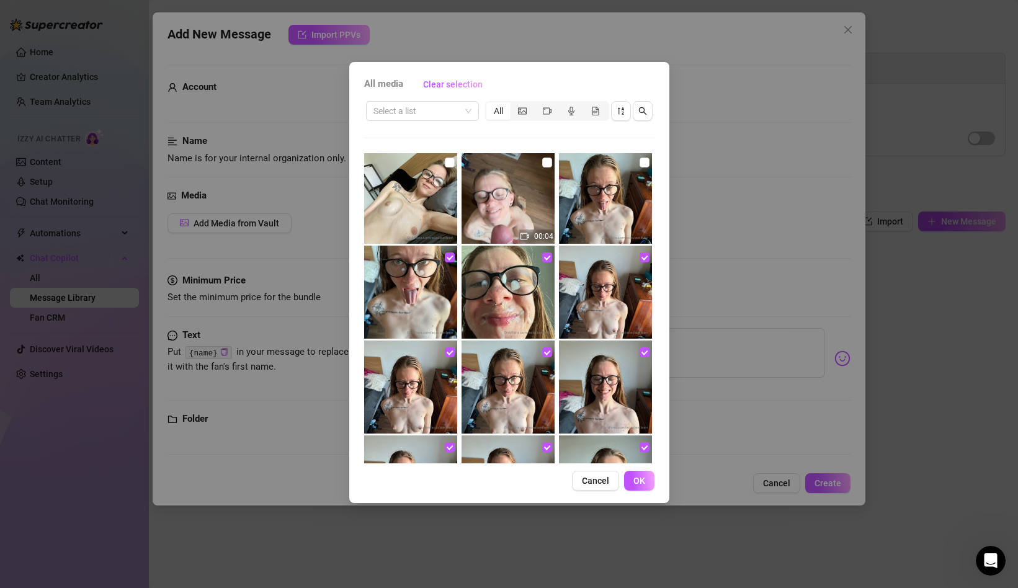
scroll to position [9001, 0]
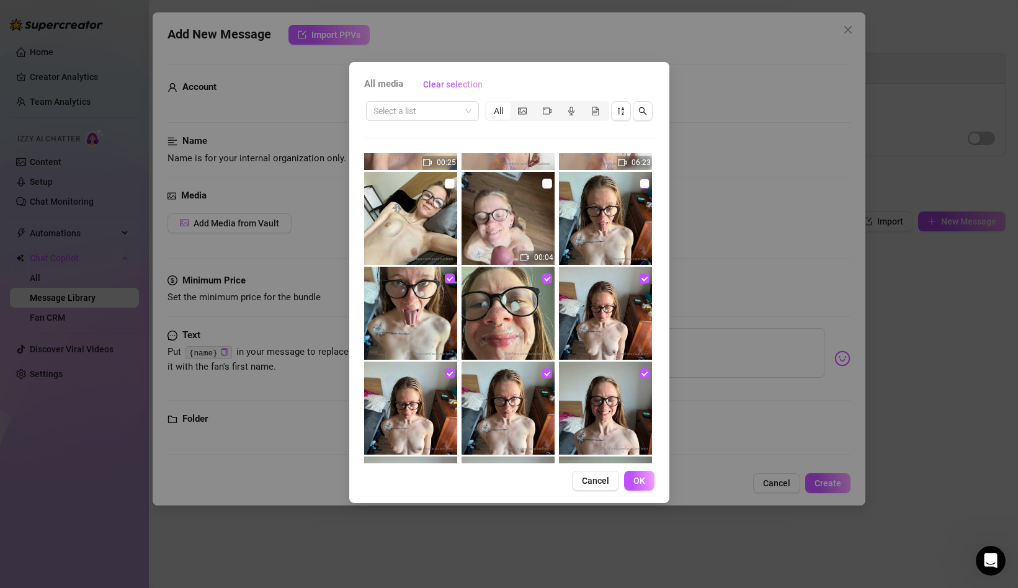
click at [643, 182] on input "checkbox" at bounding box center [645, 184] width 10 height 10
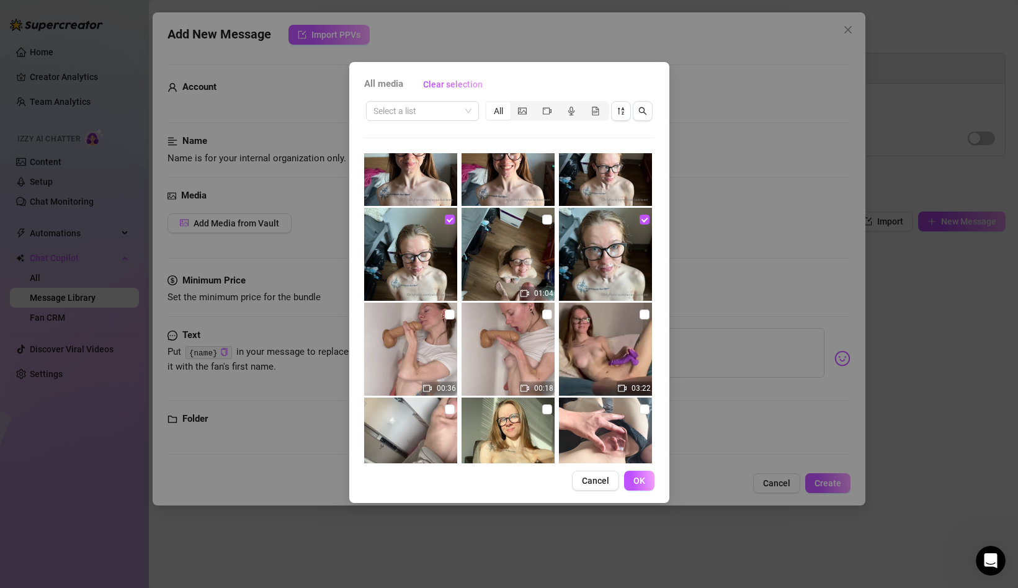
scroll to position [9436, 0]
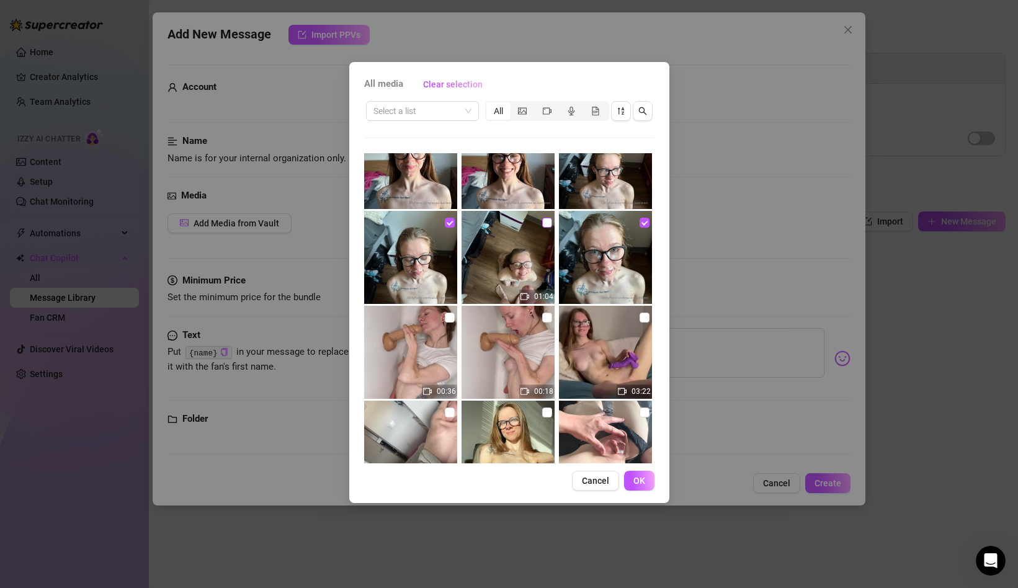
click at [544, 223] on input "checkbox" at bounding box center [547, 223] width 10 height 10
click at [637, 473] on button "OK" at bounding box center [639, 481] width 30 height 20
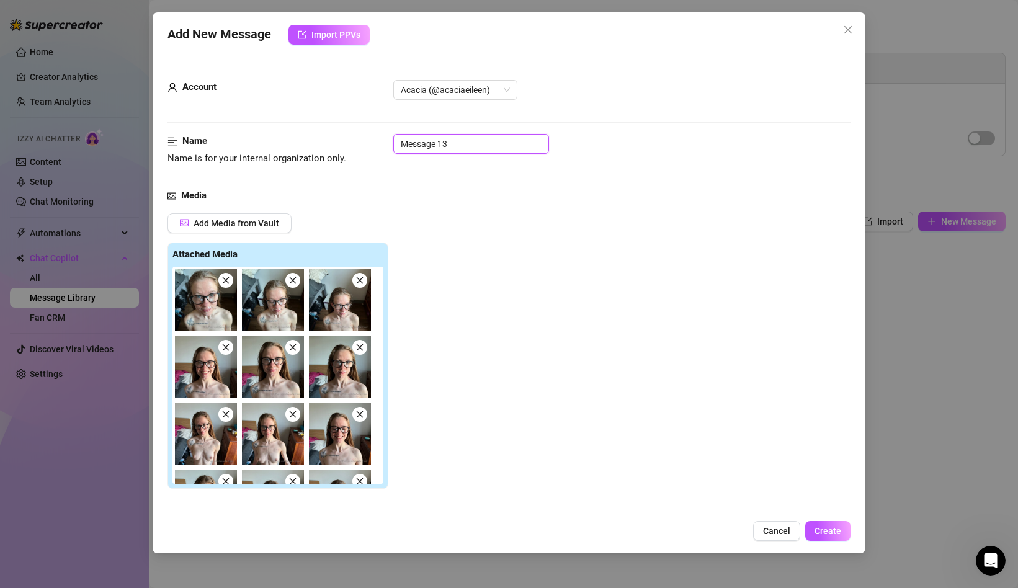
click at [424, 143] on input "Message 13" at bounding box center [471, 144] width 156 height 20
click at [405, 145] on input "sacial pics" at bounding box center [471, 144] width 156 height 20
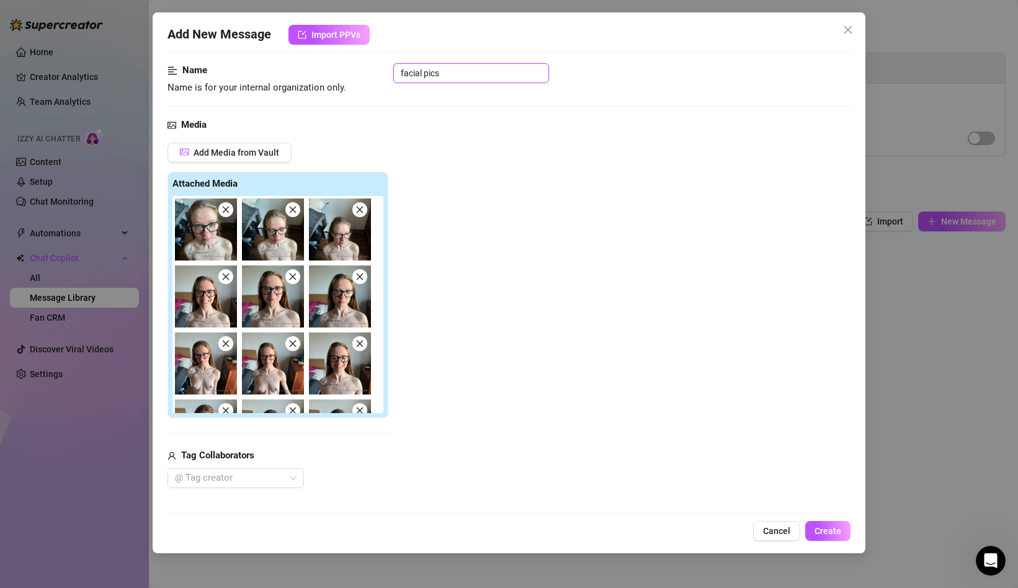
scroll to position [278, 0]
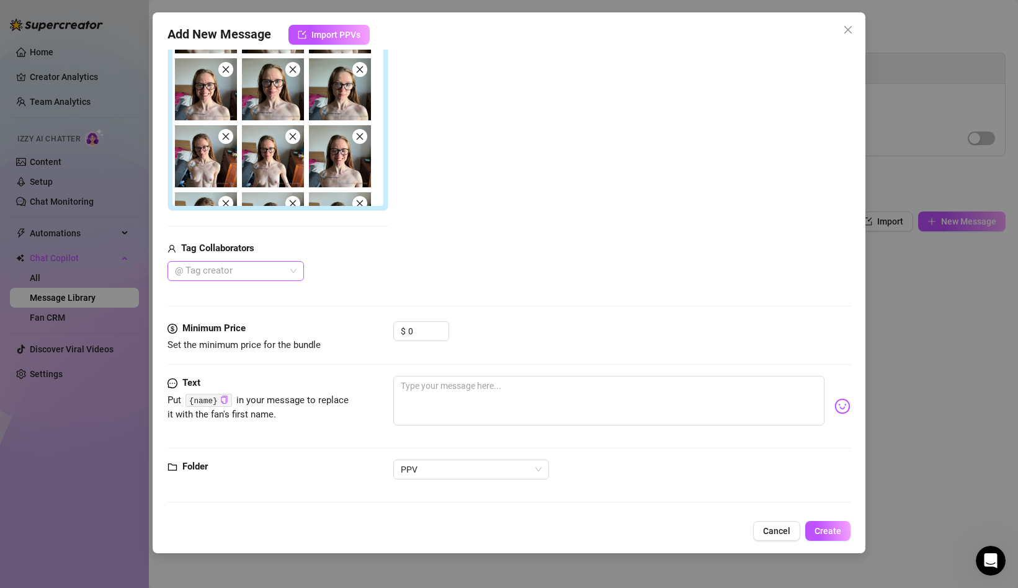
click at [260, 264] on div at bounding box center [229, 270] width 119 height 17
click at [263, 298] on div "Sexyboi" at bounding box center [235, 296] width 117 height 14
click at [425, 330] on input "0" at bounding box center [428, 331] width 40 height 19
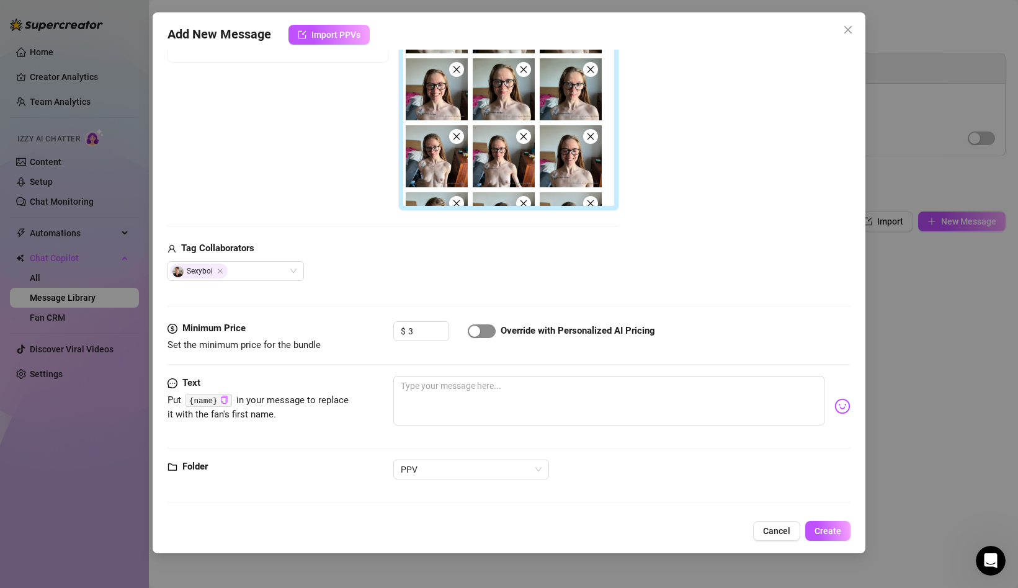
click at [483, 329] on span "button" at bounding box center [482, 332] width 28 height 14
click at [447, 399] on textarea at bounding box center [608, 401] width 431 height 50
drag, startPoint x: 411, startPoint y: 387, endPoint x: 395, endPoint y: 388, distance: 16.1
click at [395, 388] on textarea "i'm kinda a slut for cum" at bounding box center [608, 401] width 431 height 50
click at [607, 385] on textarea "in case you didn't know, i am kinda a slut for cum" at bounding box center [608, 401] width 431 height 50
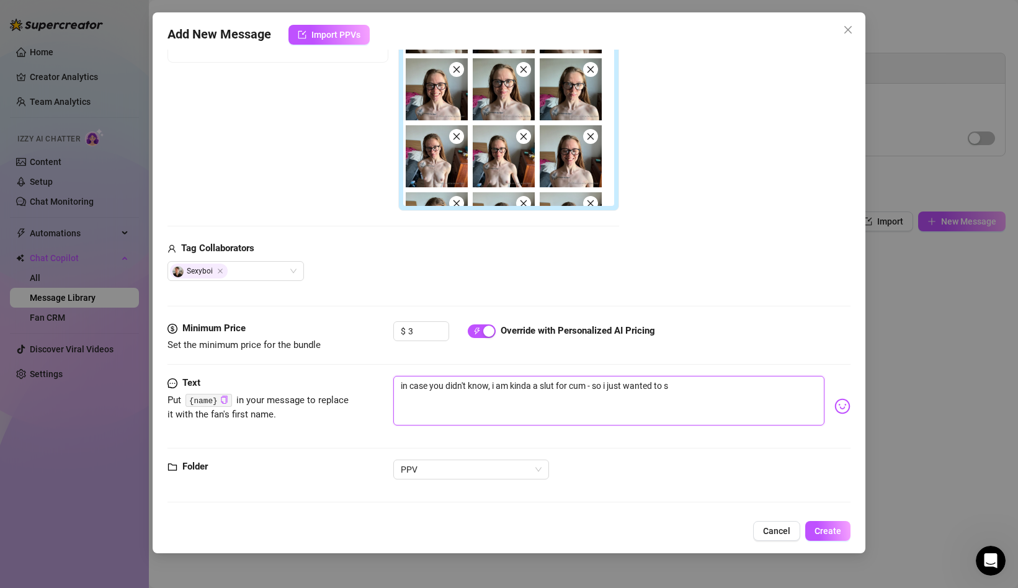
drag, startPoint x: 693, startPoint y: 386, endPoint x: 597, endPoint y: 392, distance: 96.4
click at [597, 392] on textarea "in case you didn't know, i am kinda a slut for cum - so i just wanted to s" at bounding box center [608, 401] width 431 height 50
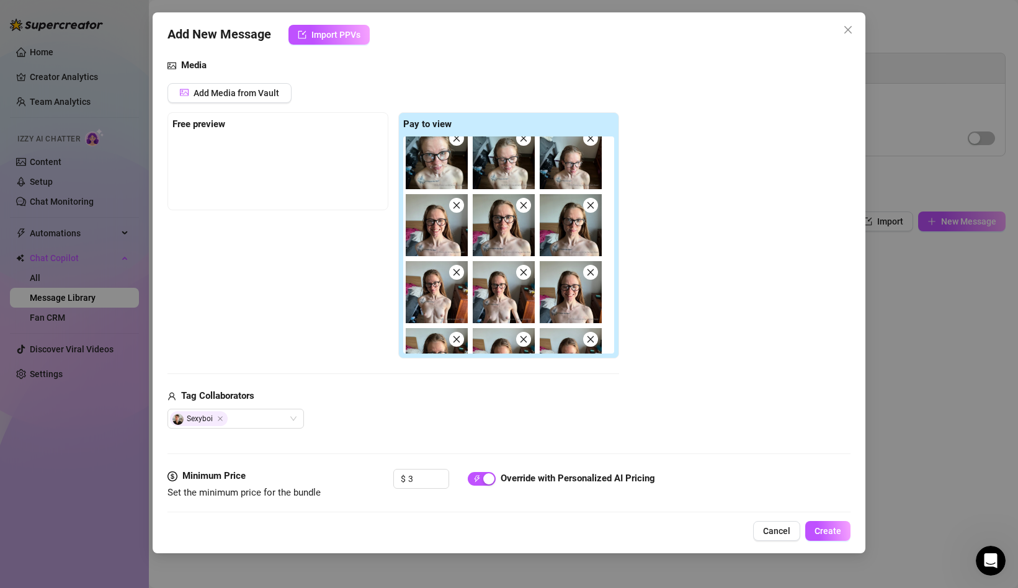
scroll to position [0, 0]
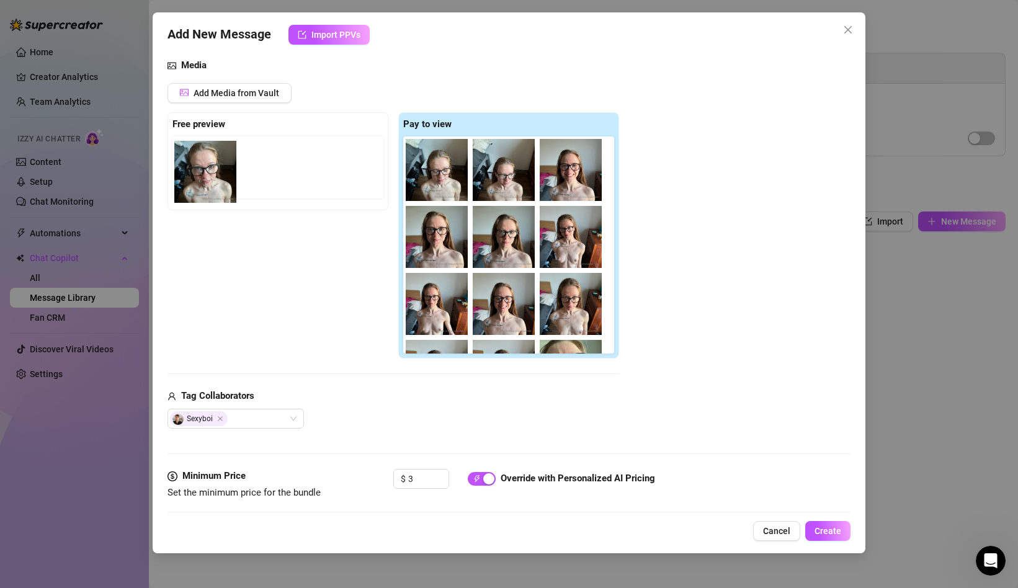
drag, startPoint x: 432, startPoint y: 170, endPoint x: 195, endPoint y: 172, distance: 236.4
click at [195, 172] on div "Free preview Pay to view" at bounding box center [394, 235] width 452 height 247
drag, startPoint x: 437, startPoint y: 180, endPoint x: 202, endPoint y: 178, distance: 234.6
click at [202, 178] on div "Free preview Pay to view" at bounding box center [394, 235] width 452 height 247
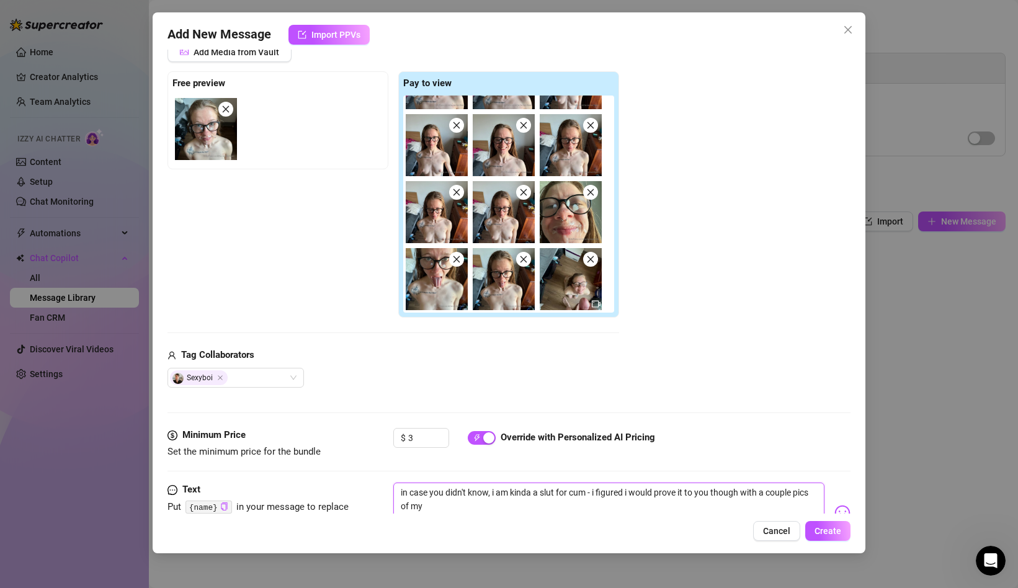
scroll to position [278, 0]
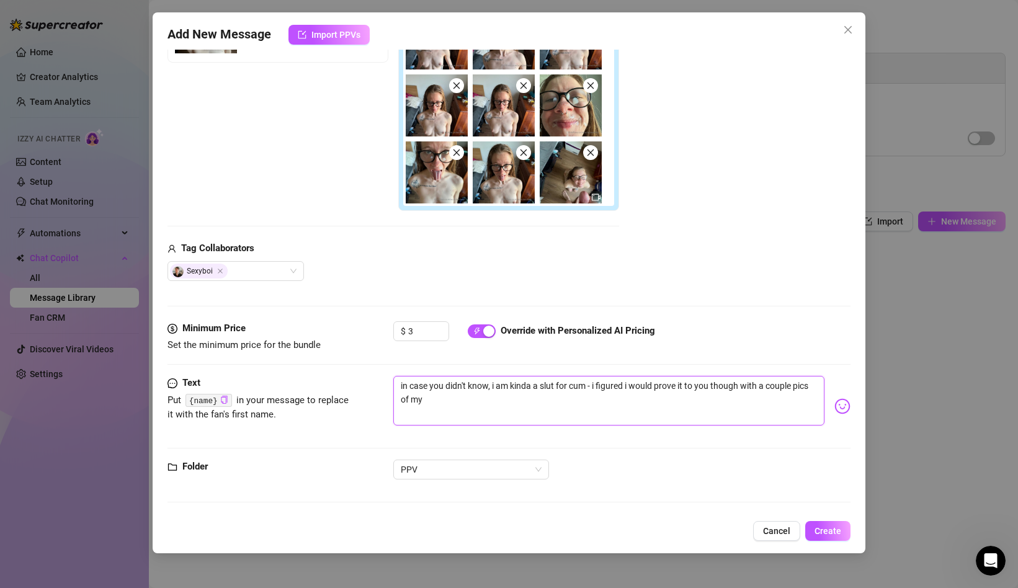
click at [404, 400] on textarea "in case you didn't know, i am kinda a slut for cum - i figured i would prove it…" at bounding box center [608, 401] width 431 height 50
click at [451, 400] on textarea "in case you didn't know, i am kinda a slut for cum - i figured i would prove it…" at bounding box center [608, 401] width 431 height 50
click at [522, 409] on textarea "in case you didn't know, i am kinda a slut for cum - i figured i would prove it…" at bounding box center [608, 401] width 431 height 50
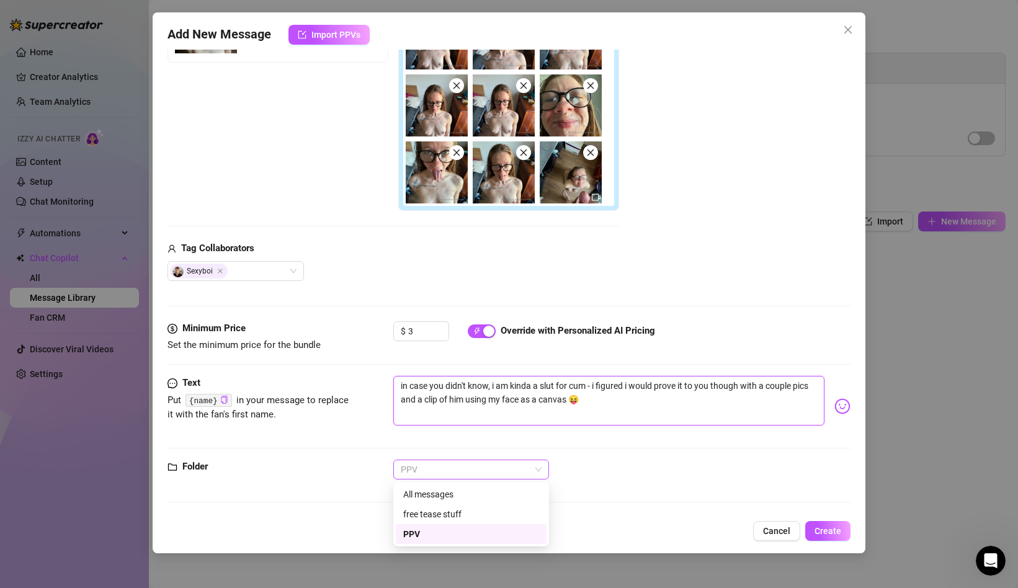
click at [549, 471] on div "PPV" at bounding box center [471, 470] width 156 height 20
click at [818, 524] on button "Create" at bounding box center [827, 531] width 45 height 20
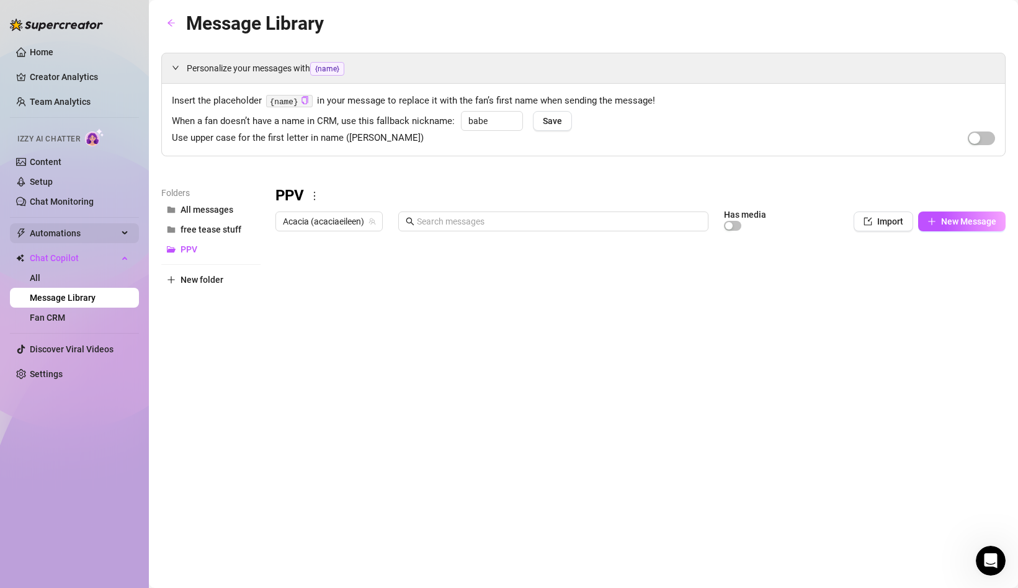
click at [66, 240] on span "Automations" at bounding box center [74, 233] width 88 height 20
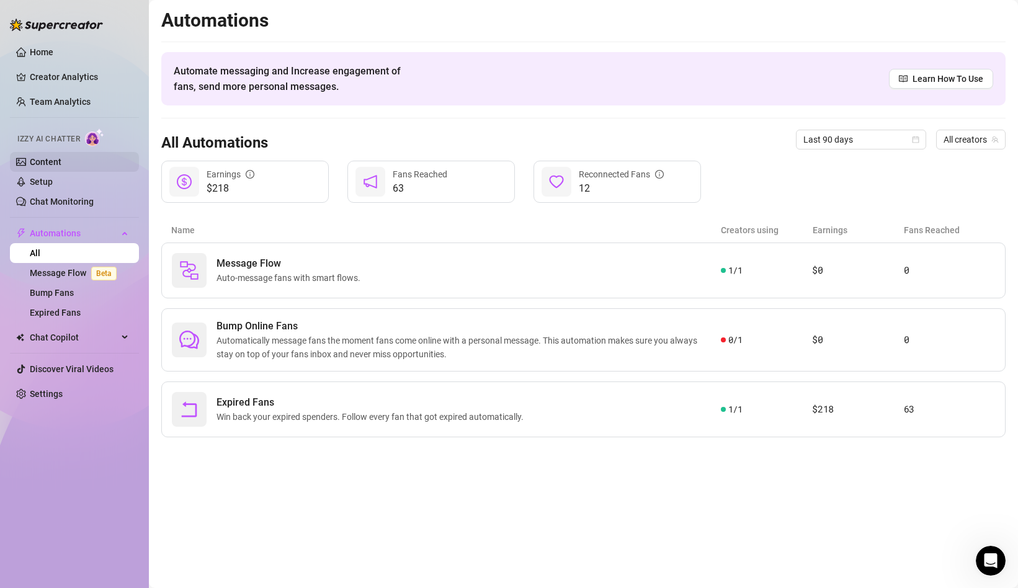
click at [61, 157] on link "Content" at bounding box center [46, 162] width 32 height 10
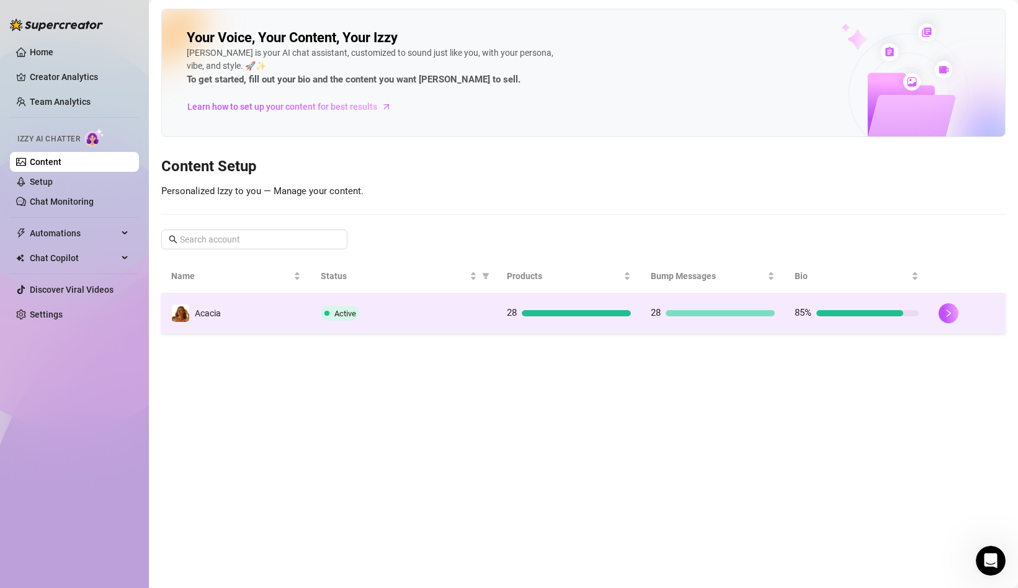
click at [428, 305] on td "Active" at bounding box center [404, 314] width 187 height 40
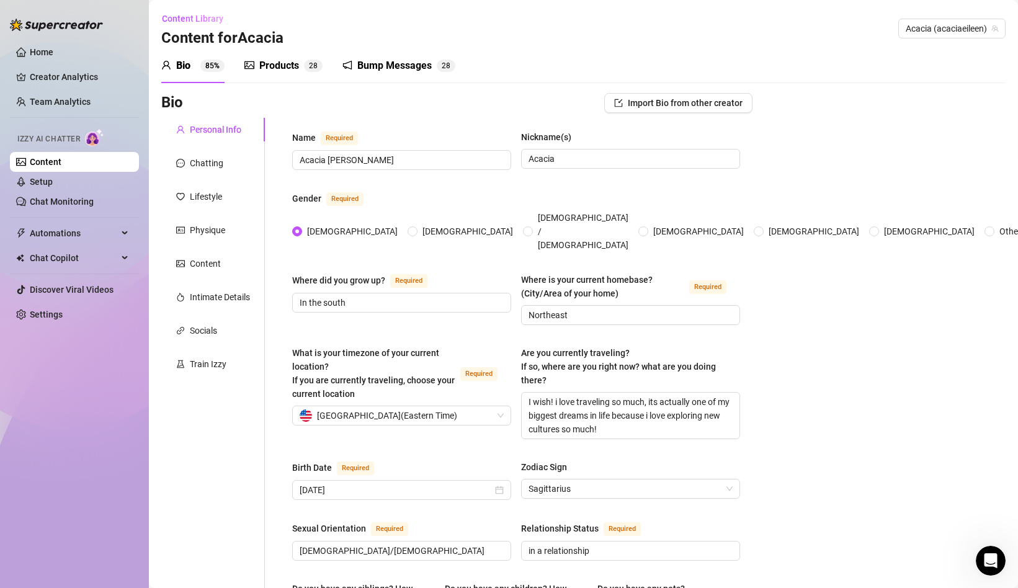
click at [283, 66] on div "Products" at bounding box center [279, 65] width 40 height 15
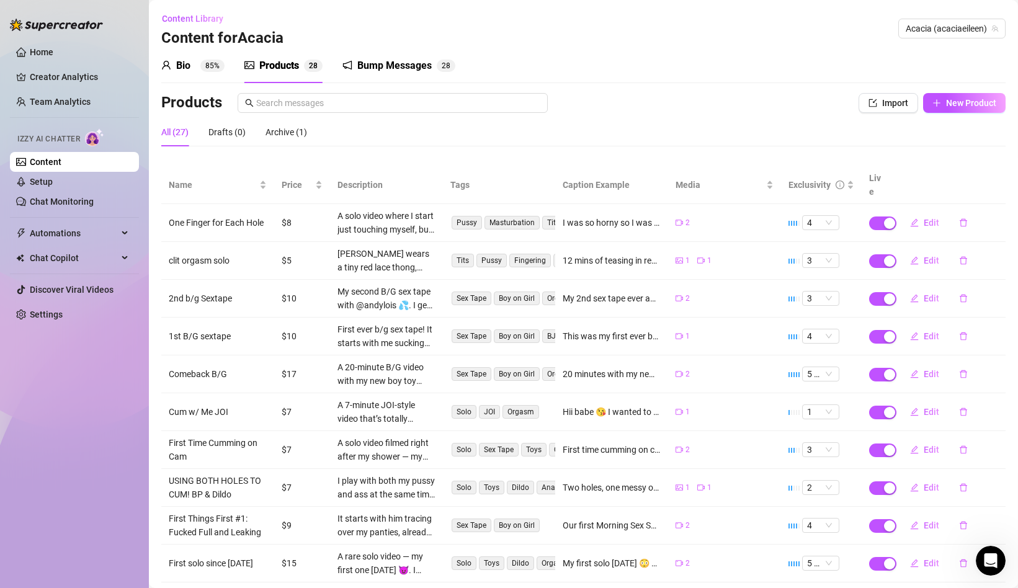
click at [395, 63] on div "Bump Messages" at bounding box center [394, 65] width 74 height 15
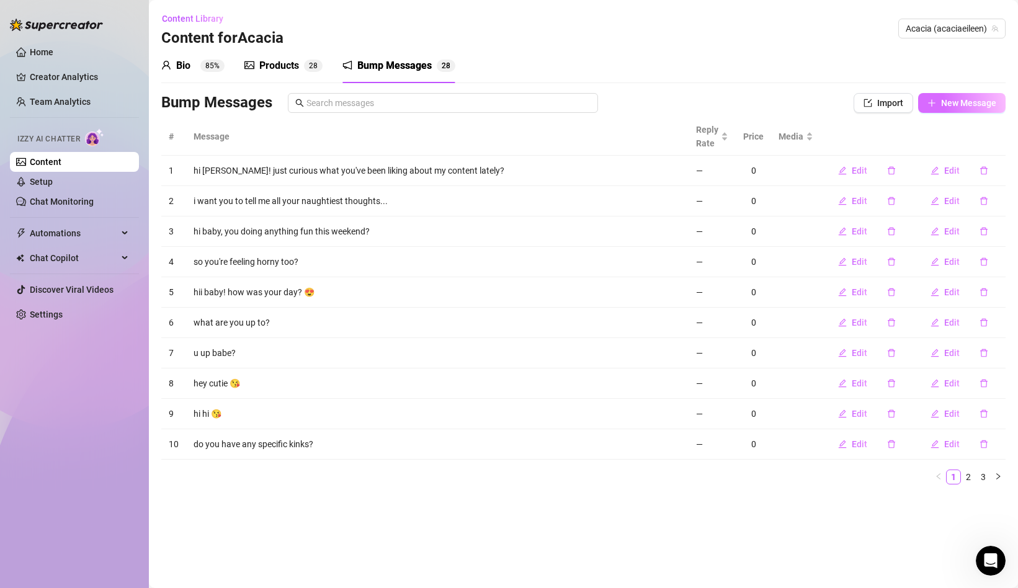
click at [931, 99] on icon "plus" at bounding box center [932, 103] width 9 height 9
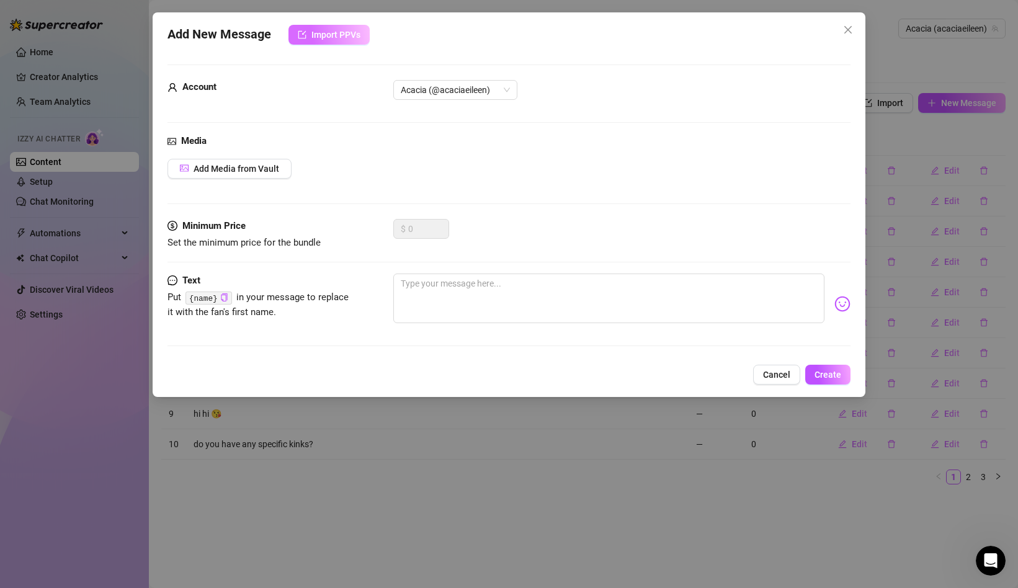
click at [325, 37] on span "Import PPVs" at bounding box center [335, 35] width 49 height 10
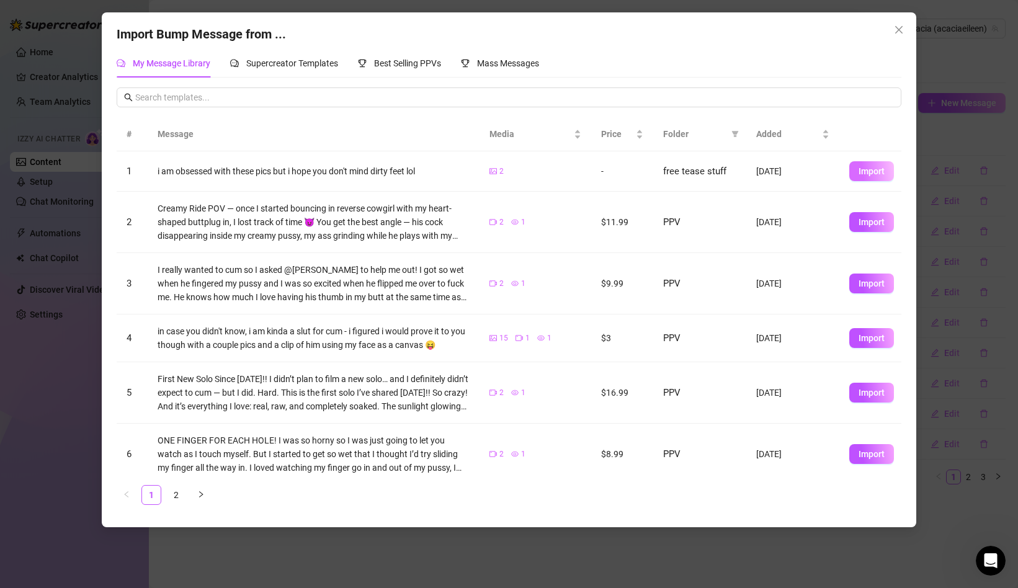
click at [884, 175] on span "Import" at bounding box center [872, 171] width 26 height 10
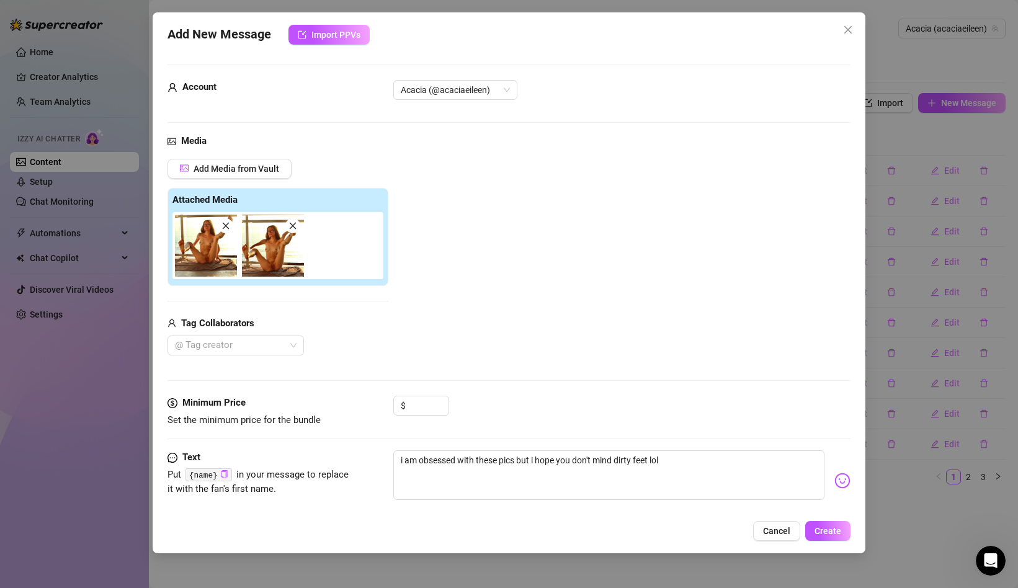
scroll to position [20, 0]
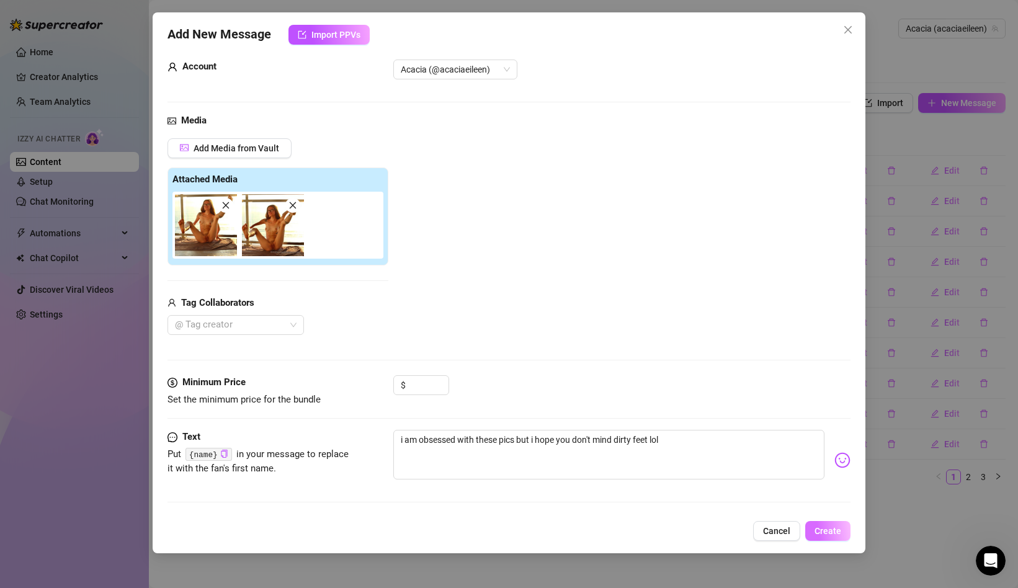
click at [820, 529] on span "Create" at bounding box center [828, 531] width 27 height 10
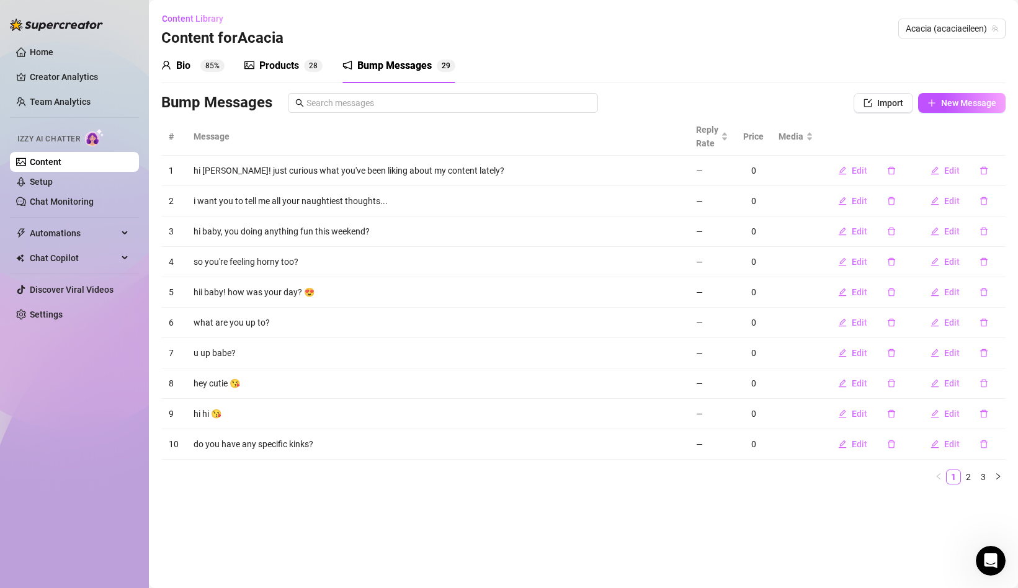
click at [296, 68] on div "Products" at bounding box center [279, 65] width 40 height 15
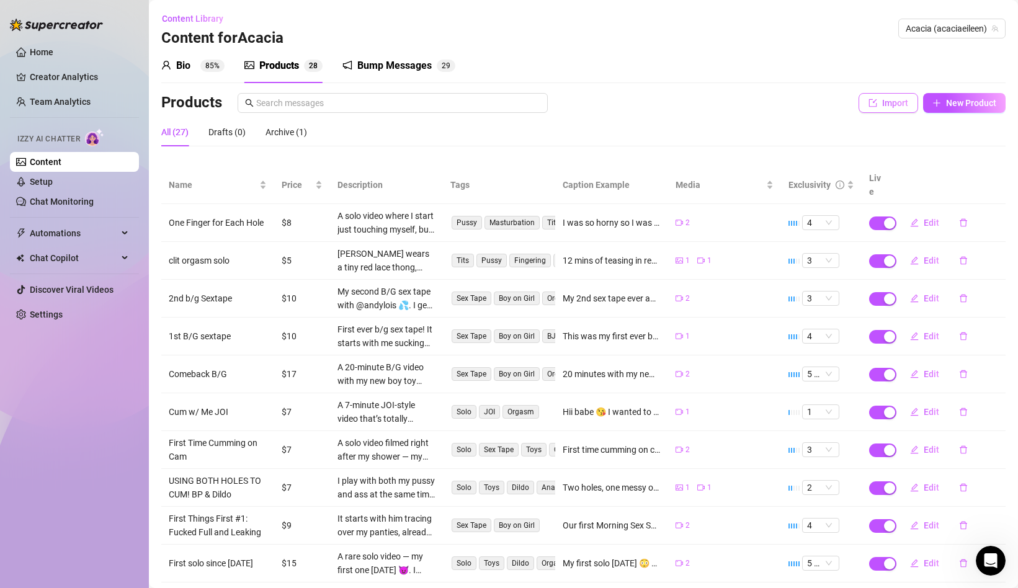
click at [878, 104] on button "Import" at bounding box center [889, 103] width 60 height 20
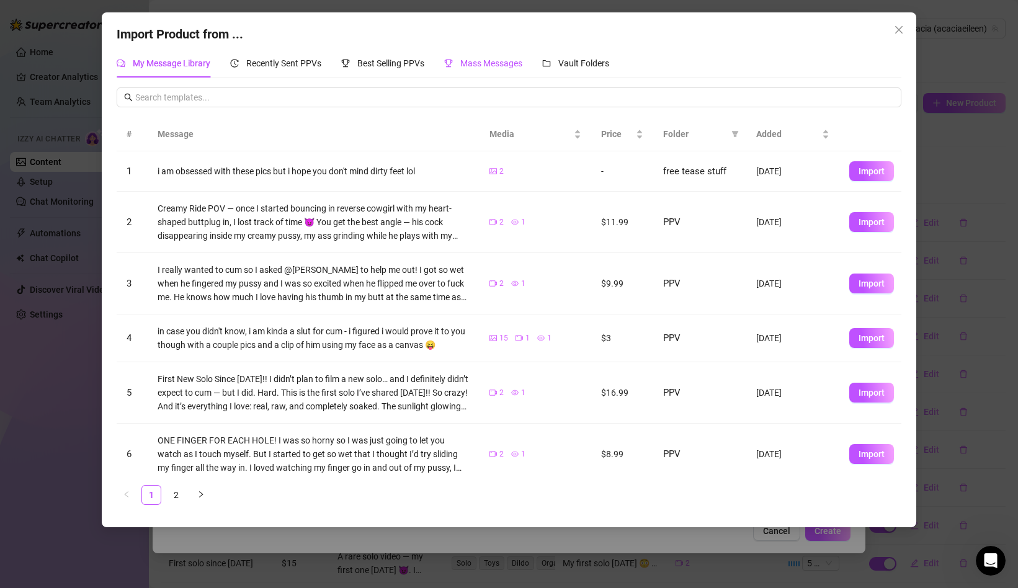
click at [475, 60] on span "Mass Messages" at bounding box center [491, 63] width 62 height 10
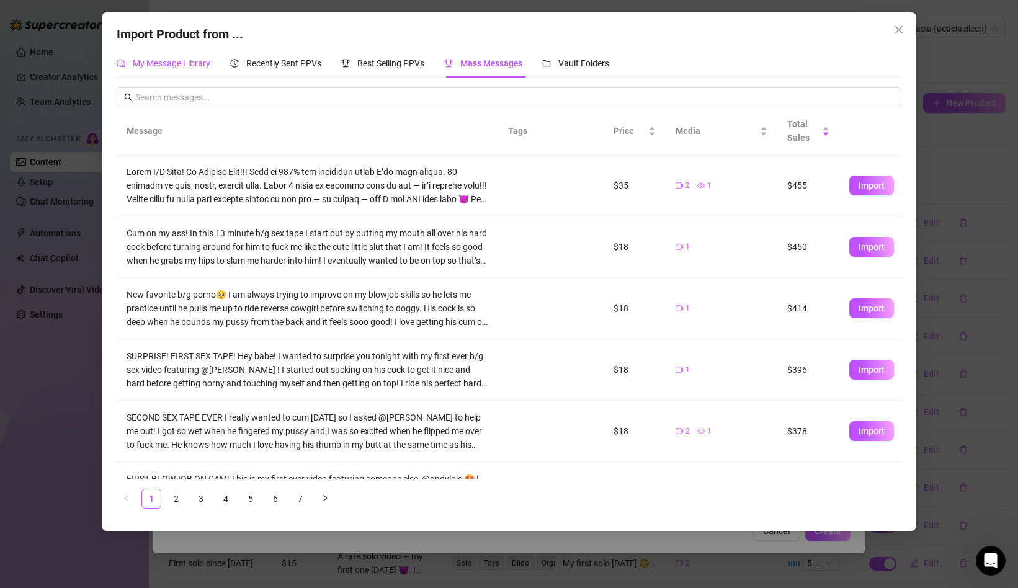
click at [204, 64] on span "My Message Library" at bounding box center [172, 63] width 78 height 10
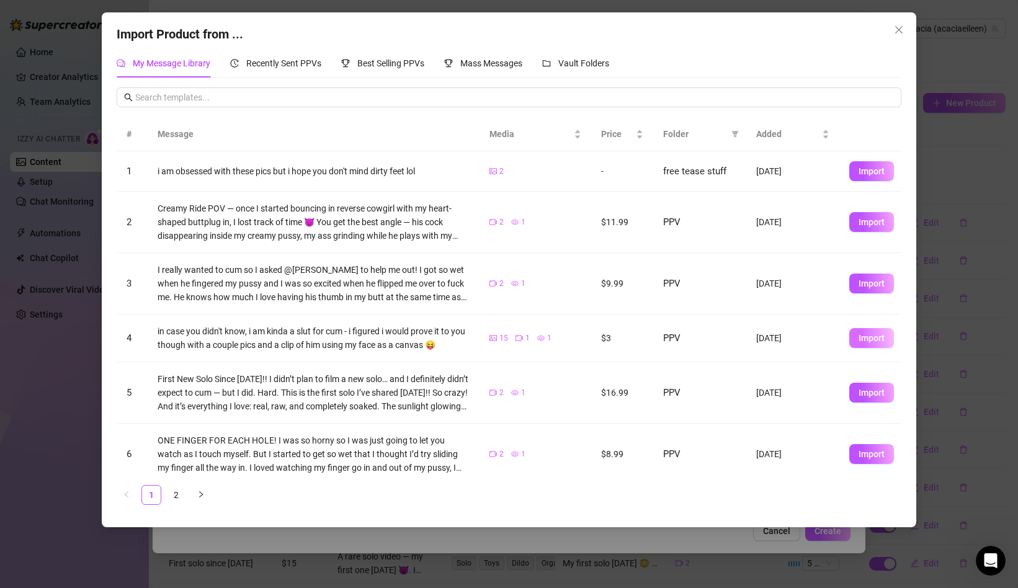
click at [865, 343] on span "Import" at bounding box center [872, 338] width 26 height 10
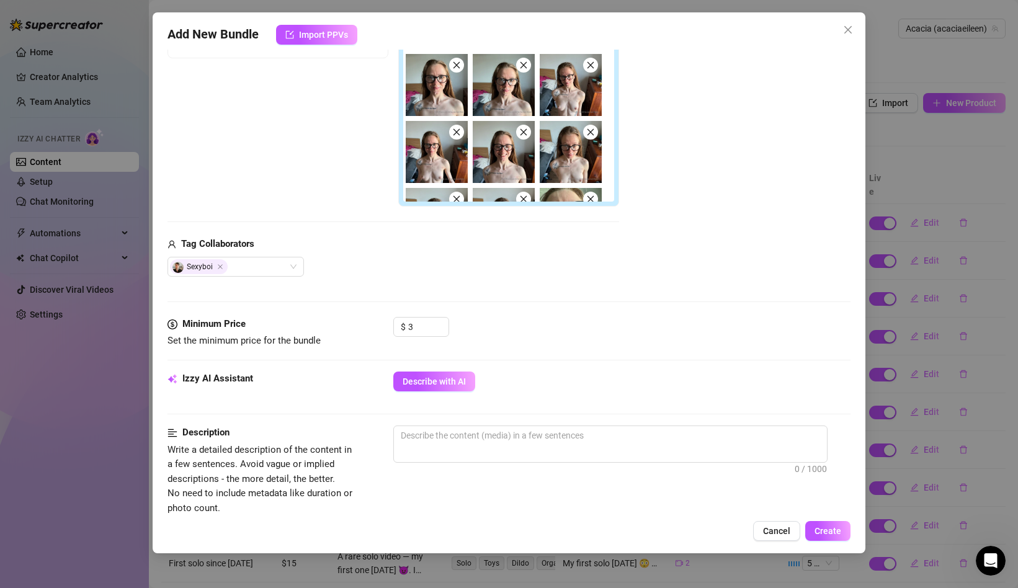
scroll to position [477, 0]
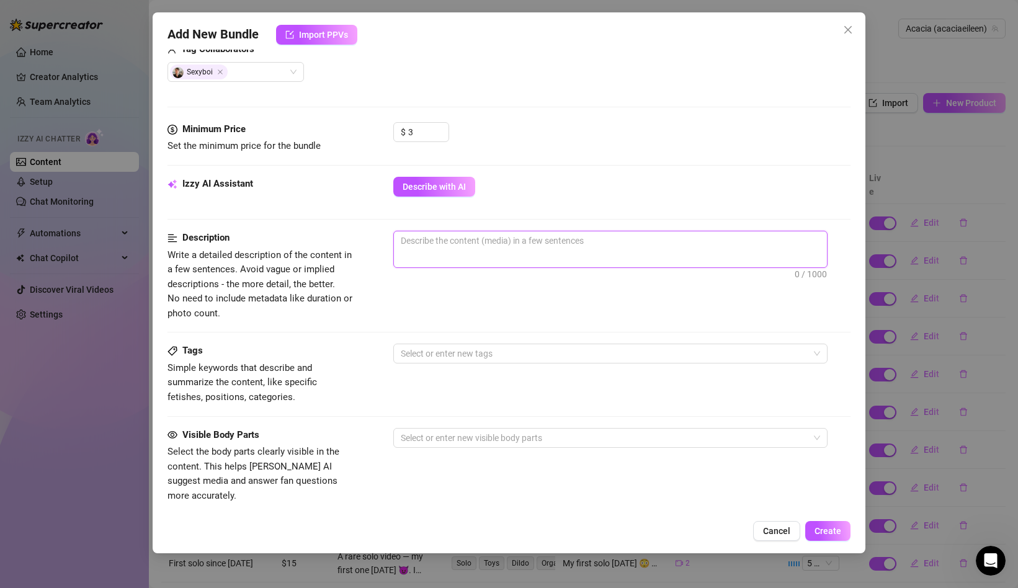
click at [595, 249] on textarea at bounding box center [610, 240] width 433 height 19
click at [412, 186] on span "Describe with AI" at bounding box center [434, 187] width 63 height 10
click at [485, 253] on span "0 / 1000" at bounding box center [610, 249] width 434 height 37
click at [483, 249] on textarea at bounding box center [610, 240] width 433 height 19
click at [434, 244] on textarea "pictures and a small clip showing" at bounding box center [610, 240] width 433 height 19
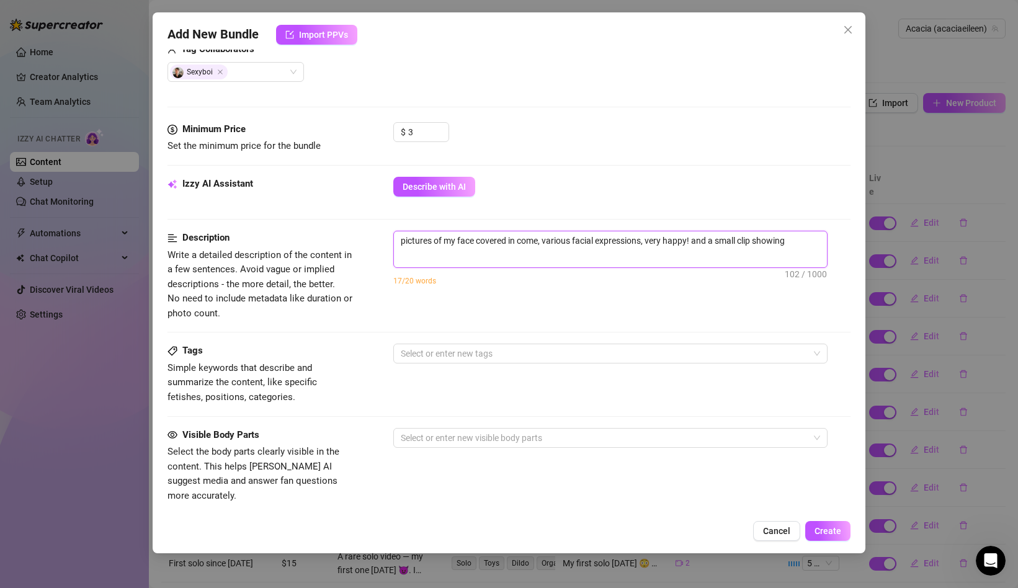
click at [797, 243] on textarea "pictures of my face covered in come, various facial expressions, very happy! an…" at bounding box center [610, 240] width 433 height 19
click at [674, 336] on div "Description Write a detailed description of the content in a few sentences. Avo…" at bounding box center [509, 287] width 683 height 113
click at [661, 352] on div at bounding box center [604, 353] width 416 height 17
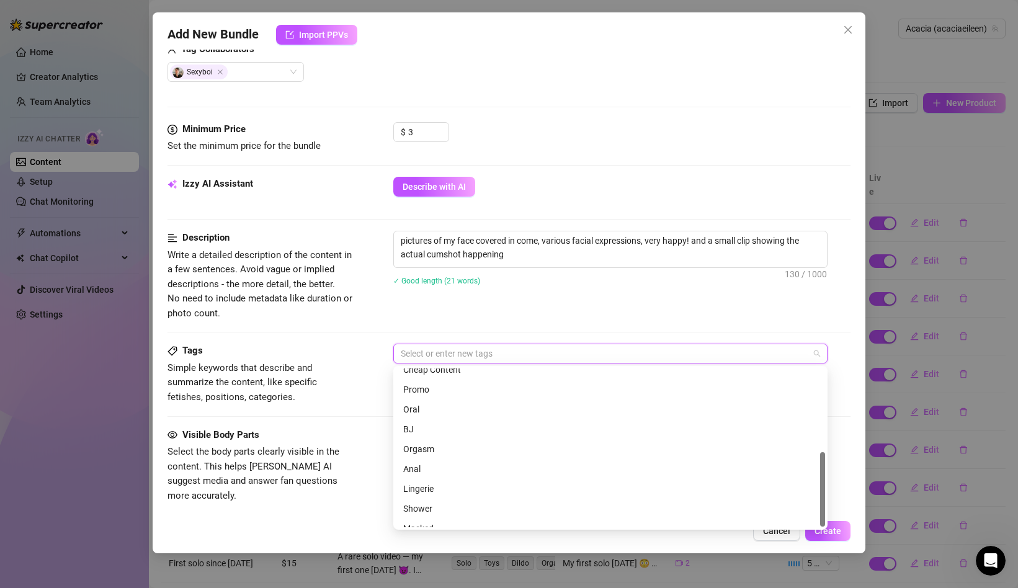
scroll to position [179, 0]
click at [299, 422] on div "Tags Simple keywords that describe and summarize the content, like specific fet…" at bounding box center [509, 386] width 683 height 84
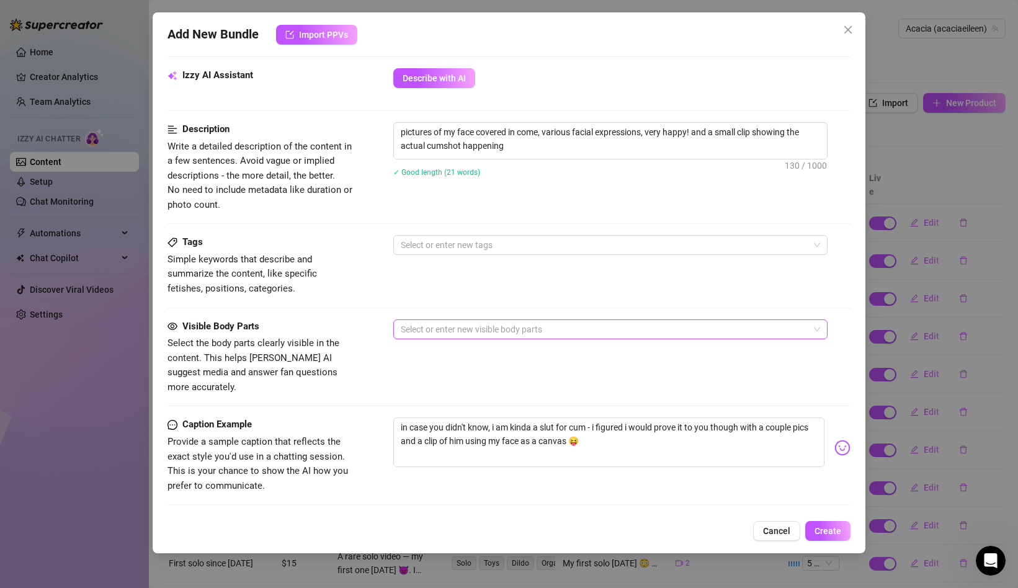
scroll to position [621, 0]
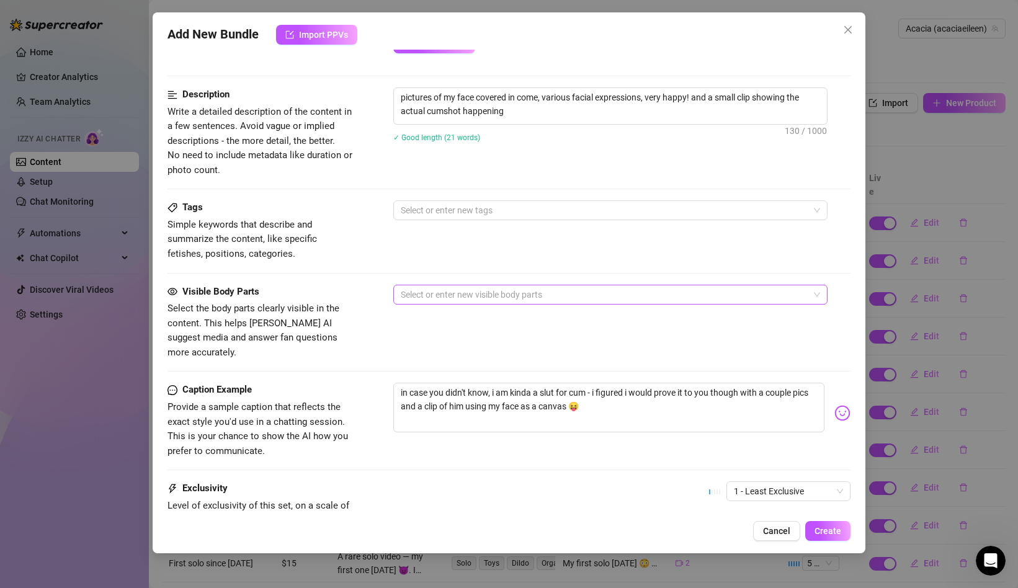
click at [551, 296] on div at bounding box center [604, 294] width 416 height 17
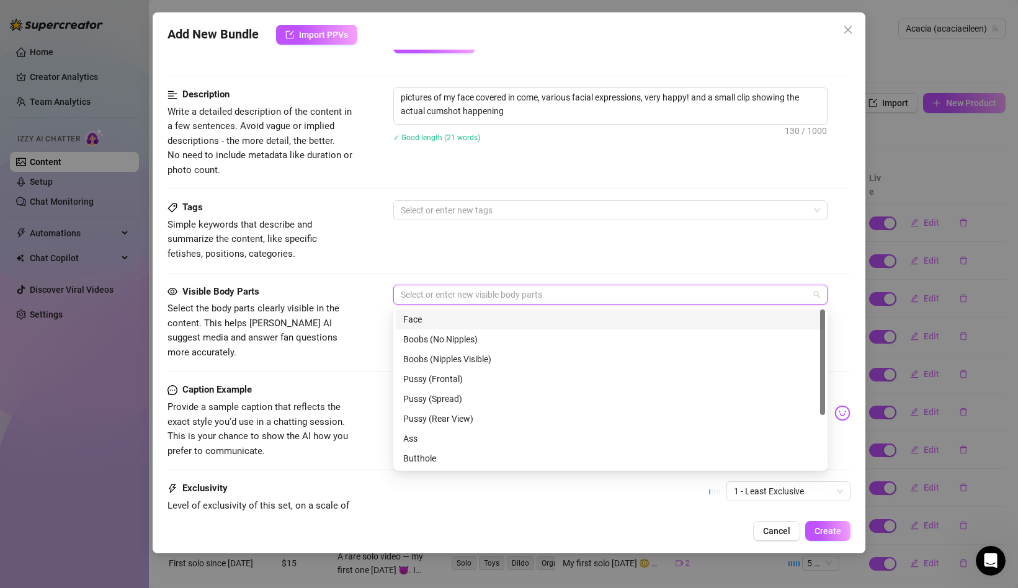
click at [464, 324] on div "Face" at bounding box center [610, 320] width 415 height 14
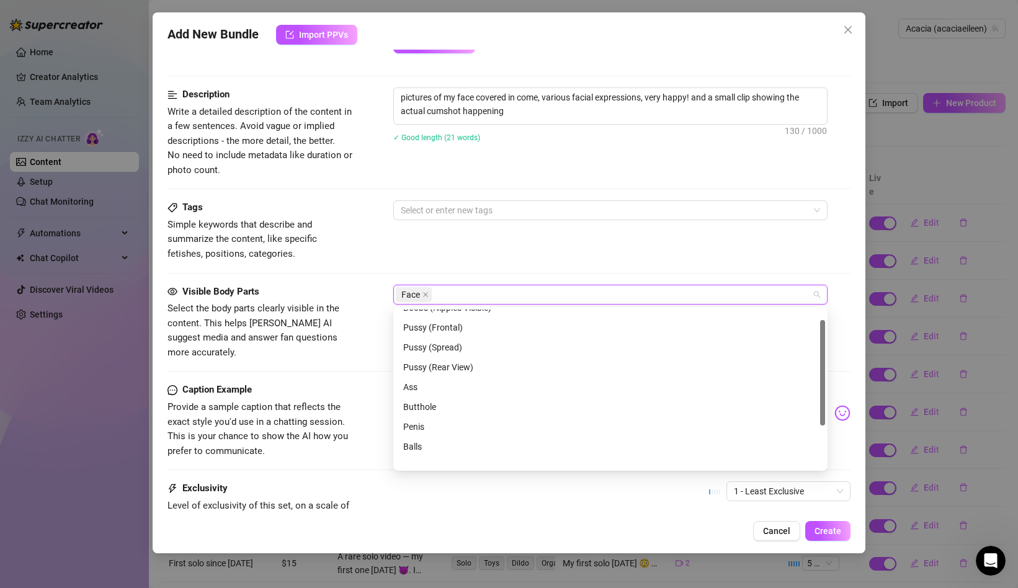
scroll to position [79, 0]
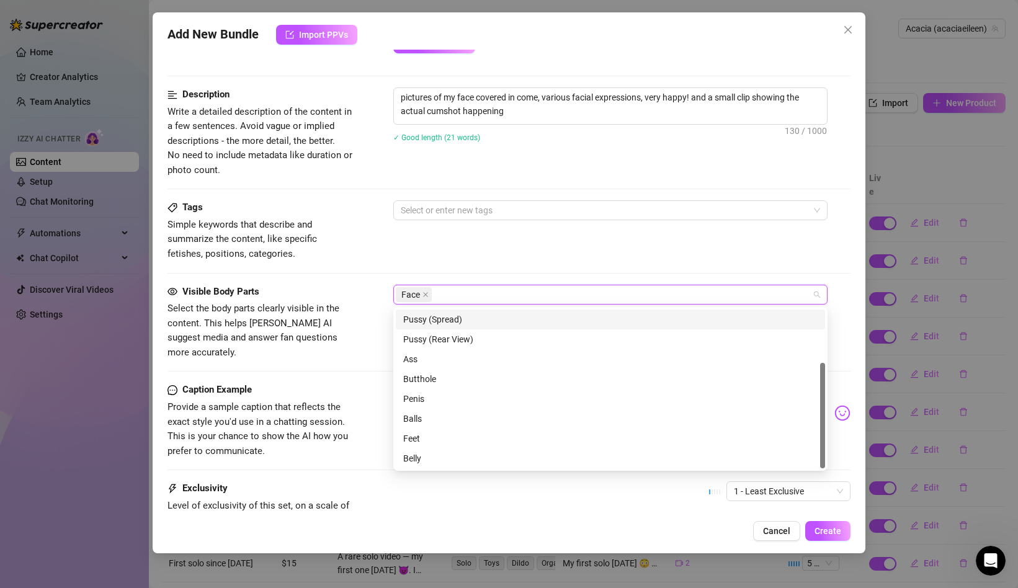
click at [328, 329] on span "Select the body parts clearly visible in the content. This helps [PERSON_NAME] …" at bounding box center [261, 331] width 186 height 58
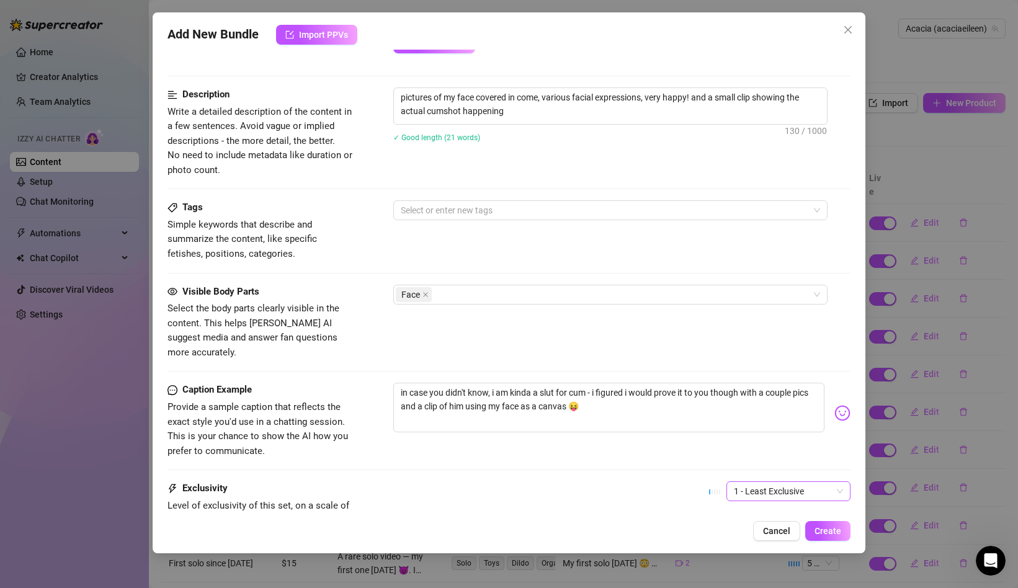
click at [781, 482] on span "1 - Least Exclusive" at bounding box center [788, 491] width 109 height 19
click at [818, 530] on span "Create" at bounding box center [828, 531] width 27 height 10
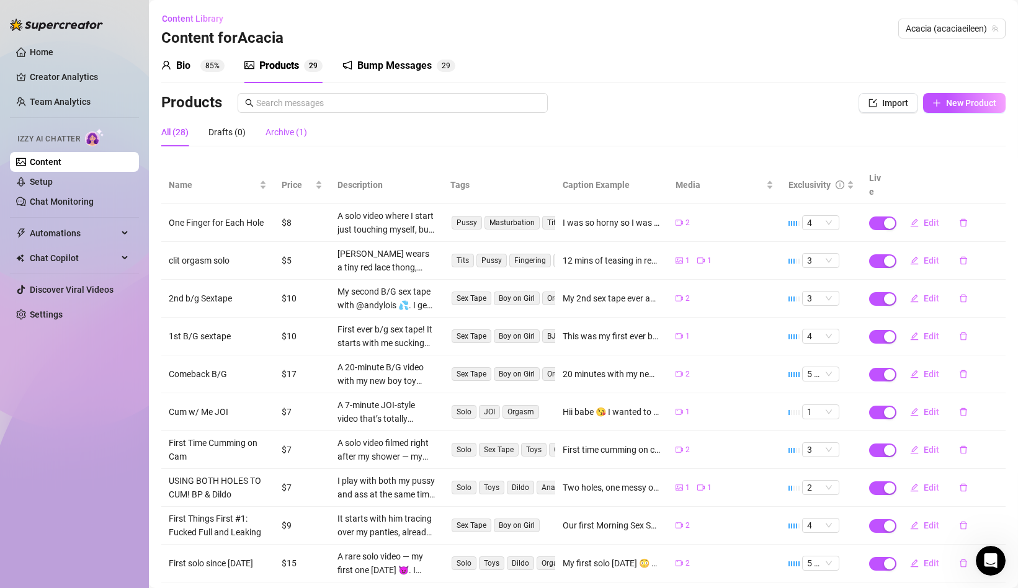
click at [281, 130] on div "Archive (1)" at bounding box center [287, 132] width 42 height 14
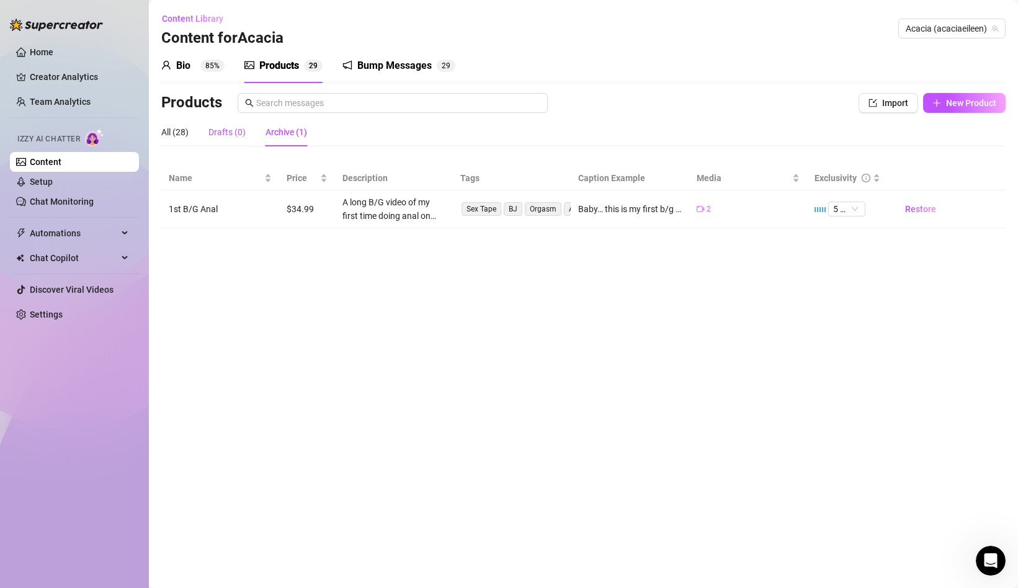
click at [234, 133] on div "Drafts (0)" at bounding box center [226, 132] width 37 height 14
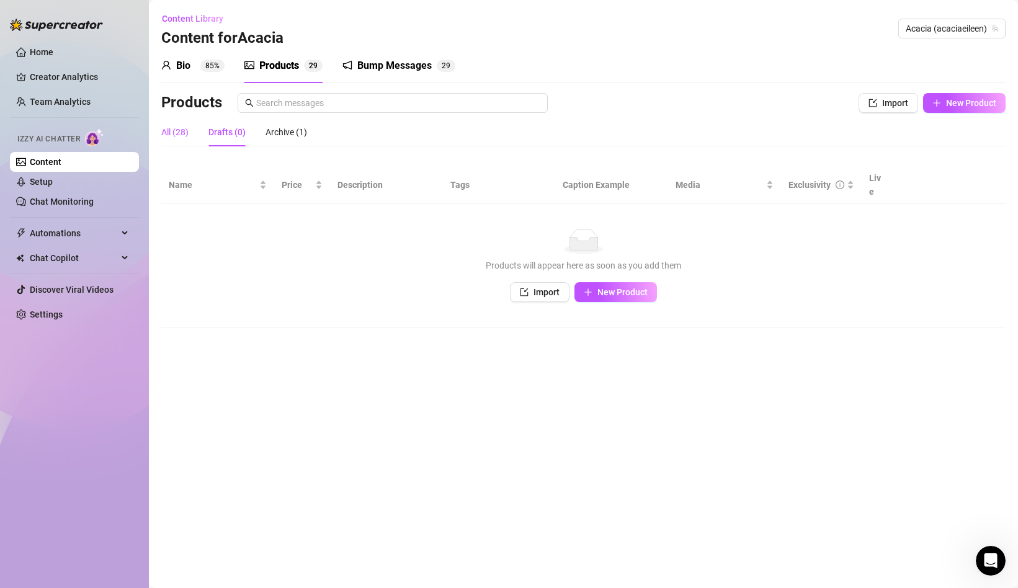
click at [186, 128] on div "All (28)" at bounding box center [174, 132] width 27 height 14
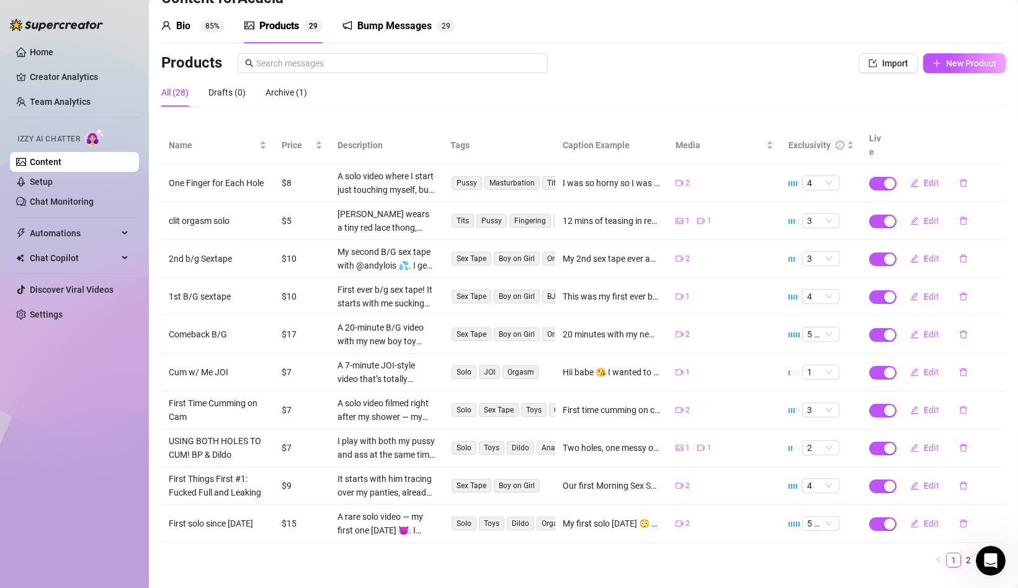
scroll to position [53, 0]
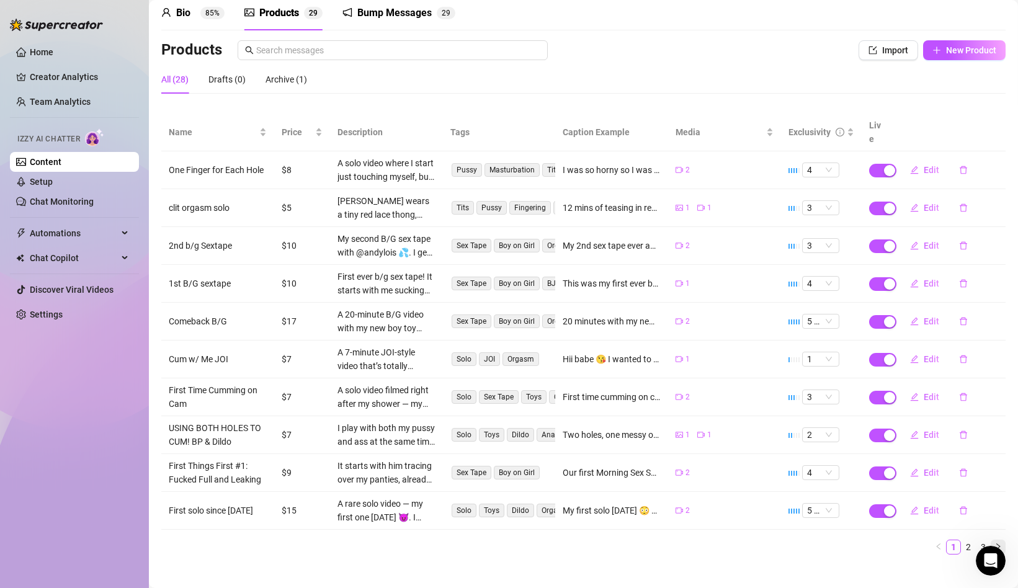
click at [998, 543] on icon "right" at bounding box center [998, 546] width 7 height 7
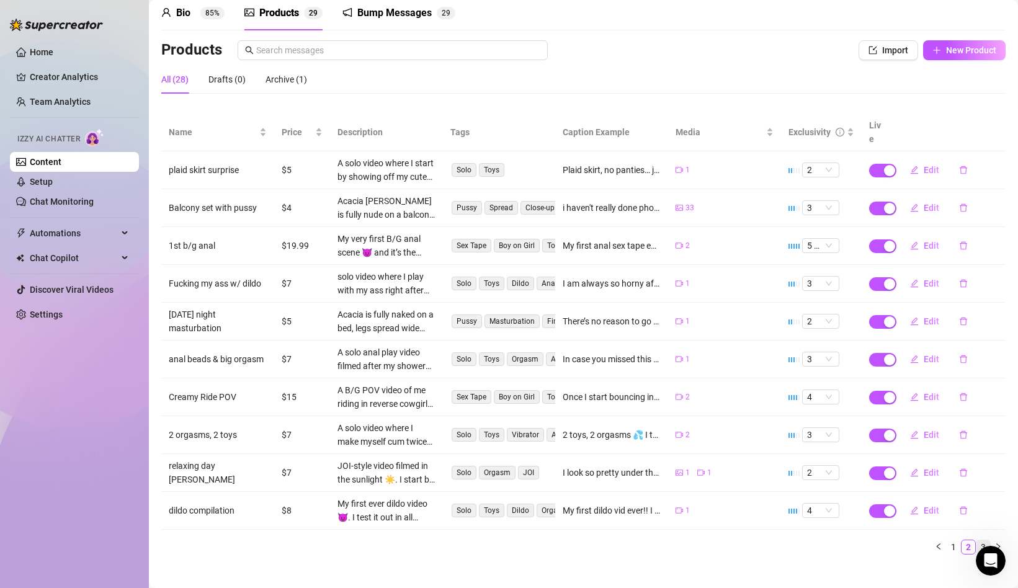
click at [987, 540] on link "3" at bounding box center [984, 547] width 14 height 14
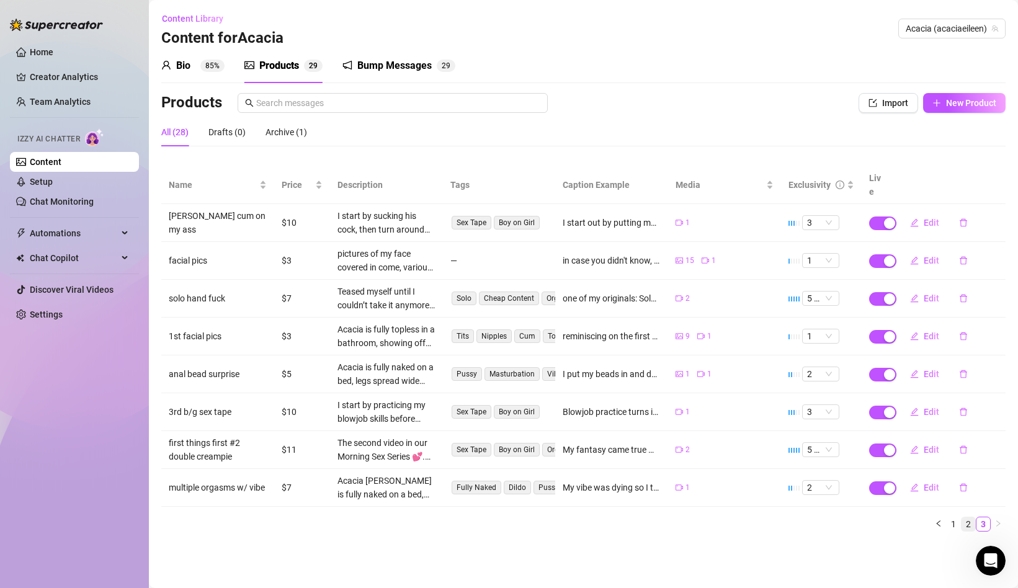
click at [972, 518] on link "2" at bounding box center [969, 525] width 14 height 14
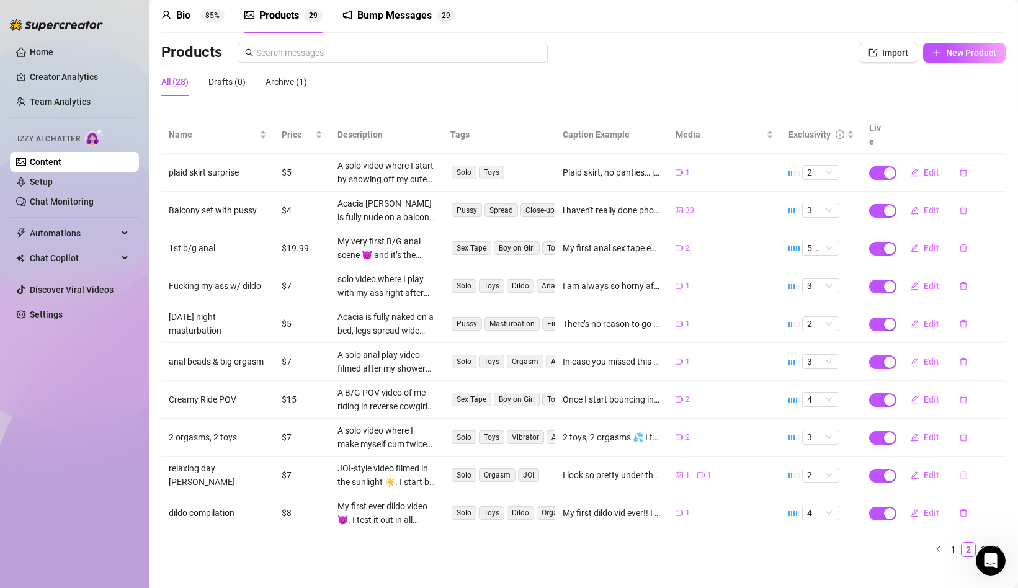
scroll to position [53, 0]
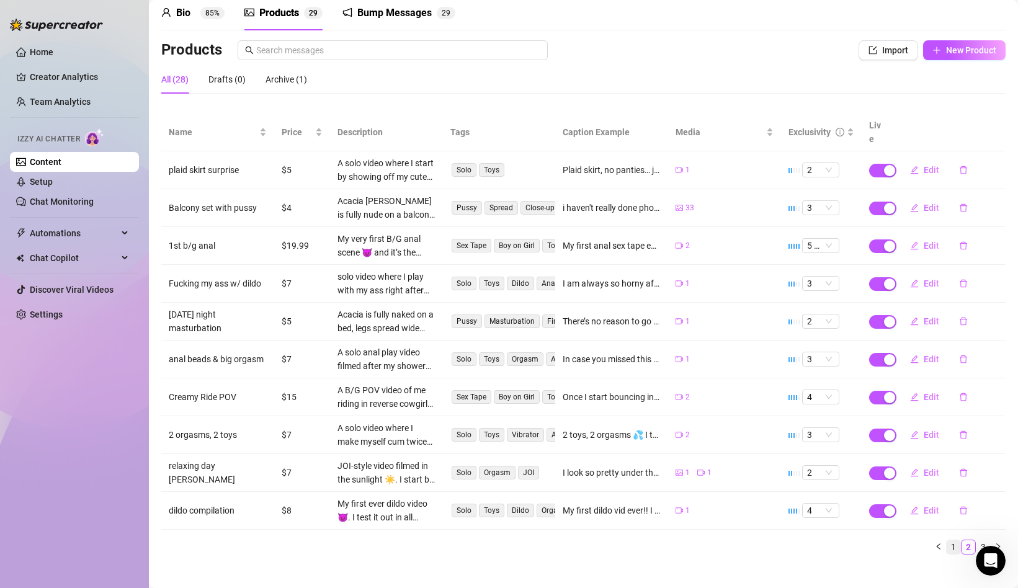
click at [956, 540] on link "1" at bounding box center [954, 547] width 14 height 14
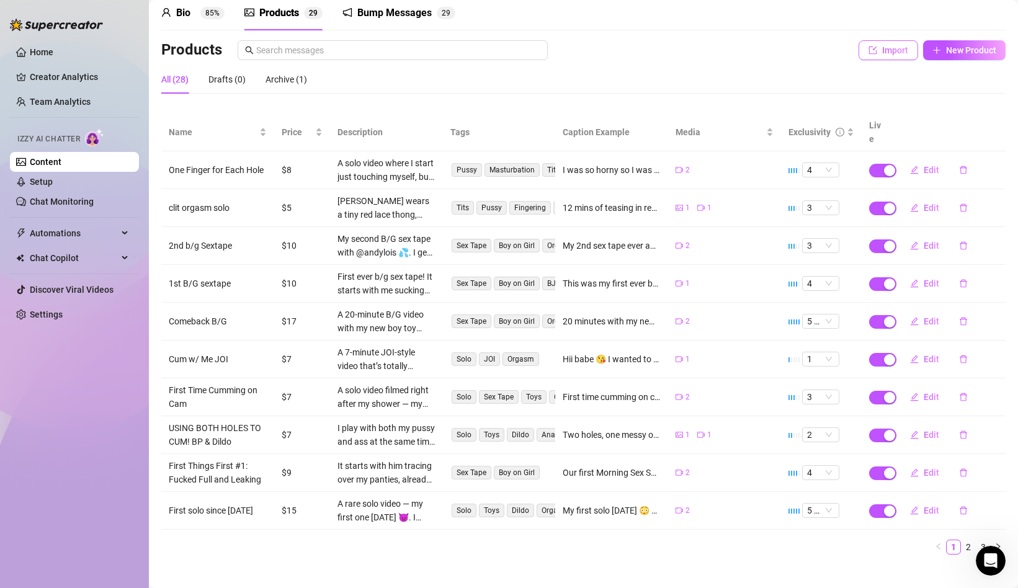
click at [889, 53] on span "Import" at bounding box center [895, 50] width 26 height 10
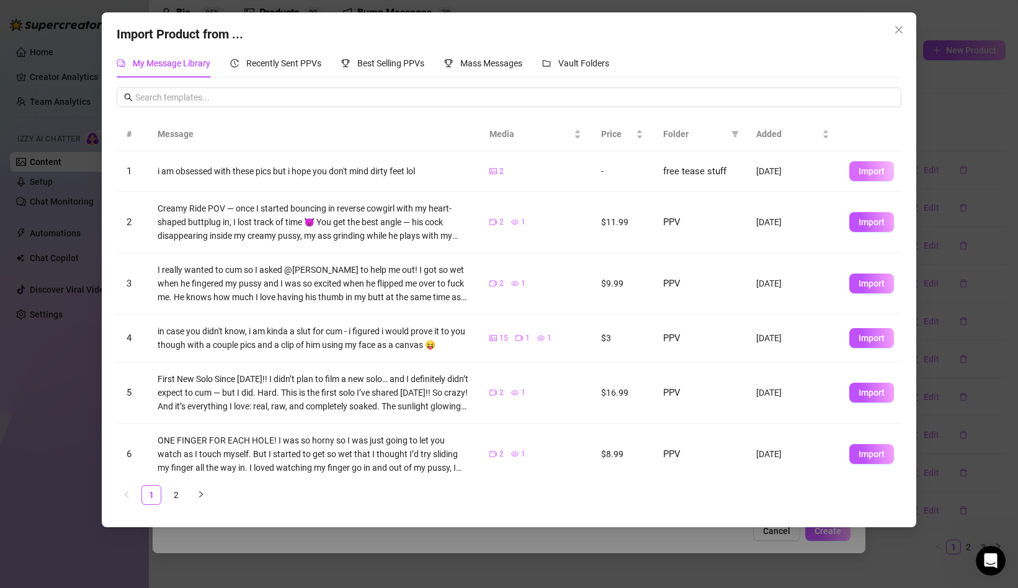
click at [869, 168] on span "Import" at bounding box center [872, 171] width 26 height 10
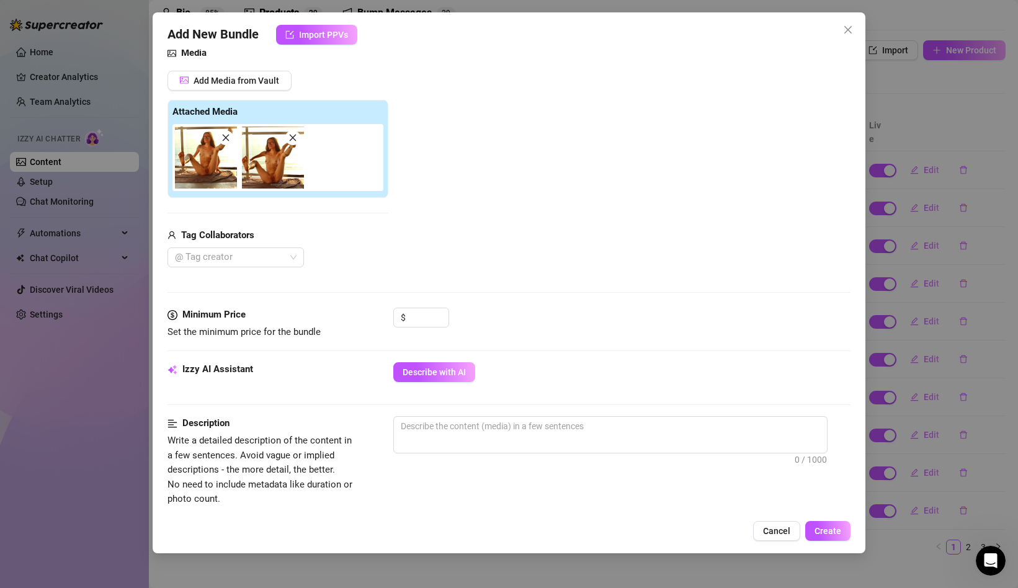
scroll to position [147, 0]
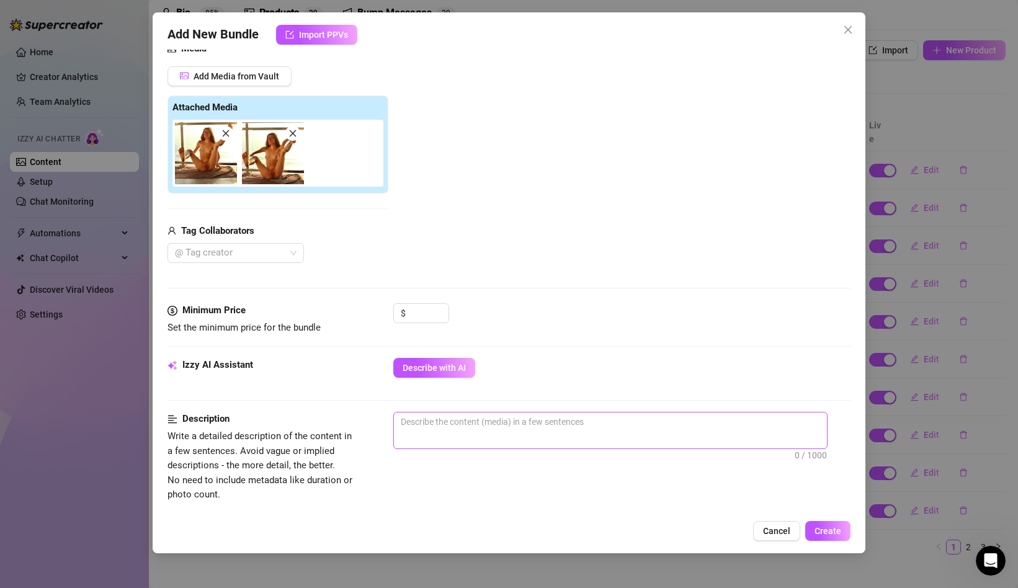
click at [453, 433] on span "0 / 1000" at bounding box center [610, 430] width 434 height 37
click at [424, 421] on textarea at bounding box center [610, 422] width 433 height 19
click at [491, 424] on textarea "pictures on the balcony, fully nude, legs spread, feet in the air pussy fully v…" at bounding box center [610, 429] width 433 height 32
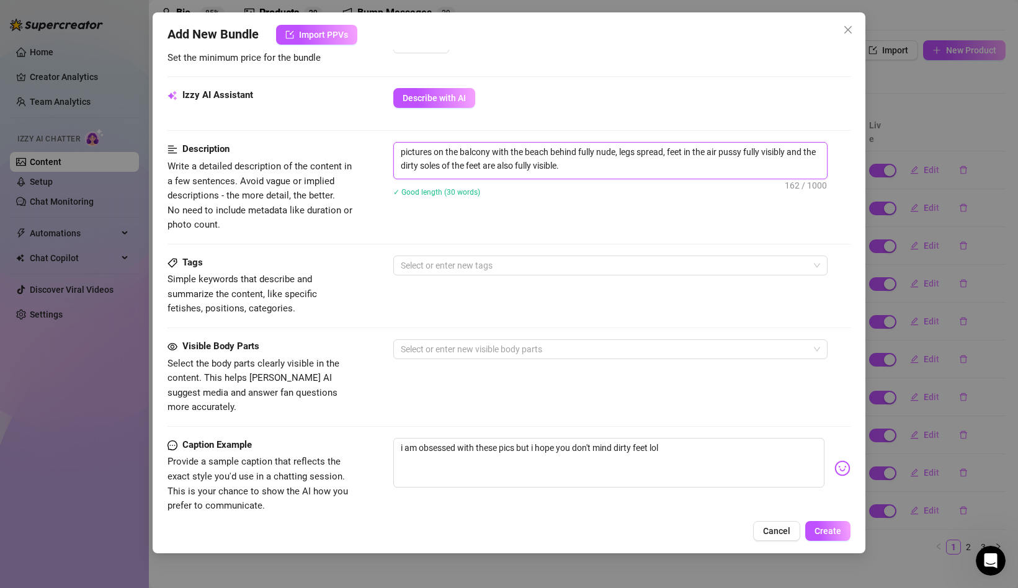
scroll to position [504, 0]
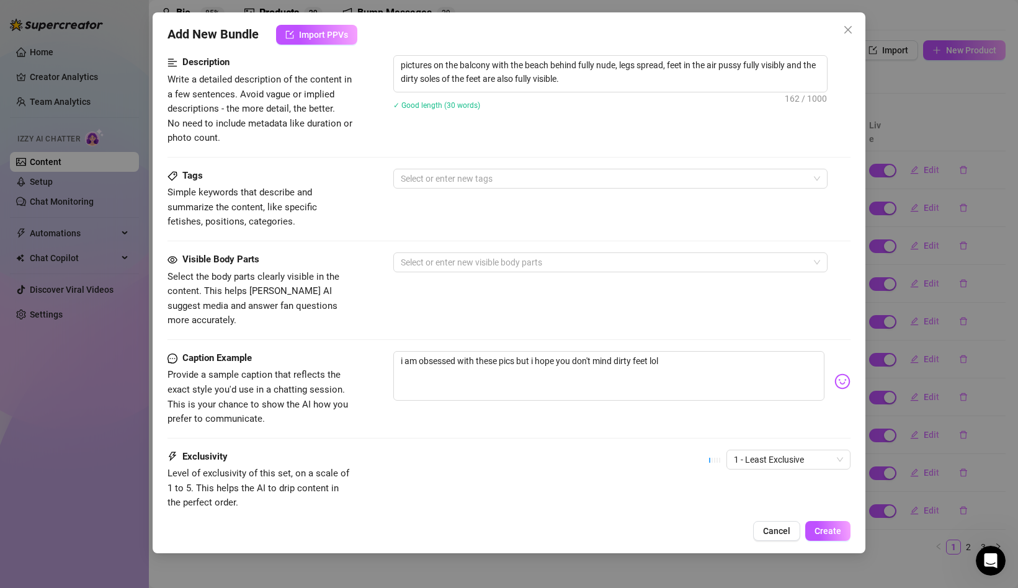
click at [460, 190] on div "Tags Simple keywords that describe and summarize the content, like specific fet…" at bounding box center [509, 199] width 683 height 61
click at [470, 176] on div at bounding box center [604, 178] width 416 height 17
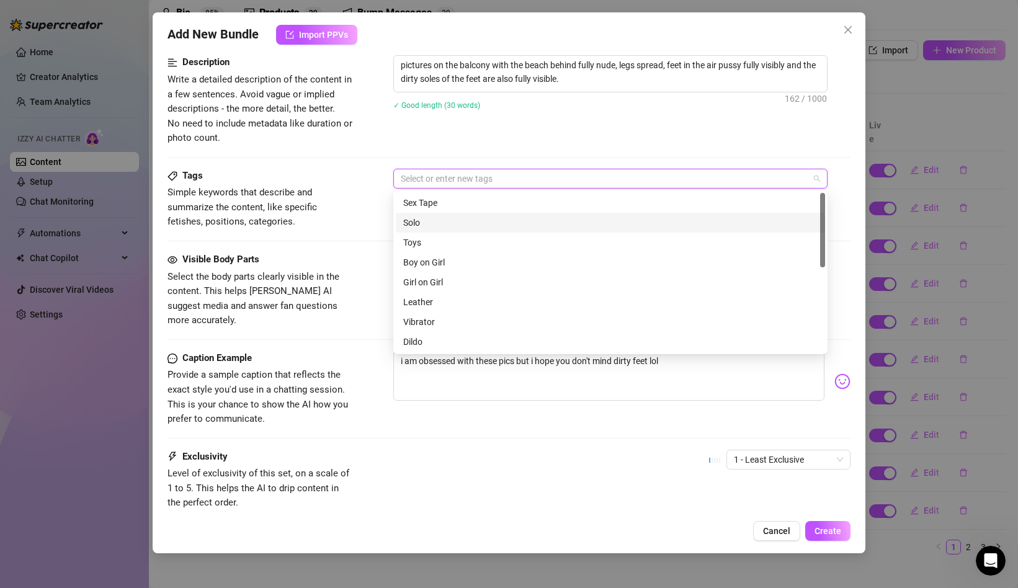
click at [442, 224] on div "Solo" at bounding box center [610, 223] width 415 height 14
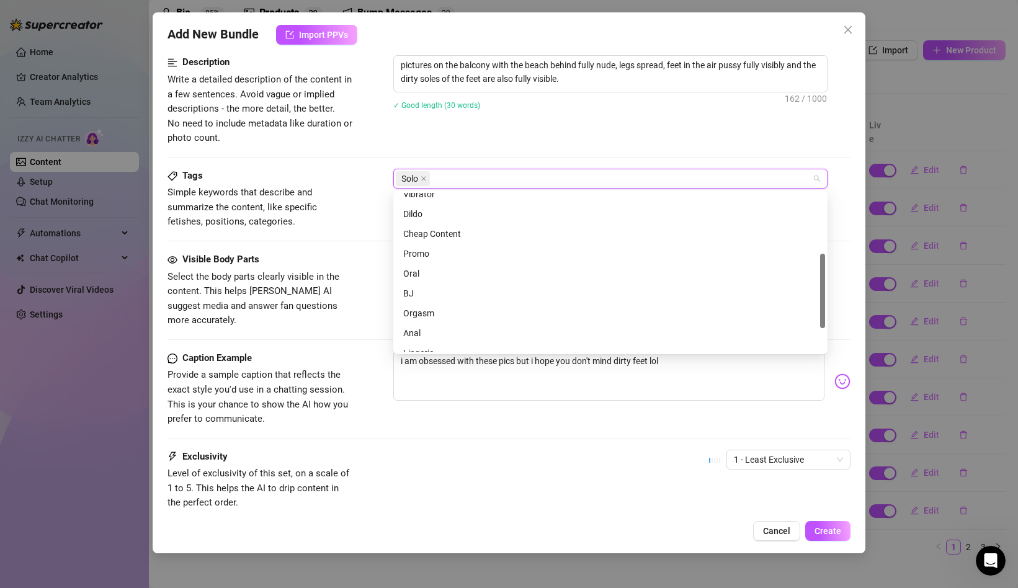
scroll to position [128, 0]
click at [441, 226] on div "Cheap Content" at bounding box center [610, 233] width 415 height 14
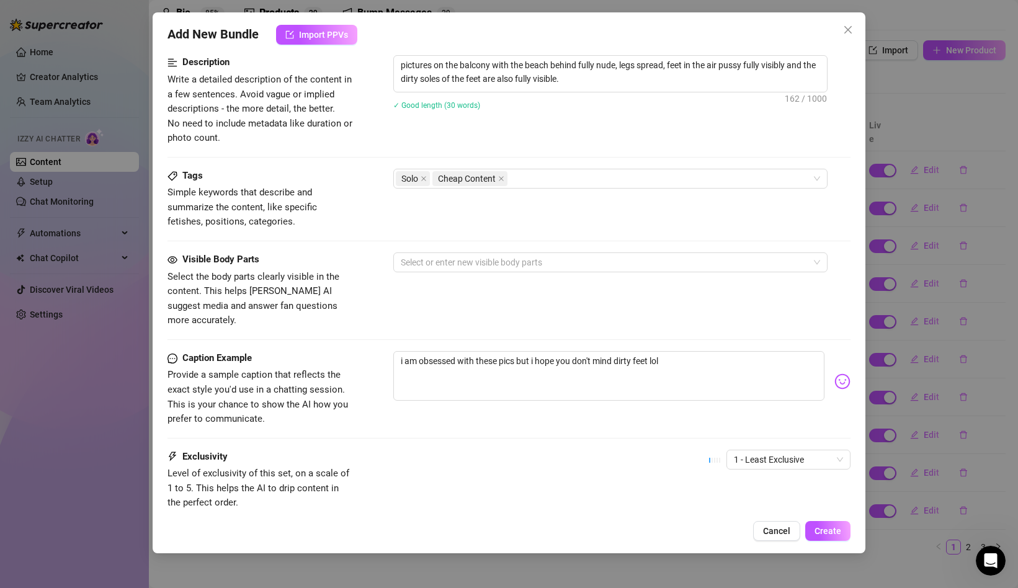
click at [343, 324] on div "Visible Body Parts Select the body parts clearly visible in the content. This h…" at bounding box center [509, 302] width 683 height 99
click at [428, 254] on div at bounding box center [604, 262] width 416 height 17
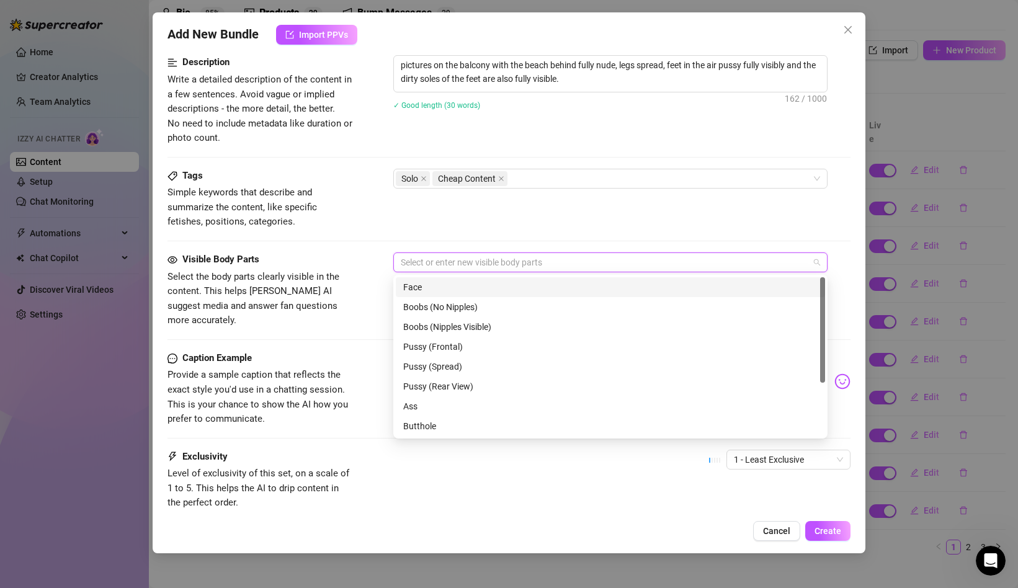
click at [428, 284] on div "Face" at bounding box center [610, 287] width 415 height 14
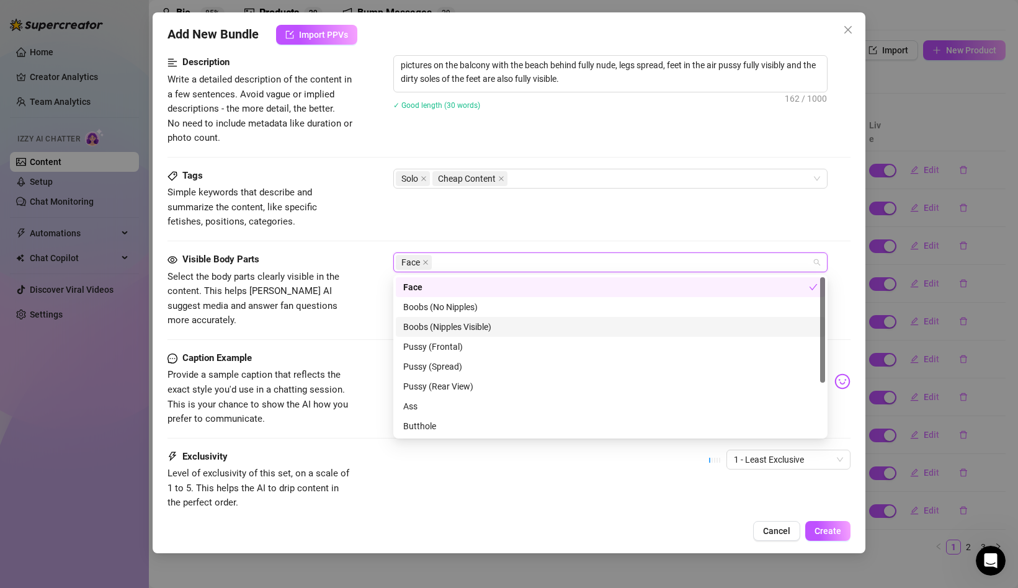
click at [422, 328] on div "Boobs (Nipples Visible)" at bounding box center [610, 327] width 415 height 14
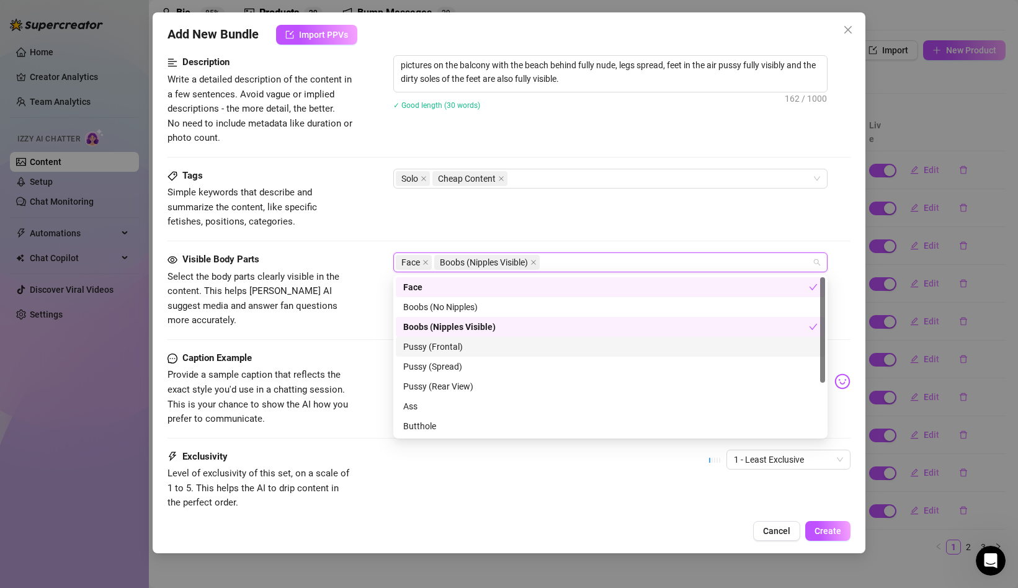
click at [423, 344] on div "Pussy (Frontal)" at bounding box center [610, 347] width 415 height 14
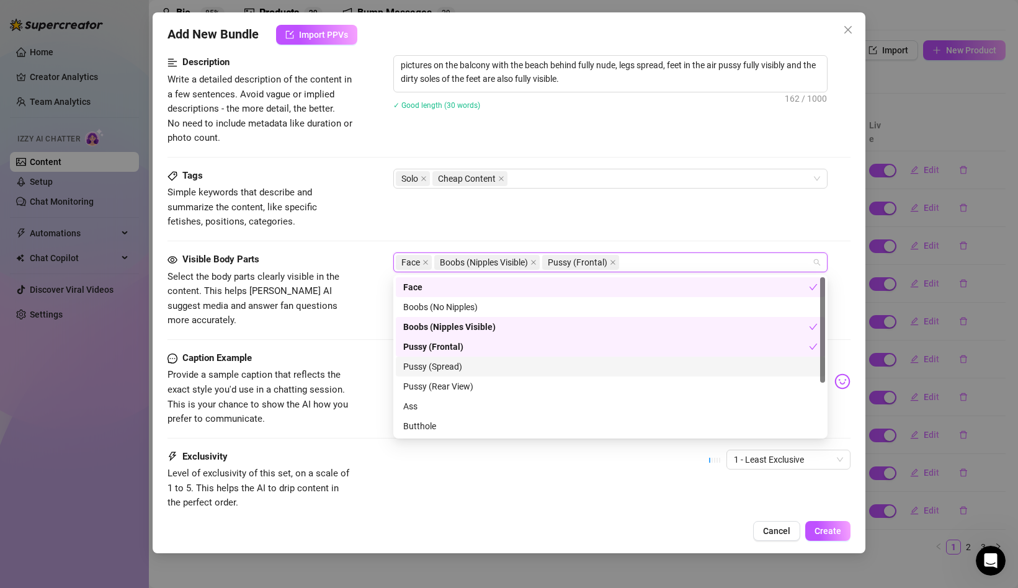
click at [427, 362] on div "Pussy (Spread)" at bounding box center [610, 367] width 415 height 14
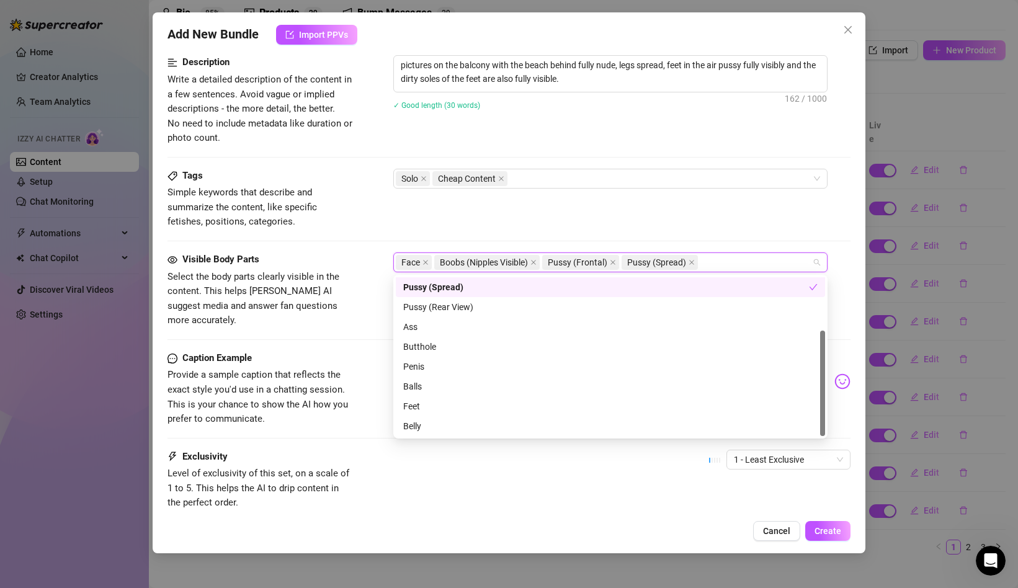
scroll to position [78, 0]
click at [423, 410] on div "Feet" at bounding box center [610, 408] width 415 height 14
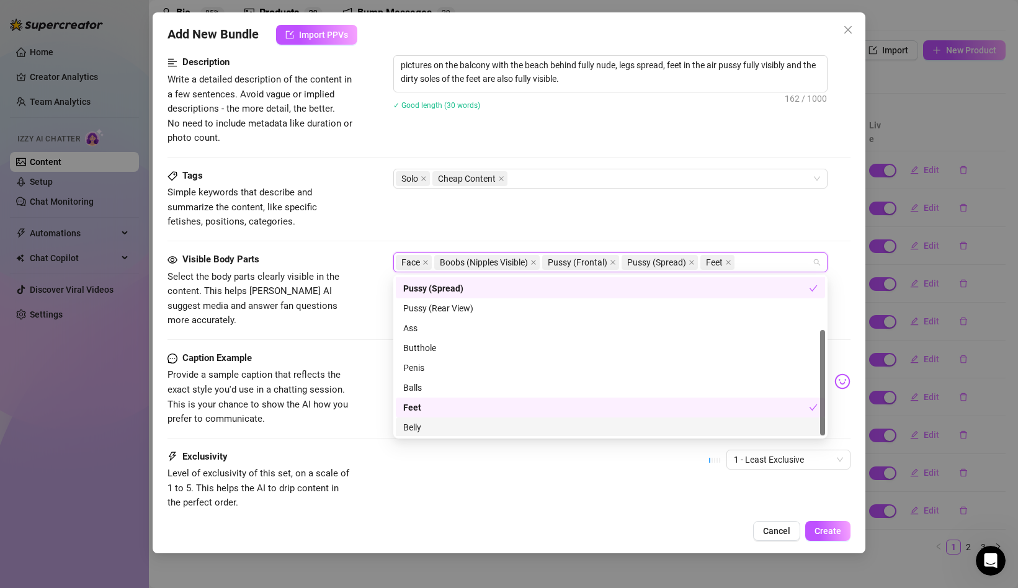
click at [422, 418] on div "Belly" at bounding box center [610, 428] width 429 height 20
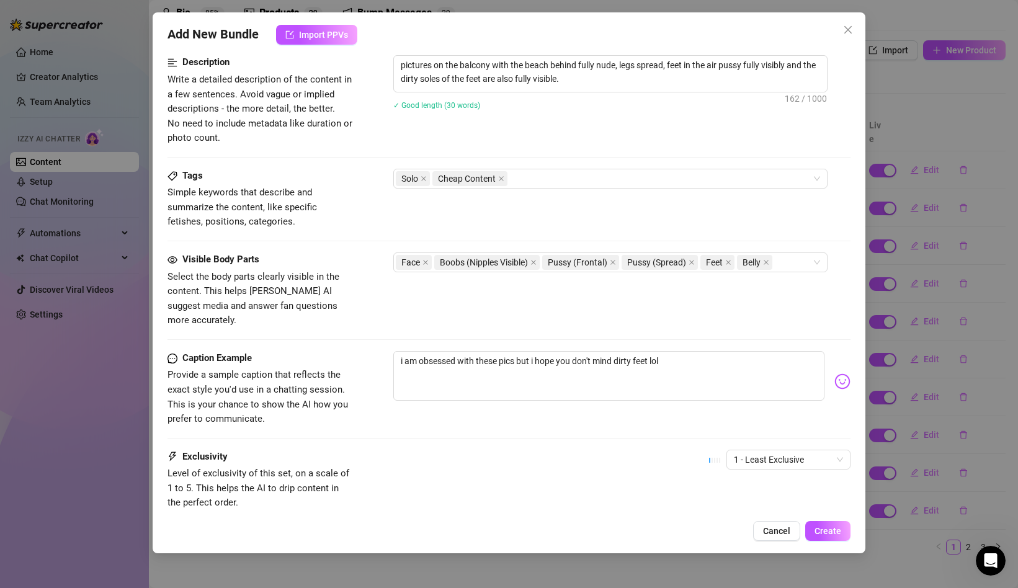
click at [331, 400] on span "Provide a sample caption that reflects the exact style you'd use in a chatting …" at bounding box center [261, 397] width 186 height 58
click at [769, 450] on span "1 - Least Exclusive" at bounding box center [788, 459] width 109 height 19
click at [663, 450] on div "Exclusivity Level of exclusivity of this set, on a scale of 1 to 5. This helps …" at bounding box center [509, 480] width 683 height 61
click at [835, 525] on button "Create" at bounding box center [827, 531] width 45 height 20
